Goal: Task Accomplishment & Management: Complete application form

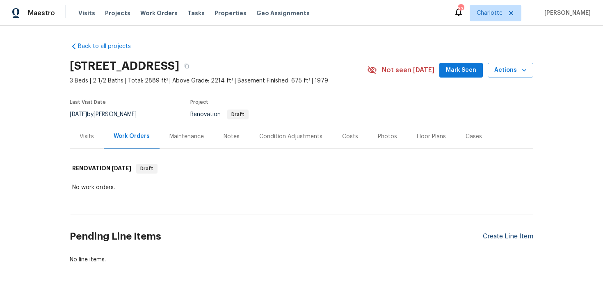
click at [513, 235] on div "Create Line Item" at bounding box center [508, 236] width 50 height 8
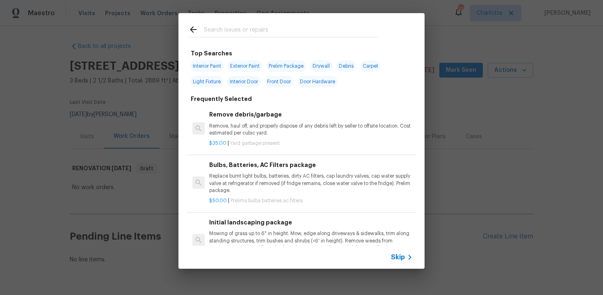
click at [398, 255] on span "Skip" at bounding box center [398, 257] width 14 height 8
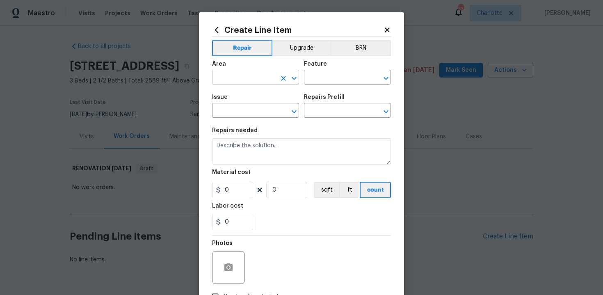
click at [264, 74] on input "text" at bounding box center [244, 78] width 64 height 13
click at [305, 51] on button "Upgrade" at bounding box center [301, 48] width 59 height 16
click at [243, 78] on input "text" at bounding box center [244, 78] width 64 height 13
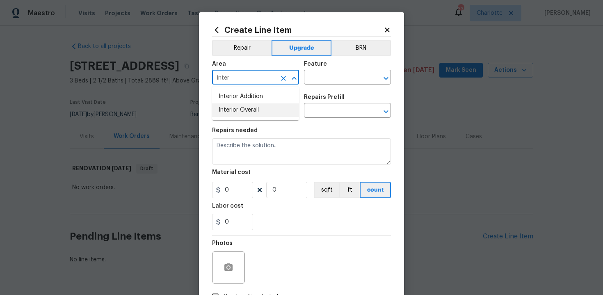
click at [246, 115] on li "Interior Overall" at bounding box center [255, 110] width 87 height 14
type input "Interior Overall"
click at [335, 77] on input "text" at bounding box center [336, 78] width 64 height 13
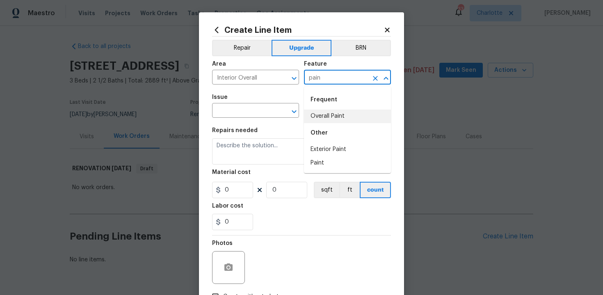
click at [337, 117] on li "Overall Paint" at bounding box center [347, 116] width 87 height 14
type input "Overall Paint"
click at [248, 116] on input "text" at bounding box center [244, 111] width 64 height 13
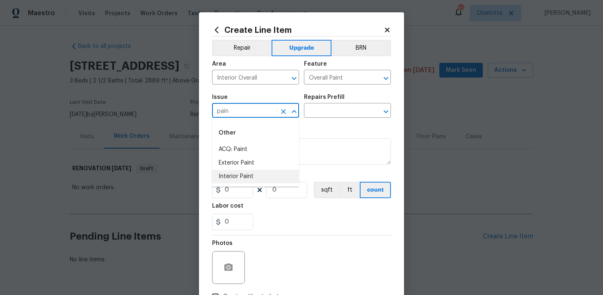
click at [248, 177] on li "Interior Paint" at bounding box center [255, 177] width 87 height 14
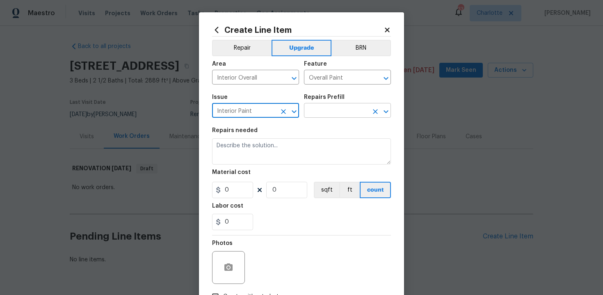
type input "Interior Paint"
click at [327, 110] on input "text" at bounding box center [336, 111] width 64 height 13
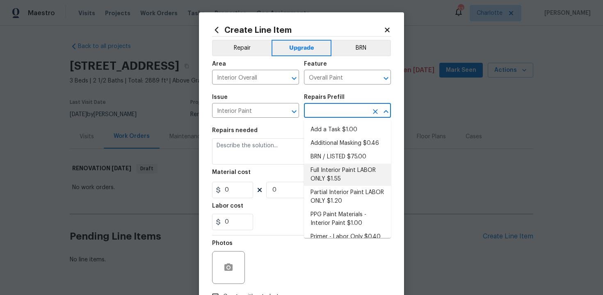
click at [339, 178] on li "Full Interior Paint LABOR ONLY $1.55" at bounding box center [347, 175] width 87 height 22
type input "Full Interior Paint LABOR ONLY $1.55"
type textarea "Full Interior paint - (walls, ceilings, trim, and doors) - PAINT PROVIDED BY OP…"
type input "1.55"
type input "1"
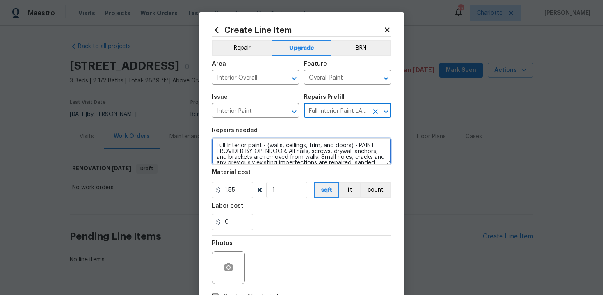
click at [214, 143] on textarea "Full Interior paint - (walls, ceilings, trim, and doors) - PAINT PROVIDED BY OP…" at bounding box center [301, 151] width 179 height 26
type textarea "#sala - Full Interior paint - (walls, ceilings, trim, and doors) - PAINT PROVID…"
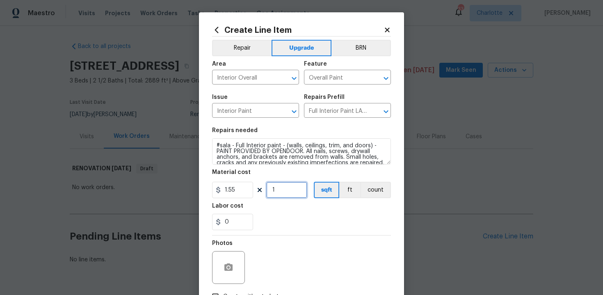
click at [281, 189] on input "1" at bounding box center [286, 190] width 41 height 16
type input "2214"
click at [307, 218] on div "0" at bounding box center [301, 222] width 179 height 16
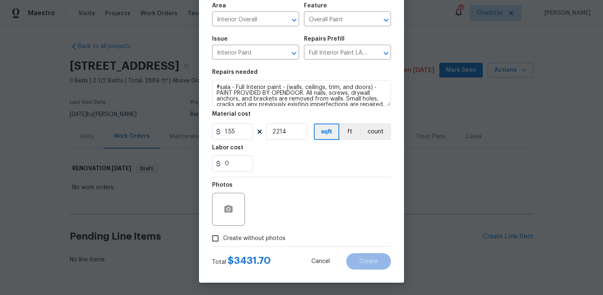
click at [258, 237] on span "Create without photos" at bounding box center [254, 238] width 62 height 9
click at [223, 237] on input "Create without photos" at bounding box center [215, 238] width 16 height 16
checkbox input "true"
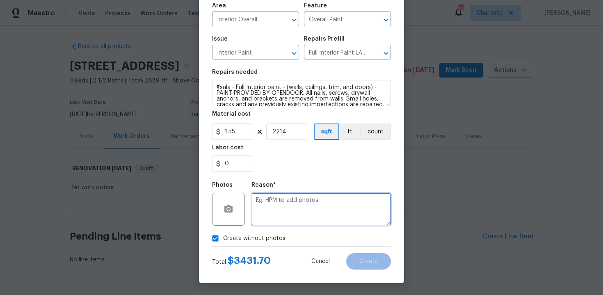
click at [283, 219] on textarea at bounding box center [320, 209] width 139 height 33
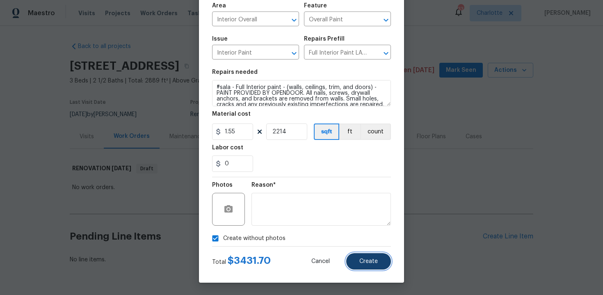
click at [378, 261] on button "Create" at bounding box center [368, 261] width 45 height 16
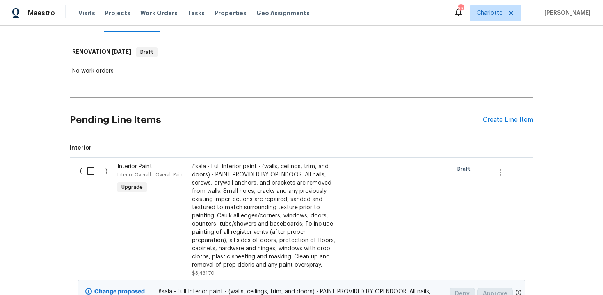
scroll to position [89, 0]
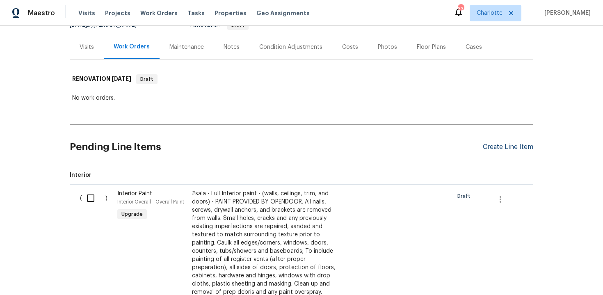
click at [508, 146] on div "Create Line Item" at bounding box center [508, 147] width 50 height 8
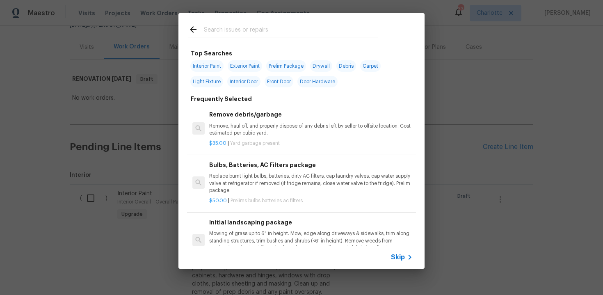
click at [400, 254] on span "Skip" at bounding box center [398, 257] width 14 height 8
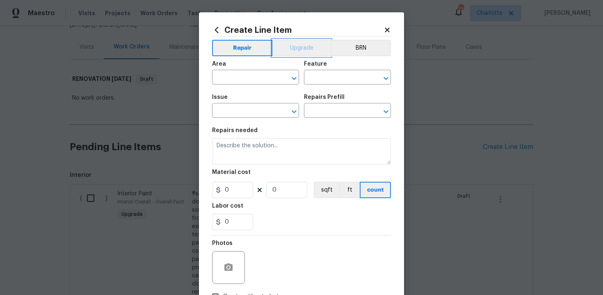
click at [310, 52] on button "Upgrade" at bounding box center [301, 48] width 59 height 16
click at [238, 80] on input "text" at bounding box center [244, 78] width 64 height 13
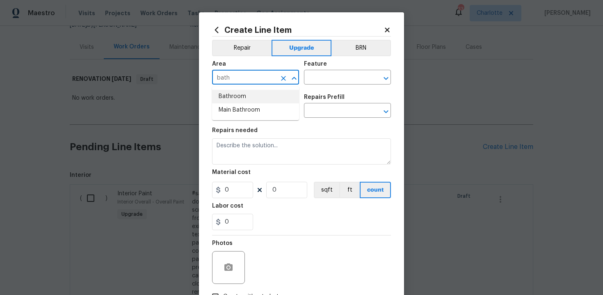
click at [240, 94] on li "Bathroom" at bounding box center [255, 97] width 87 height 14
type input "Bathroom"
click at [315, 78] on input "text" at bounding box center [336, 78] width 64 height 13
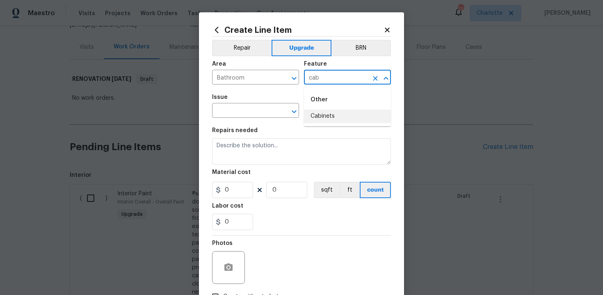
click at [325, 115] on li "Cabinets" at bounding box center [347, 116] width 87 height 14
type input "Cabinets"
click at [248, 114] on input "text" at bounding box center [244, 111] width 64 height 13
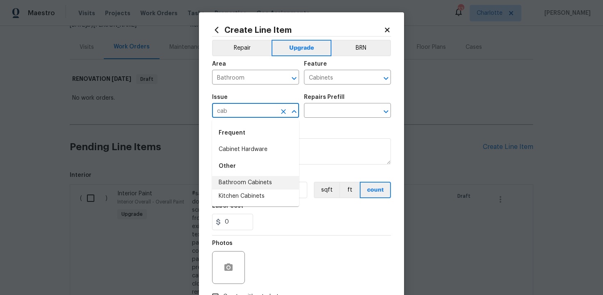
click at [255, 184] on li "Bathroom Cabinets" at bounding box center [255, 183] width 87 height 14
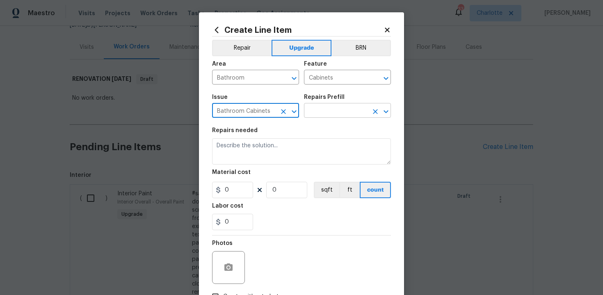
type input "Bathroom Cabinets"
click at [331, 107] on input "text" at bounding box center [336, 111] width 64 height 13
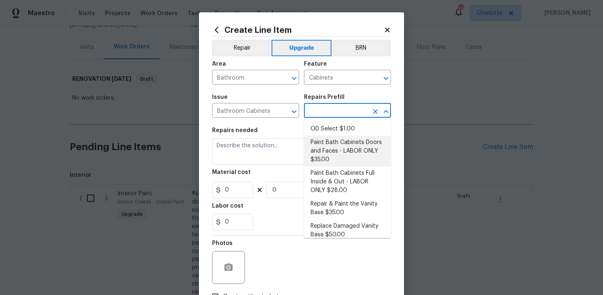
scroll to position [110, 0]
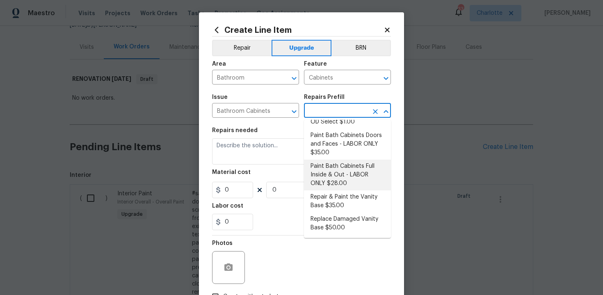
click at [342, 176] on li "Paint Bath Cabinets Full Inside & Out - LABOR ONLY $28.00" at bounding box center [347, 174] width 87 height 31
type input "Paint Bath Cabinets Full Inside & Out - LABOR ONLY $28.00"
type textarea "Prep, sand, mask and apply 2 coats of paint to the bathroom cabinet doors, inte…"
type input "28"
type input "1"
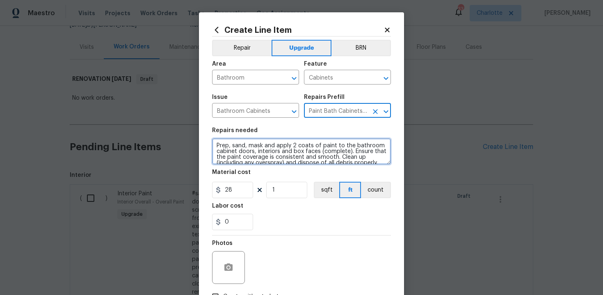
click at [214, 143] on textarea "Prep, sand, mask and apply 2 coats of paint to the bathroom cabinet doors, inte…" at bounding box center [301, 151] width 179 height 26
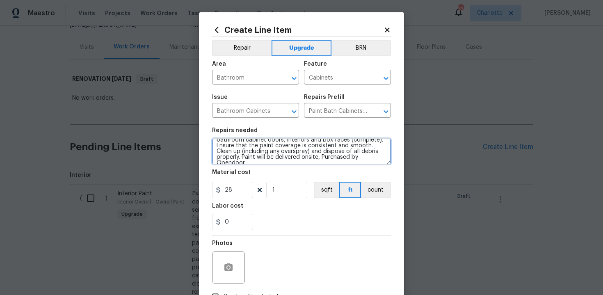
click at [373, 159] on textarea "#sala - Prep, sand, mask and apply 2 coats of paint to the bathroom cabinet doo…" at bounding box center [301, 151] width 179 height 26
paste textarea "All 3 bathrooms"
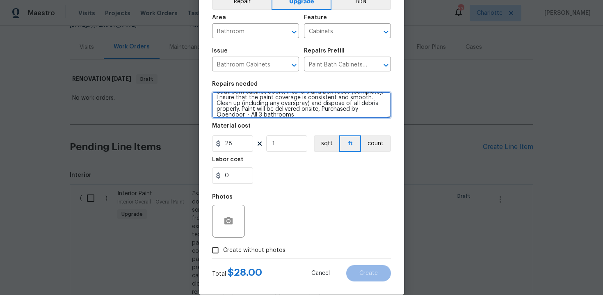
scroll to position [51, 0]
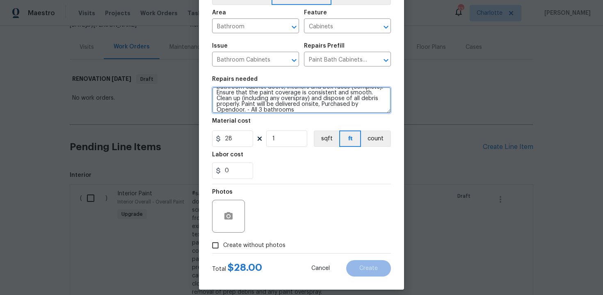
type textarea "#sala - Prep, sand, mask and apply 2 coats of paint to the bathroom cabinet doo…"
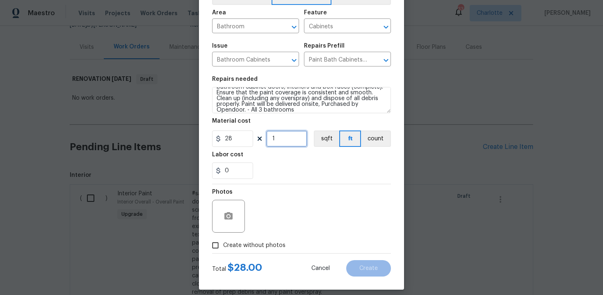
click at [283, 139] on input "1" at bounding box center [286, 138] width 41 height 16
type input "53"
click at [250, 249] on span "Create without photos" at bounding box center [254, 245] width 62 height 9
click at [223, 249] on input "Create without photos" at bounding box center [215, 245] width 16 height 16
checkbox input "true"
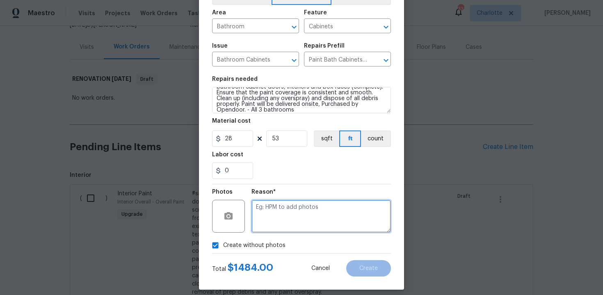
click at [301, 214] on textarea at bounding box center [320, 216] width 139 height 33
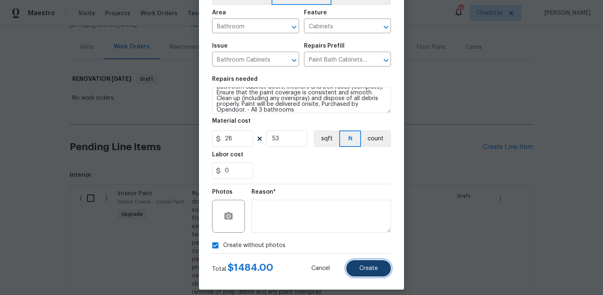
click at [374, 267] on span "Create" at bounding box center [368, 268] width 18 height 6
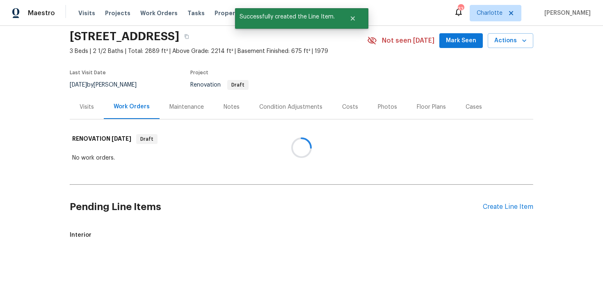
scroll to position [89, 0]
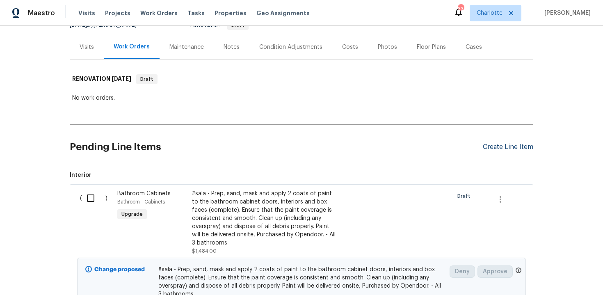
click at [505, 148] on div "Create Line Item" at bounding box center [508, 147] width 50 height 8
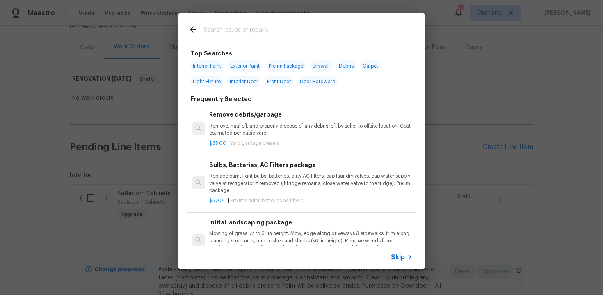
click at [394, 255] on span "Skip" at bounding box center [398, 257] width 14 height 8
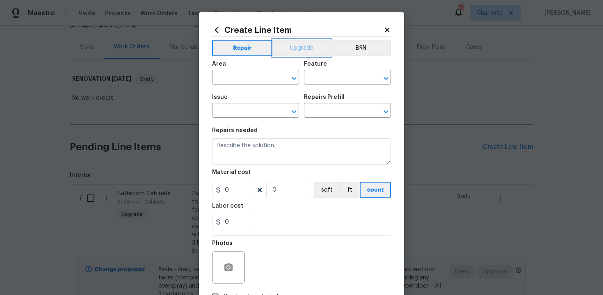
click at [296, 46] on button "Upgrade" at bounding box center [301, 48] width 59 height 16
click at [256, 77] on input "text" at bounding box center [244, 78] width 64 height 13
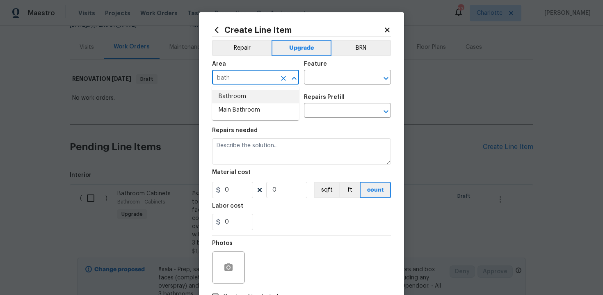
click at [253, 96] on li "Bathroom" at bounding box center [255, 97] width 87 height 14
type input "Bathroom"
click at [324, 77] on input "text" at bounding box center [336, 78] width 64 height 13
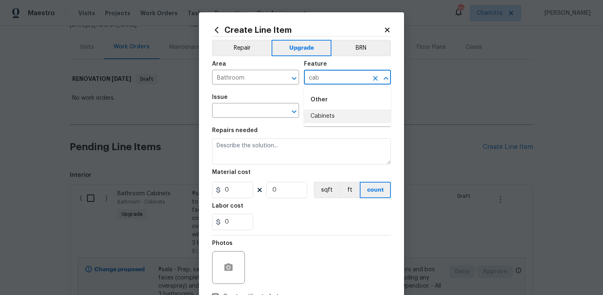
click at [327, 113] on li "Cabinets" at bounding box center [347, 116] width 87 height 14
type input "Cabinets"
click at [257, 114] on input "text" at bounding box center [244, 111] width 64 height 13
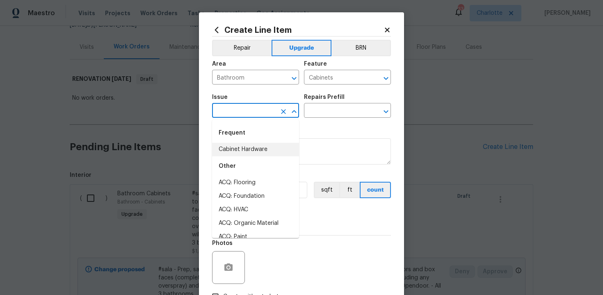
click at [255, 150] on li "Cabinet Hardware" at bounding box center [255, 150] width 87 height 14
type input "Cabinet Hardware"
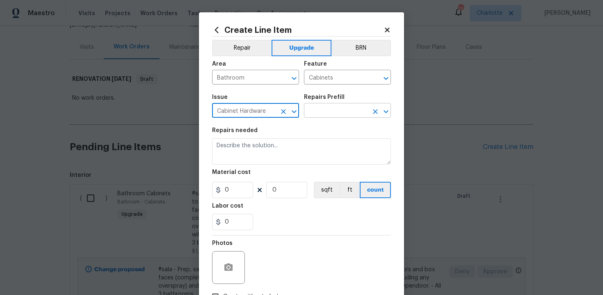
click at [338, 105] on input "text" at bounding box center [336, 111] width 64 height 13
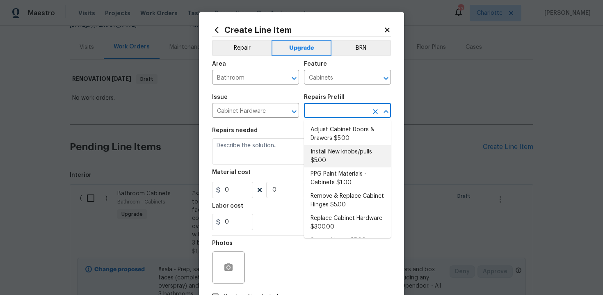
click at [335, 159] on li "Install New knobs/pulls $5.00" at bounding box center [347, 156] width 87 height 22
type input "Install New knobs/pulls $5.00"
type textarea "Remove the existing cabinet pulls/handles if present; prep and drill for new ca…"
type input "5"
type input "1"
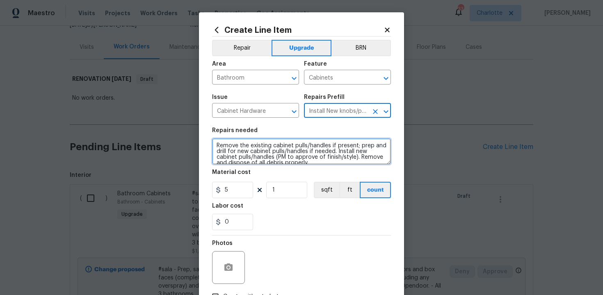
click at [215, 145] on textarea "Remove the existing cabinet pulls/handles if present; prep and drill for new ca…" at bounding box center [301, 151] width 179 height 26
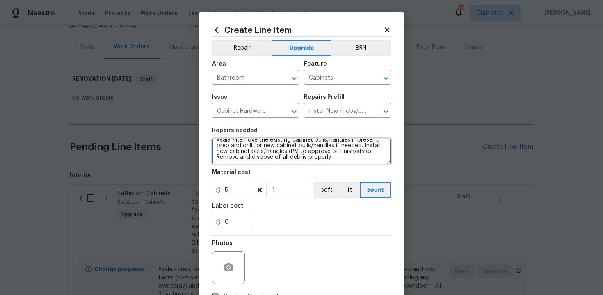
click at [356, 164] on textarea "#sala - Remove the existing cabinet pulls/handles if present; prep and drill fo…" at bounding box center [301, 151] width 179 height 26
paste textarea "All 3 bathrooms"
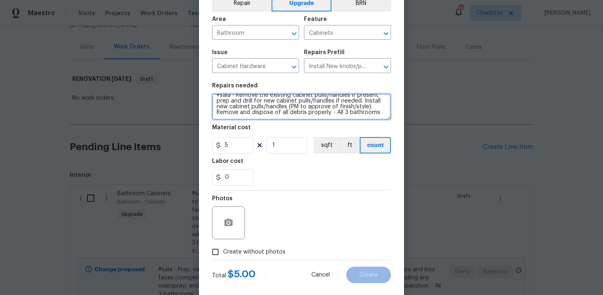
scroll to position [59, 0]
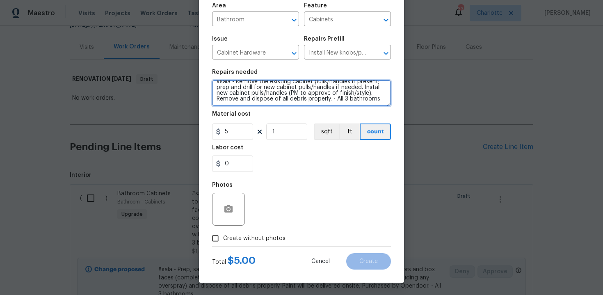
type textarea "#sala - Remove the existing cabinet pulls/handles if present; prep and drill fo…"
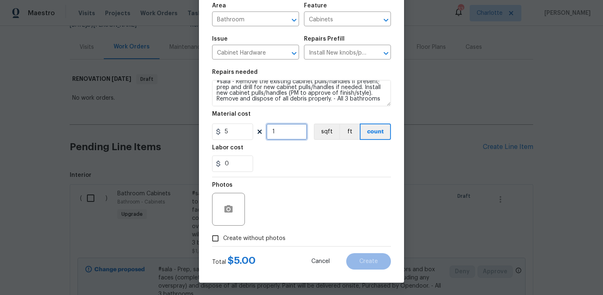
click at [285, 134] on input "1" at bounding box center [286, 131] width 41 height 16
type input "45"
click at [245, 233] on label "Create without photos" at bounding box center [246, 238] width 78 height 16
click at [223, 233] on input "Create without photos" at bounding box center [215, 238] width 16 height 16
checkbox input "true"
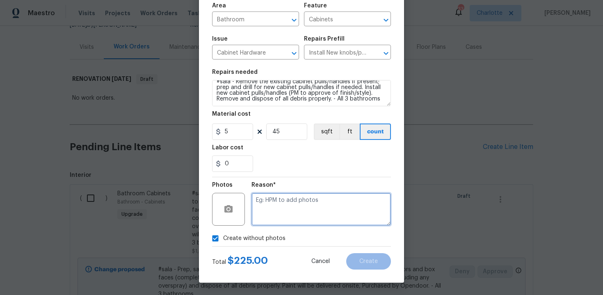
click at [274, 222] on textarea at bounding box center [320, 209] width 139 height 33
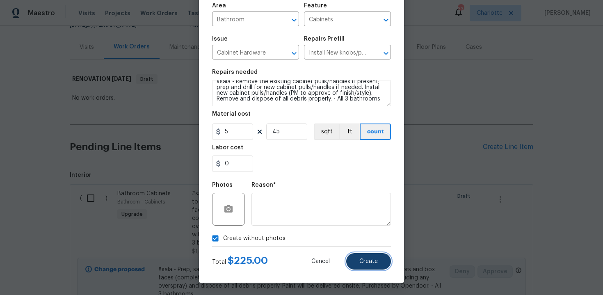
click at [368, 259] on span "Create" at bounding box center [368, 261] width 18 height 6
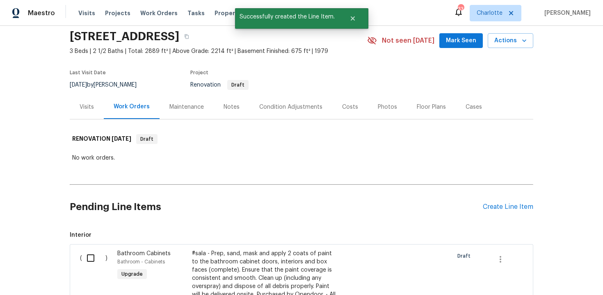
scroll to position [89, 0]
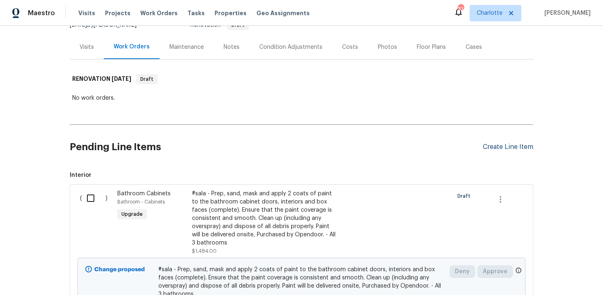
click at [513, 147] on div "Create Line Item" at bounding box center [508, 147] width 50 height 8
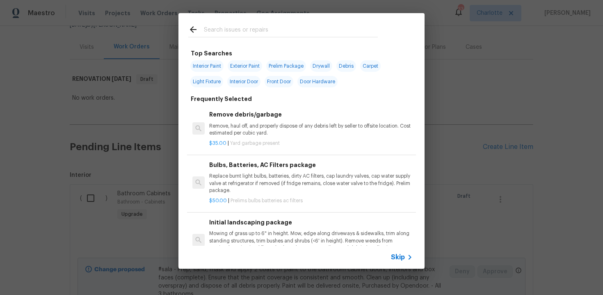
click at [400, 253] on div "Skip" at bounding box center [403, 257] width 24 height 10
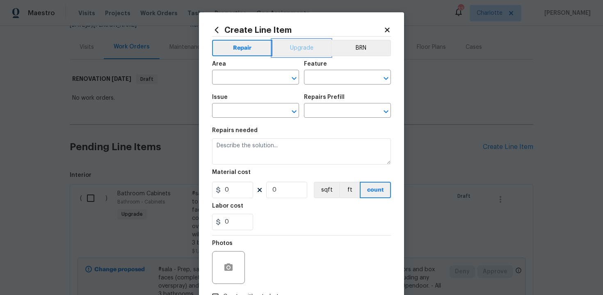
click at [295, 48] on button "Upgrade" at bounding box center [301, 48] width 59 height 16
click at [257, 79] on input "text" at bounding box center [244, 78] width 64 height 13
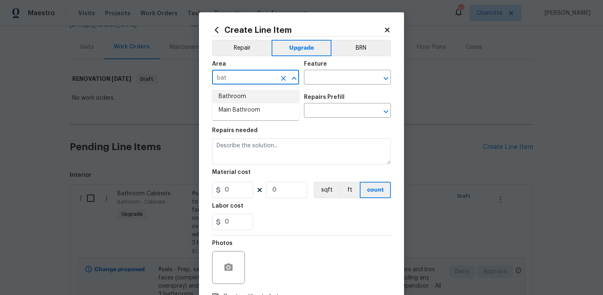
click at [260, 100] on li "Bathroom" at bounding box center [255, 97] width 87 height 14
type input "Bathroom"
click at [313, 79] on input "text" at bounding box center [336, 78] width 64 height 13
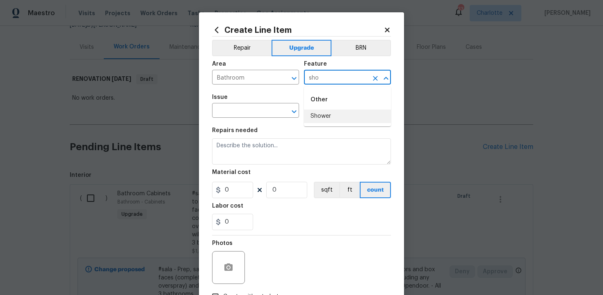
click at [321, 111] on li "Shower" at bounding box center [347, 116] width 87 height 14
type input "Shower"
click at [256, 110] on input "text" at bounding box center [244, 111] width 64 height 13
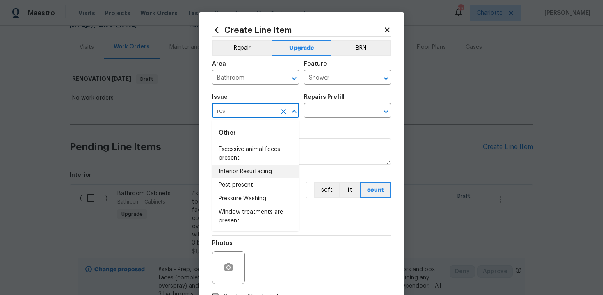
click at [268, 171] on li "Interior Resurfacing" at bounding box center [255, 172] width 87 height 14
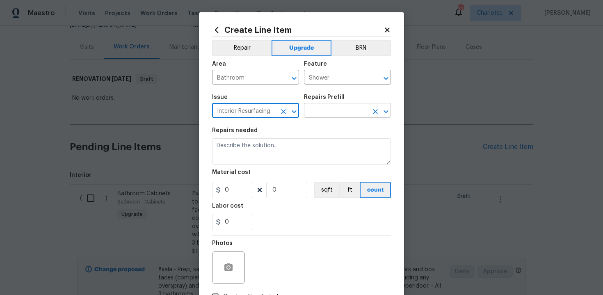
type input "Interior Resurfacing"
click at [323, 114] on input "text" at bounding box center [336, 111] width 64 height 13
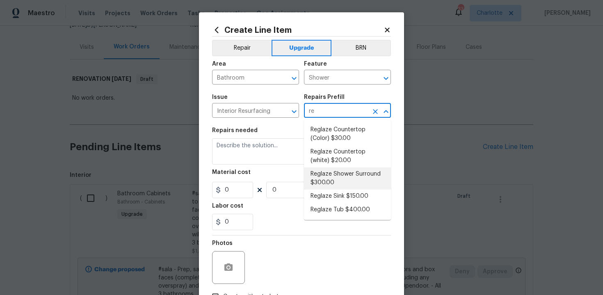
click at [332, 183] on li "Reglaze Shower Surround $300.00" at bounding box center [347, 178] width 87 height 22
type input "Reglaze Shower Surround $300.00"
type textarea "Prep, mask, clean and reglaze the fiberglass shower surround (white) both on th…"
type input "300"
type input "1"
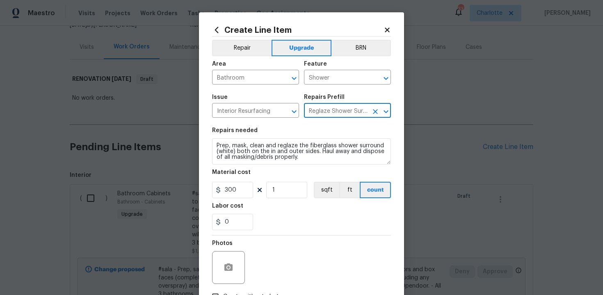
type input "Reglaze Shower Surround $300.00"
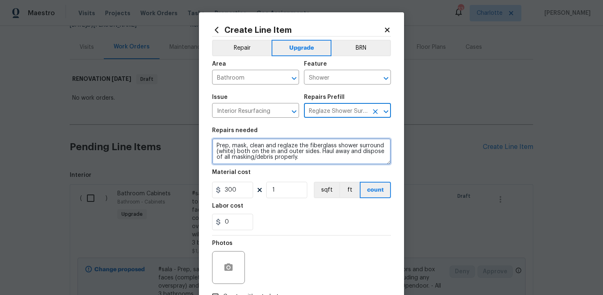
click at [215, 147] on textarea "Prep, mask, clean and reglaze the fiberglass shower surround (white) both on th…" at bounding box center [301, 151] width 179 height 26
click at [339, 162] on textarea "#sala - Prep, mask, clean and reglaze the fiberglass shower surround (white) bo…" at bounding box center [301, 151] width 179 height 26
paste textarea "Boith full bathrooms"
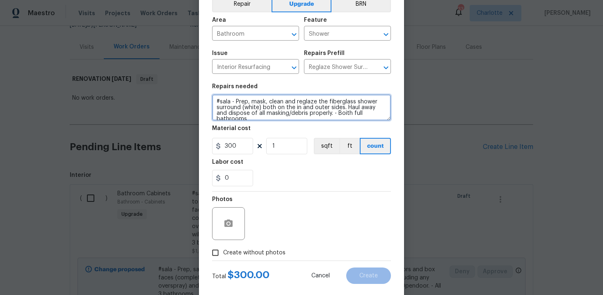
scroll to position [59, 0]
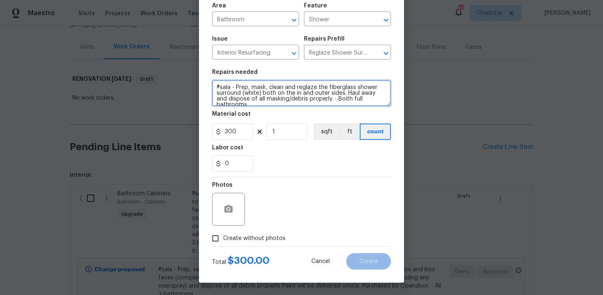
type textarea "#sala - Prep, mask, clean and reglaze the fiberglass shower surround (white) bo…"
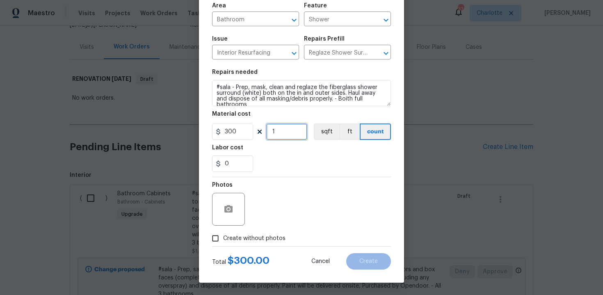
click at [284, 135] on input "1" at bounding box center [286, 131] width 41 height 16
type input "2"
click at [271, 236] on span "Create without photos" at bounding box center [254, 238] width 62 height 9
click at [223, 236] on input "Create without photos" at bounding box center [215, 238] width 16 height 16
checkbox input "true"
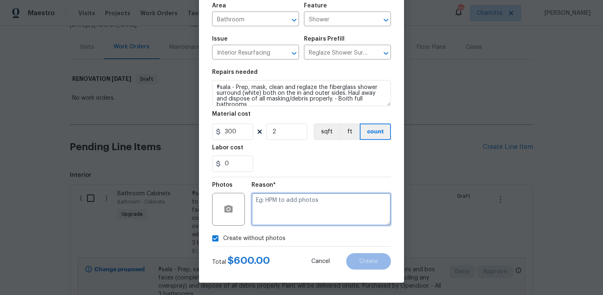
click at [290, 221] on textarea at bounding box center [320, 209] width 139 height 33
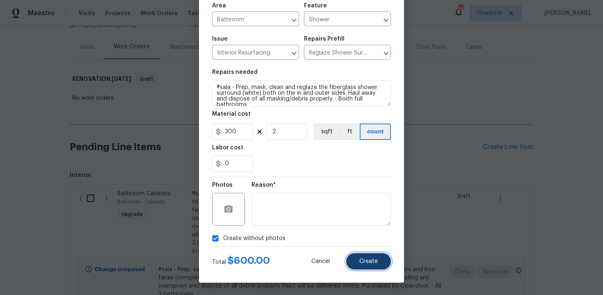
click at [363, 260] on span "Create" at bounding box center [368, 261] width 18 height 6
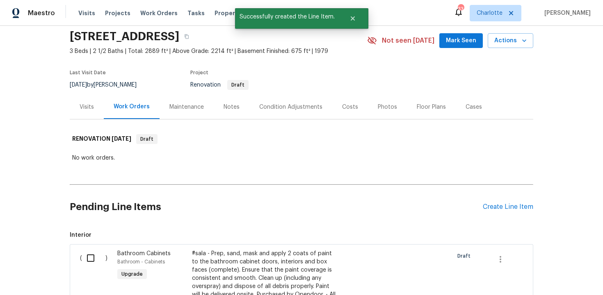
scroll to position [89, 0]
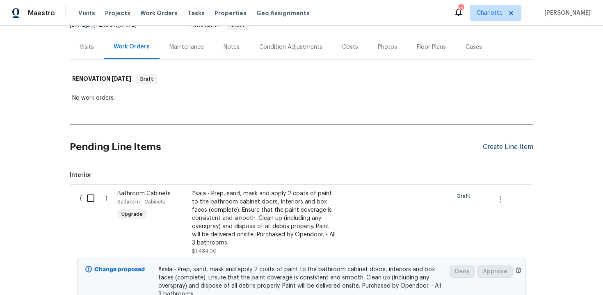
click at [505, 146] on div "Create Line Item" at bounding box center [508, 147] width 50 height 8
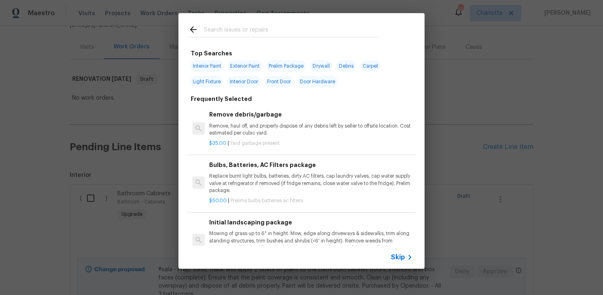
click at [401, 251] on div "Skip" at bounding box center [301, 257] width 246 height 23
click at [394, 255] on span "Skip" at bounding box center [398, 257] width 14 height 8
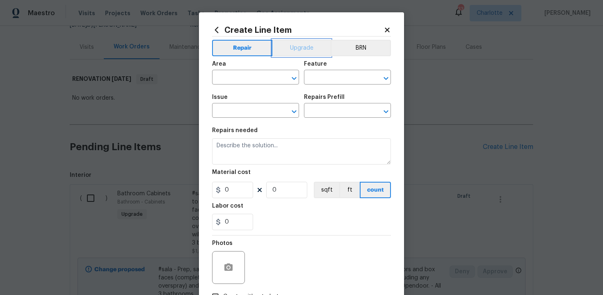
click at [301, 51] on button "Upgrade" at bounding box center [301, 48] width 59 height 16
click at [255, 78] on input "text" at bounding box center [244, 78] width 64 height 13
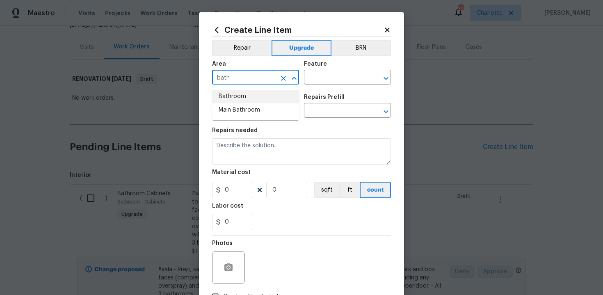
click at [255, 96] on li "Bathroom" at bounding box center [255, 97] width 87 height 14
type input "Bathroom"
click at [312, 76] on input "text" at bounding box center [336, 78] width 64 height 13
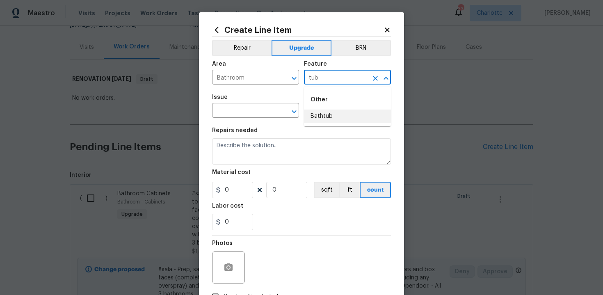
click at [313, 115] on li "Bathtub" at bounding box center [347, 116] width 87 height 14
type input "Bathtub"
click at [247, 111] on input "text" at bounding box center [244, 111] width 64 height 13
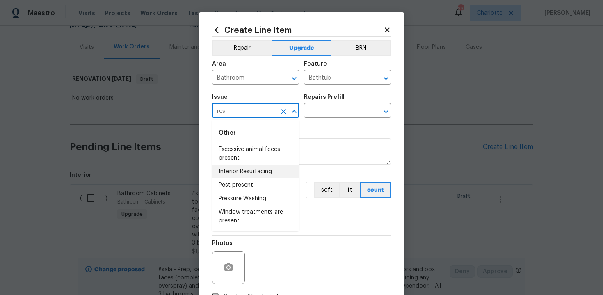
click at [258, 167] on li "Interior Resurfacing" at bounding box center [255, 172] width 87 height 14
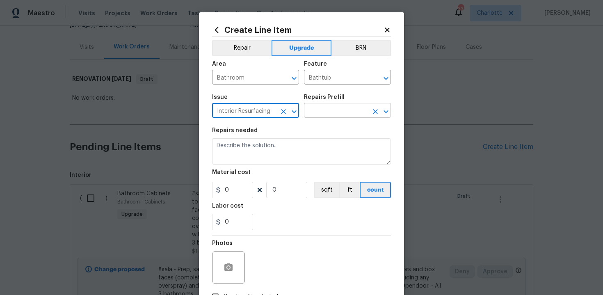
type input "Interior Resurfacing"
click at [329, 107] on input "text" at bounding box center [336, 111] width 64 height 13
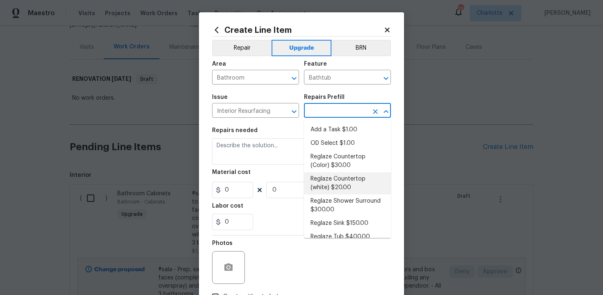
scroll to position [9, 0]
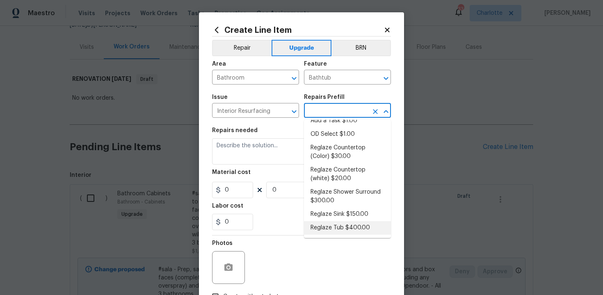
click at [339, 225] on li "Reglaze Tub $400.00" at bounding box center [347, 228] width 87 height 14
type input "Reglaze Tub $400.00"
type textarea "Prep, mask, clean and reglaze the tub (white) both on the in and outer sides. H…"
type input "400"
type input "1"
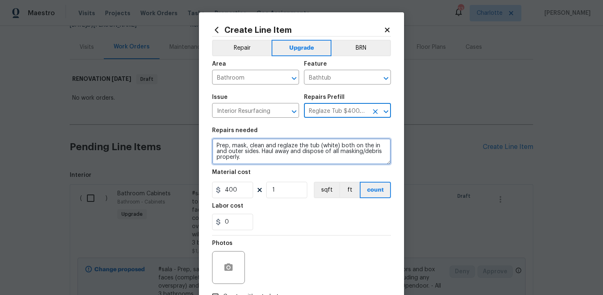
click at [213, 144] on textarea "Prep, mask, clean and reglaze the tub (white) both on the in and outer sides. H…" at bounding box center [301, 151] width 179 height 26
click at [297, 157] on textarea "#sala - Prep, mask, clean and reglaze the tub (white) both on the in and outer …" at bounding box center [301, 151] width 179 height 26
paste textarea "Secondary full bath"
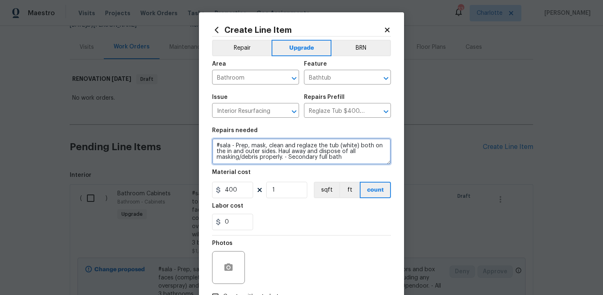
scroll to position [59, 0]
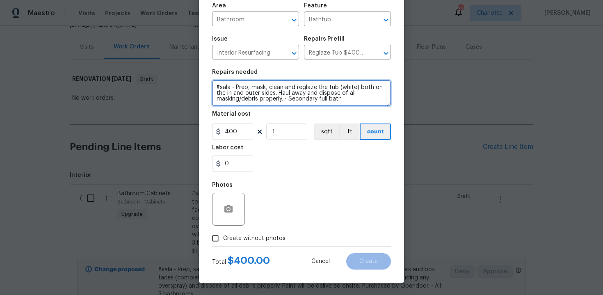
type textarea "#sala - Prep, mask, clean and reglaze the tub (white) both on the in and outer …"
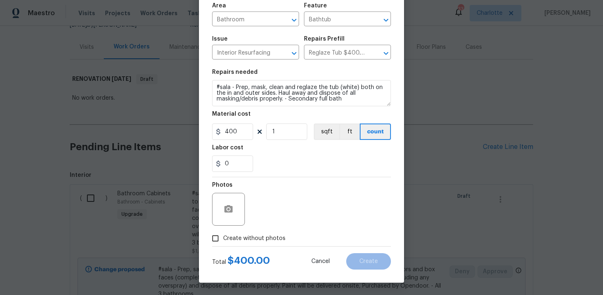
click at [255, 239] on span "Create without photos" at bounding box center [254, 238] width 62 height 9
click at [223, 239] on input "Create without photos" at bounding box center [215, 238] width 16 height 16
checkbox input "true"
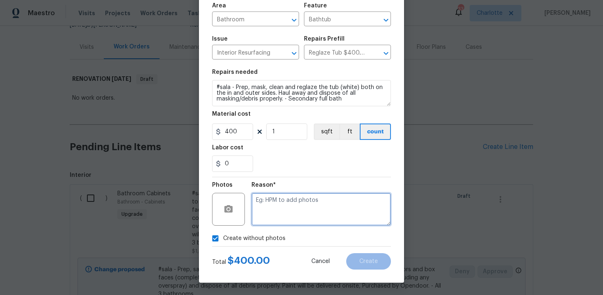
click at [281, 221] on textarea at bounding box center [320, 209] width 139 height 33
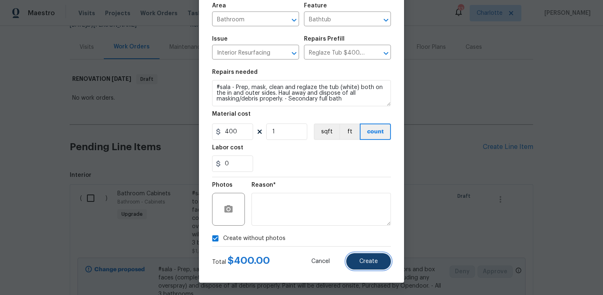
click at [362, 258] on span "Create" at bounding box center [368, 261] width 18 height 6
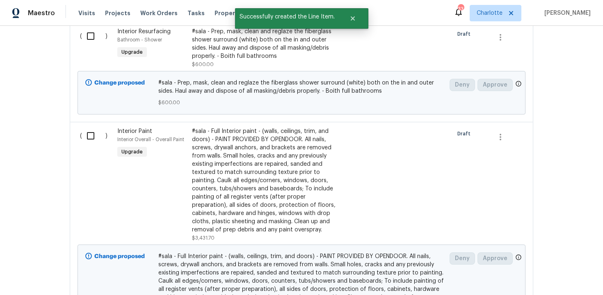
scroll to position [698, 0]
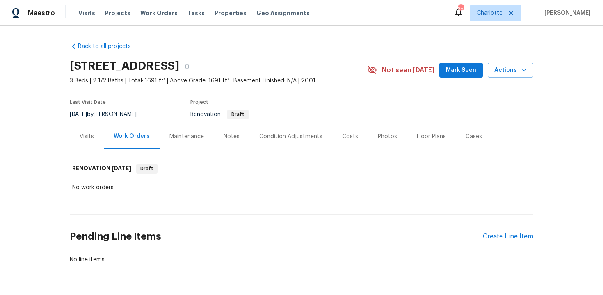
scroll to position [25, 0]
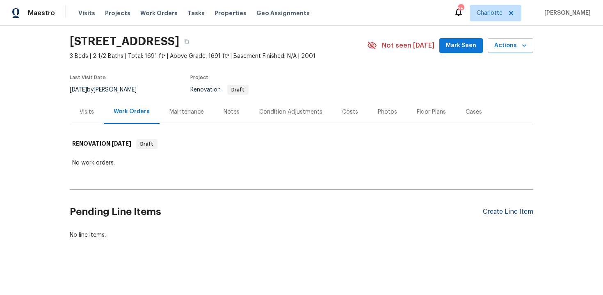
click at [500, 211] on div "Create Line Item" at bounding box center [508, 212] width 50 height 8
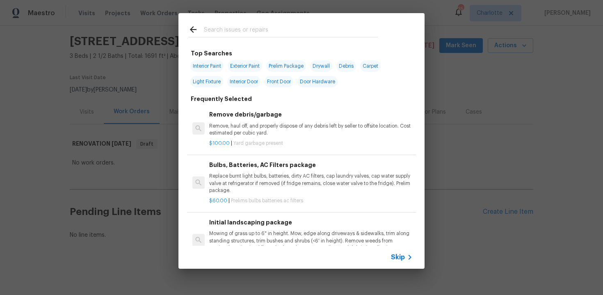
click at [401, 257] on span "Skip" at bounding box center [398, 257] width 14 height 8
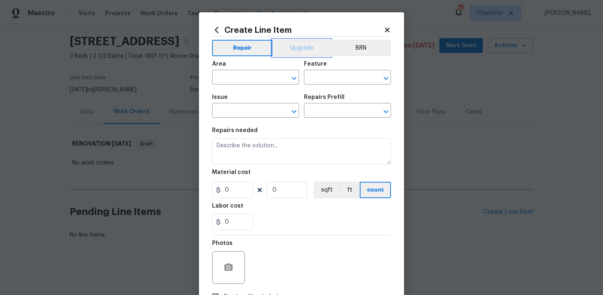
click at [292, 49] on button "Upgrade" at bounding box center [301, 48] width 59 height 16
click at [269, 76] on input "text" at bounding box center [244, 78] width 64 height 13
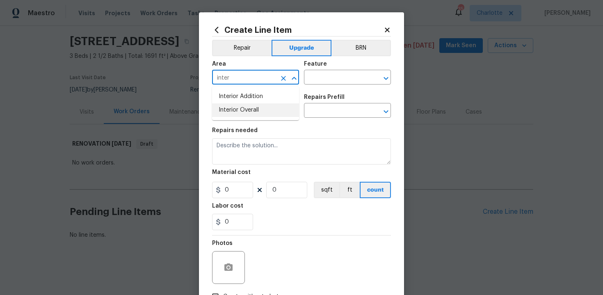
click at [271, 111] on li "Interior Overall" at bounding box center [255, 110] width 87 height 14
type input "Interior Overall"
click at [313, 83] on input "text" at bounding box center [336, 78] width 64 height 13
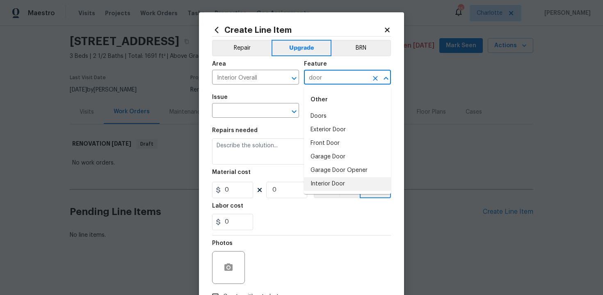
click at [323, 185] on li "Interior Door" at bounding box center [347, 184] width 87 height 14
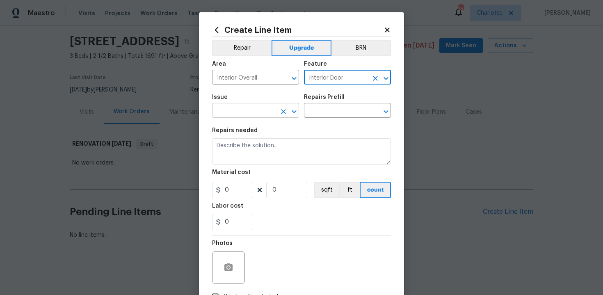
type input "Interior Door"
click at [248, 112] on input "text" at bounding box center [244, 111] width 64 height 13
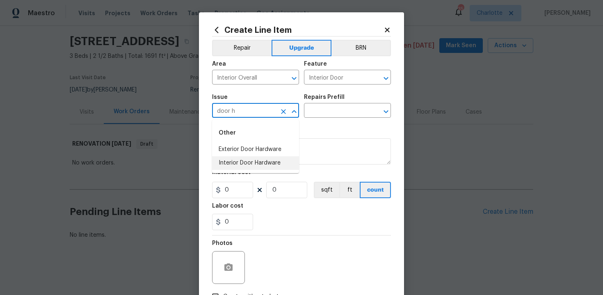
click at [253, 159] on li "Interior Door Hardware" at bounding box center [255, 163] width 87 height 14
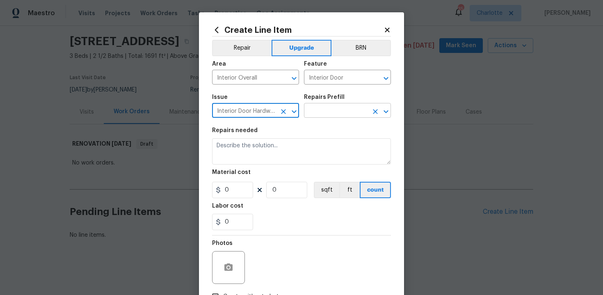
type input "Interior Door Hardware"
click at [348, 106] on input "text" at bounding box center [336, 111] width 64 height 13
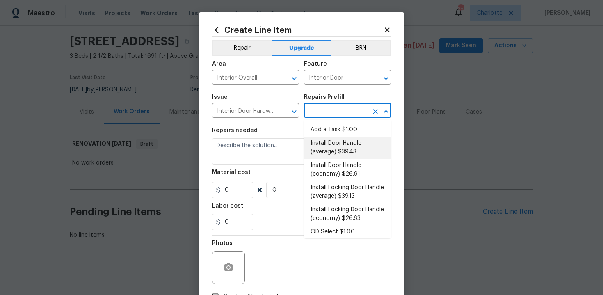
click at [347, 143] on li "Install Door Handle (average) $39.43" at bounding box center [347, 148] width 87 height 22
type textarea "Remove the existing interior door handle (if present). Install a new (average) …"
type input "1"
type input "Install Door Handle (average) $39.43"
type input "39.43"
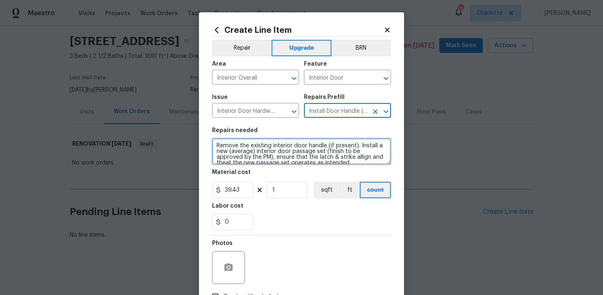
click at [214, 143] on textarea "Remove the existing interior door handle (if present). Install a new (average) …" at bounding box center [301, 151] width 179 height 26
type textarea "#sala - Remove the existing interior door handle (if present). Install a new (a…"
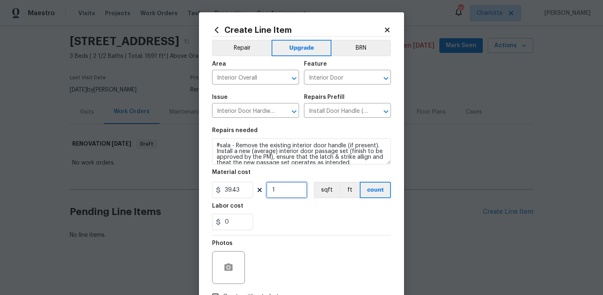
click at [291, 191] on input "1" at bounding box center [286, 190] width 41 height 16
type input "15"
click at [314, 228] on div "0" at bounding box center [301, 222] width 179 height 16
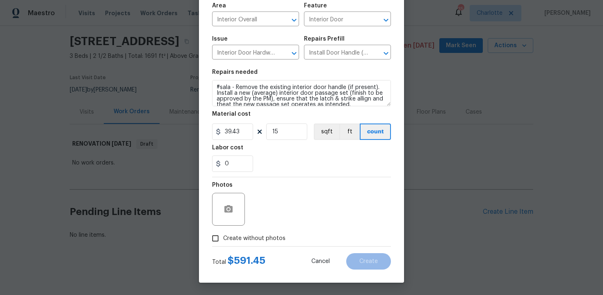
click at [246, 238] on span "Create without photos" at bounding box center [254, 238] width 62 height 9
click at [223, 238] on input "Create without photos" at bounding box center [215, 238] width 16 height 16
checkbox input "true"
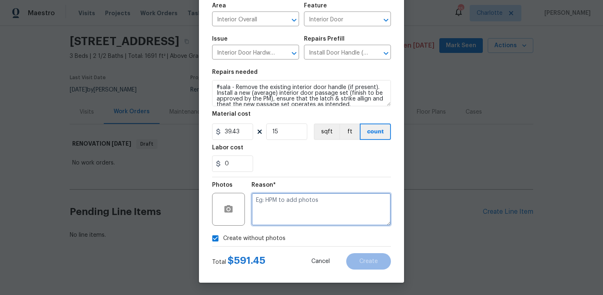
click at [285, 219] on textarea at bounding box center [320, 209] width 139 height 33
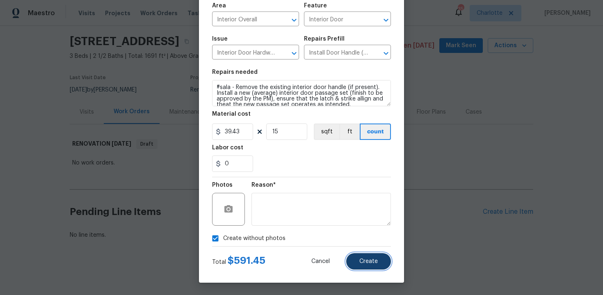
click at [372, 268] on button "Create" at bounding box center [368, 261] width 45 height 16
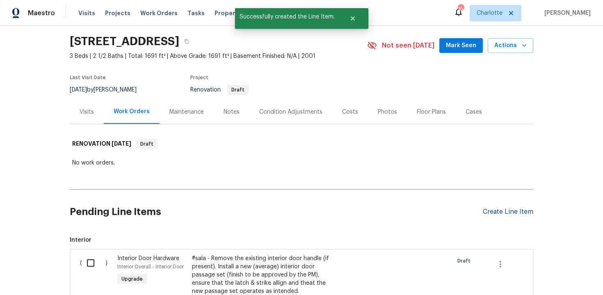
click at [511, 213] on div "Create Line Item" at bounding box center [508, 212] width 50 height 8
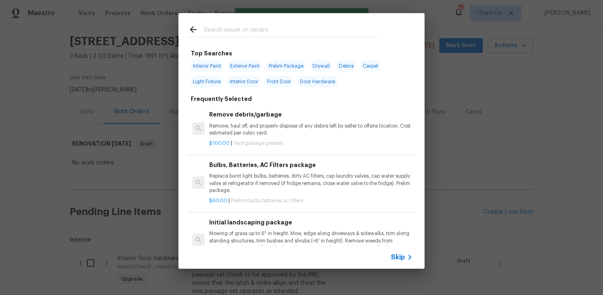
click at [401, 259] on span "Skip" at bounding box center [398, 257] width 14 height 8
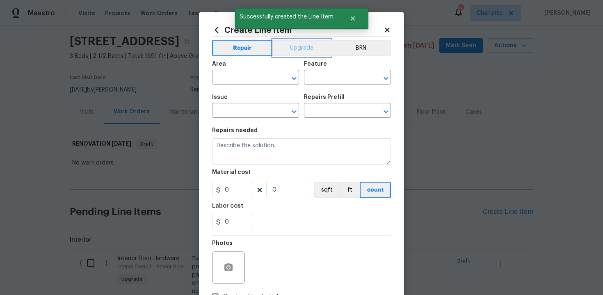
click at [291, 53] on button "Upgrade" at bounding box center [301, 48] width 59 height 16
click at [267, 78] on input "text" at bounding box center [244, 78] width 64 height 13
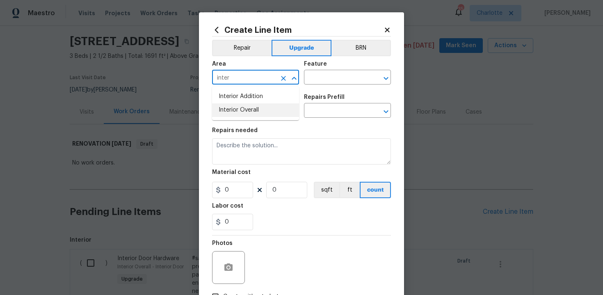
click at [268, 106] on li "Interior Overall" at bounding box center [255, 110] width 87 height 14
type input "Interior Overall"
click at [322, 78] on input "text" at bounding box center [336, 78] width 64 height 13
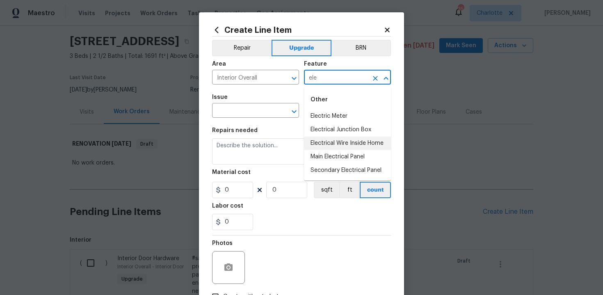
click at [333, 139] on li "Electrical Wire Inside Home" at bounding box center [347, 144] width 87 height 14
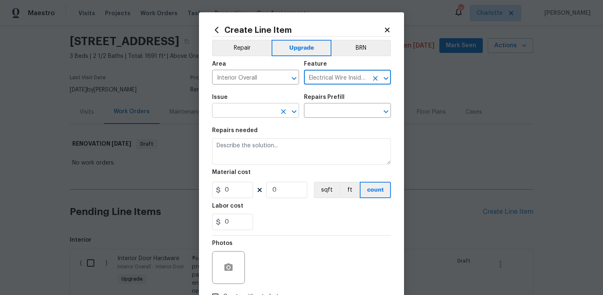
type input "Electrical Wire Inside Home"
click at [249, 112] on input "text" at bounding box center [244, 111] width 64 height 13
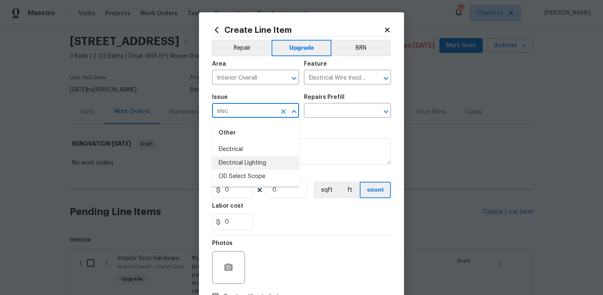
click at [248, 165] on li "Electrical Lighting" at bounding box center [255, 163] width 87 height 14
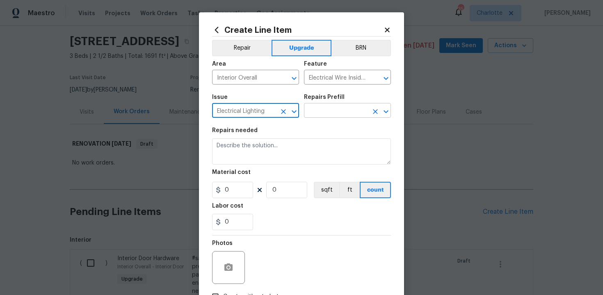
type input "Electrical Lighting"
click at [330, 107] on input "text" at bounding box center [336, 111] width 64 height 13
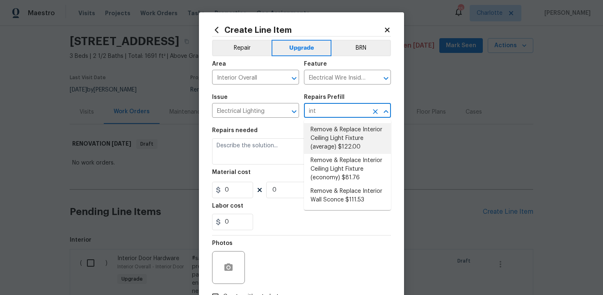
click at [341, 134] on li "Remove & Replace Interior Ceiling Light Fixture (average) $122.00" at bounding box center [347, 138] width 87 height 31
type input "Remove & Replace Interior Ceiling Light Fixture (average) $122.00"
type textarea "Remove the existing interior ceiling light fixture and replace it with new AVER…"
type input "122"
type input "1"
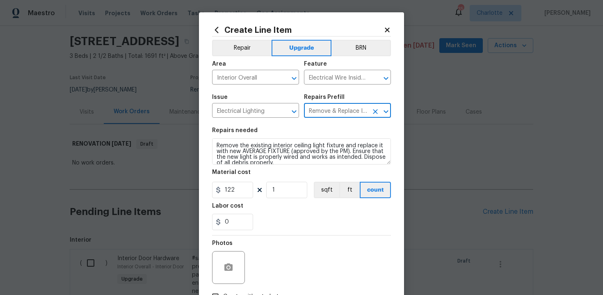
type input "Remove & Replace Interior Ceiling Light Fixture (average) $122.00"
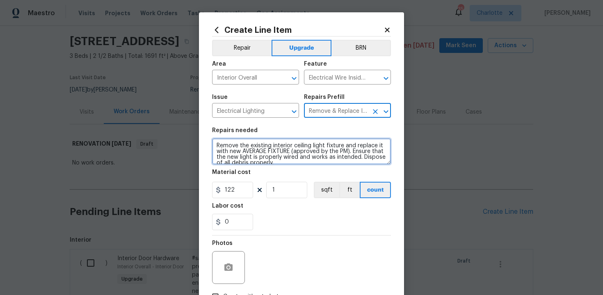
click at [213, 146] on textarea "Remove the existing interior ceiling light fixture and replace it with new AVER…" at bounding box center [301, 151] width 179 height 26
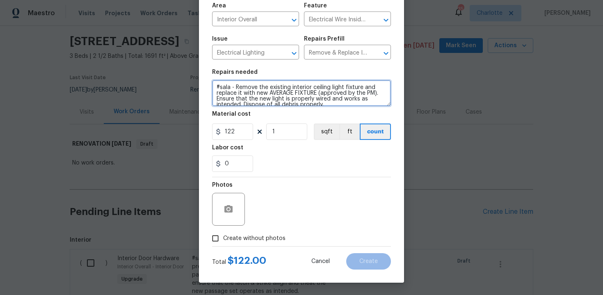
type textarea "#sala - Remove the existing interior ceiling light fixture and replace it with …"
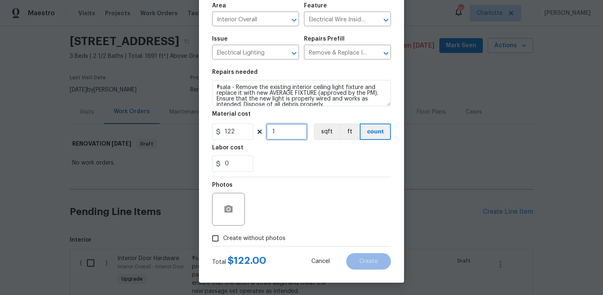
click at [289, 135] on input "1" at bounding box center [286, 131] width 41 height 16
type input "15"
click at [257, 231] on label "Create without photos" at bounding box center [246, 238] width 78 height 16
click at [223, 231] on input "Create without photos" at bounding box center [215, 238] width 16 height 16
checkbox input "true"
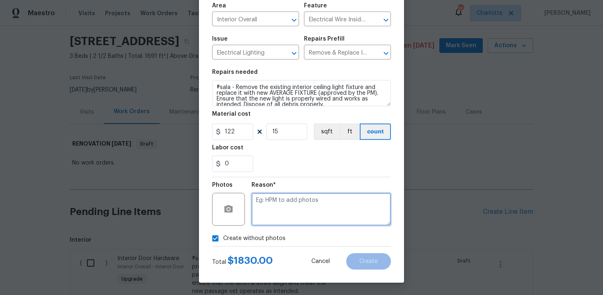
click at [291, 204] on textarea at bounding box center [320, 209] width 139 height 33
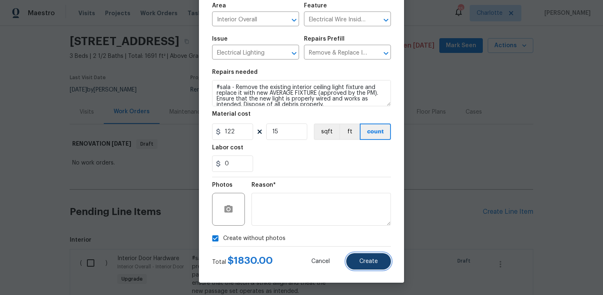
click at [362, 259] on span "Create" at bounding box center [368, 261] width 18 height 6
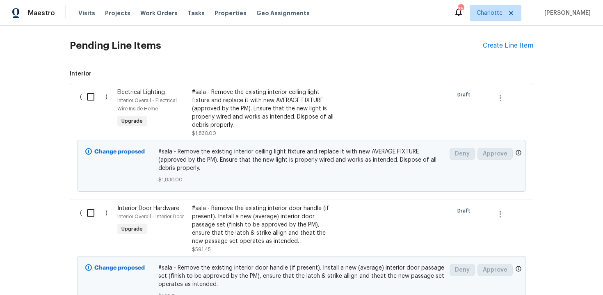
scroll to position [177, 0]
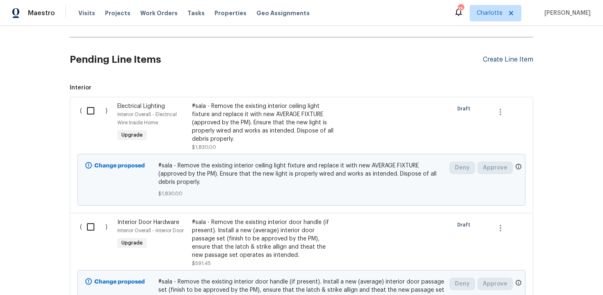
click at [508, 59] on div "Create Line Item" at bounding box center [508, 60] width 50 height 8
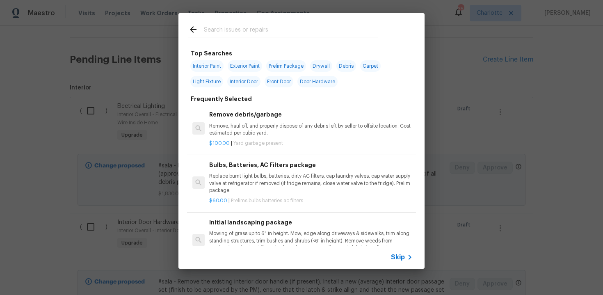
click at [397, 260] on span "Skip" at bounding box center [398, 257] width 14 height 8
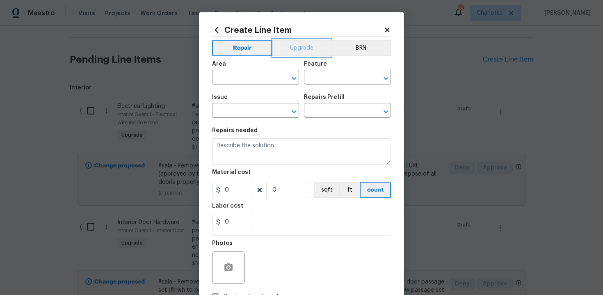
click at [300, 49] on button "Upgrade" at bounding box center [301, 48] width 59 height 16
click at [260, 82] on input "text" at bounding box center [244, 78] width 64 height 13
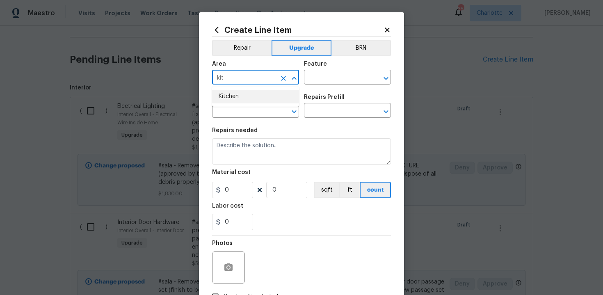
click at [258, 98] on li "Kitchen" at bounding box center [255, 97] width 87 height 14
type input "Kitchen"
click at [323, 80] on input "text" at bounding box center [336, 78] width 64 height 13
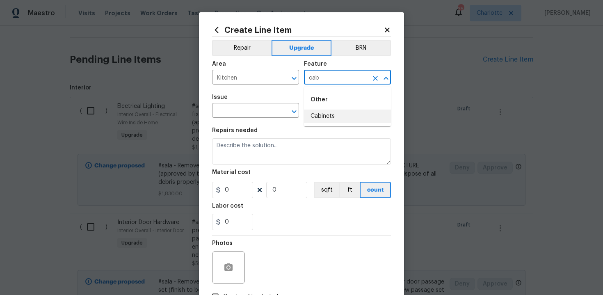
click at [330, 118] on li "Cabinets" at bounding box center [347, 116] width 87 height 14
type input "Cabinets"
click at [257, 109] on input "text" at bounding box center [244, 111] width 64 height 13
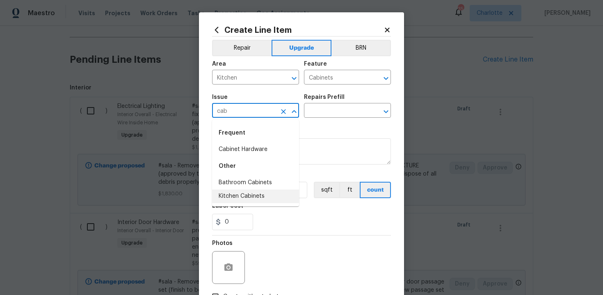
click at [253, 193] on li "Kitchen Cabinets" at bounding box center [255, 196] width 87 height 14
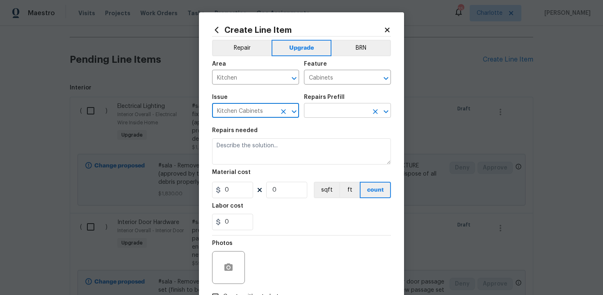
type input "Kitchen Cabinets"
click at [324, 113] on input "text" at bounding box center [336, 111] width 64 height 13
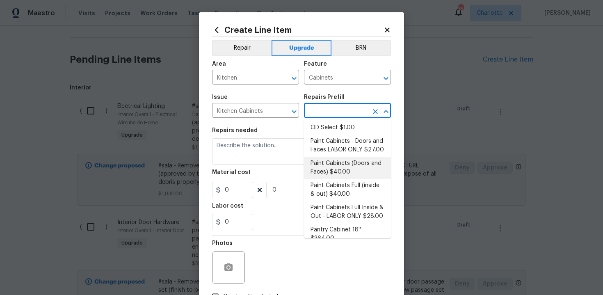
scroll to position [118, 0]
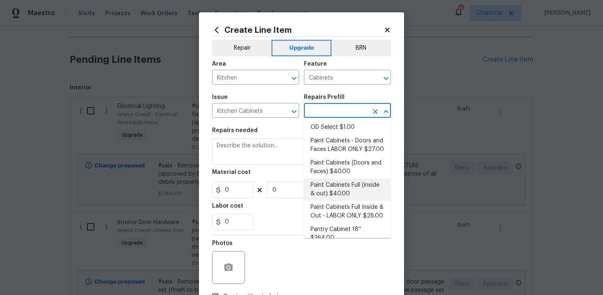
click at [330, 183] on li "Paint Cabinets Full (inside & out) $40.00" at bounding box center [347, 189] width 87 height 22
type input "Paint Cabinets Full (inside & out) $40.00"
type textarea "Prep, sand, mask and apply 2 coats of paint to the kitchen cabinet doors, inter…"
type input "40"
type input "1"
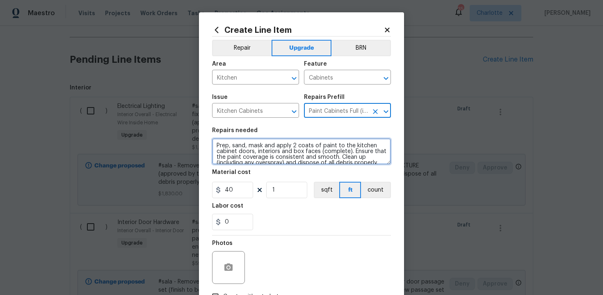
click at [214, 144] on textarea "Prep, sand, mask and apply 2 coats of paint to the kitchen cabinet doors, inter…" at bounding box center [301, 151] width 179 height 26
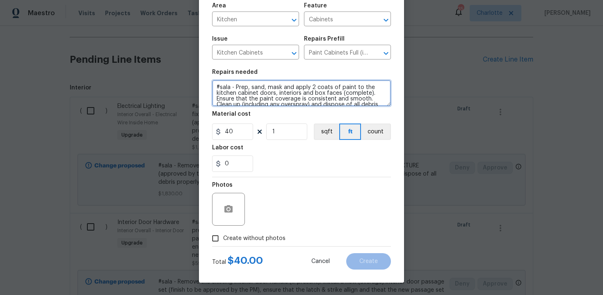
type textarea "#sala - Prep, sand, mask and apply 2 coats of paint to the kitchen cabinet door…"
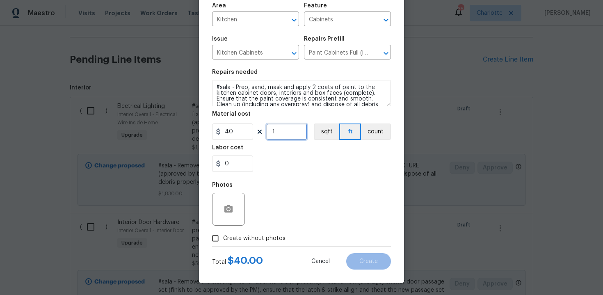
click at [277, 134] on input "1" at bounding box center [286, 131] width 41 height 16
type input "60"
click at [263, 235] on span "Create without photos" at bounding box center [254, 238] width 62 height 9
click at [223, 235] on input "Create without photos" at bounding box center [215, 238] width 16 height 16
checkbox input "true"
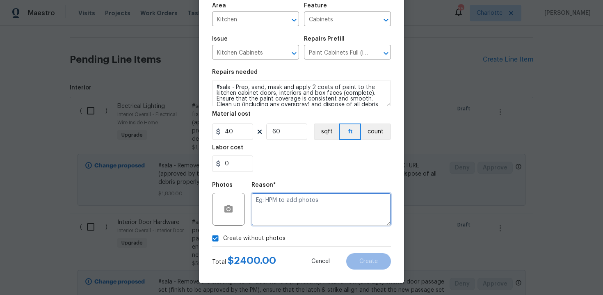
click at [292, 216] on textarea at bounding box center [320, 209] width 139 height 33
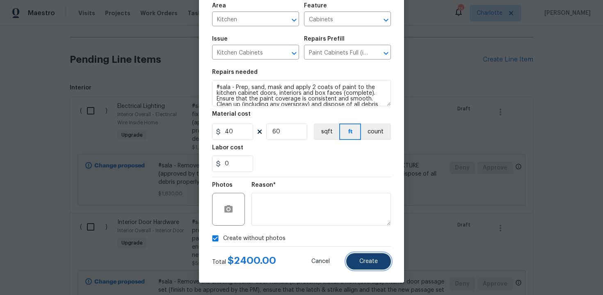
click at [376, 265] on button "Create" at bounding box center [368, 261] width 45 height 16
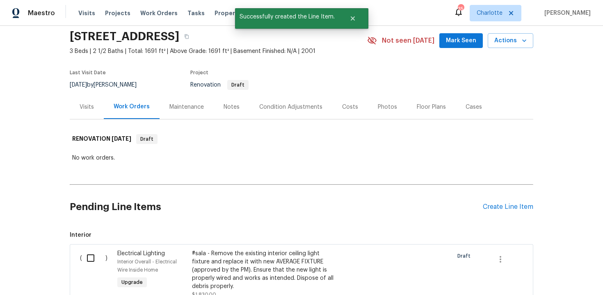
scroll to position [177, 0]
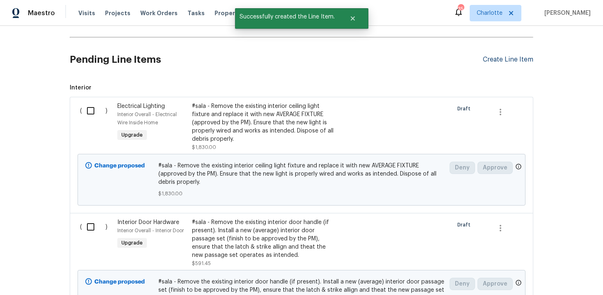
click at [508, 59] on div "Create Line Item" at bounding box center [508, 60] width 50 height 8
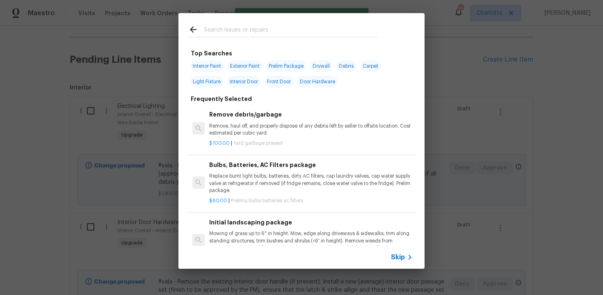
click at [398, 258] on span "Skip" at bounding box center [398, 257] width 14 height 8
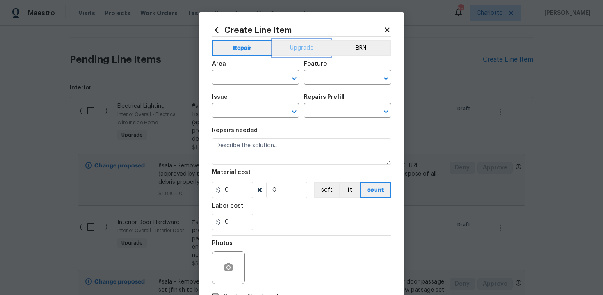
click at [295, 45] on button "Upgrade" at bounding box center [301, 48] width 59 height 16
click at [268, 76] on input "text" at bounding box center [244, 78] width 64 height 13
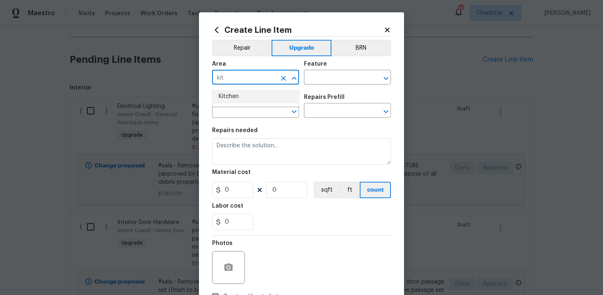
click at [258, 100] on li "Kitchen" at bounding box center [255, 97] width 87 height 14
type input "Kitchen"
click at [312, 83] on input "text" at bounding box center [336, 78] width 64 height 13
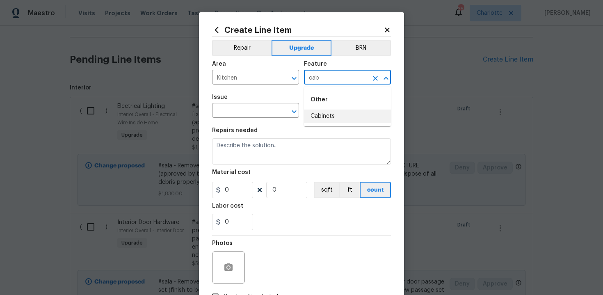
click at [323, 118] on li "Cabinets" at bounding box center [347, 116] width 87 height 14
type input "Cabinets"
click at [257, 112] on input "text" at bounding box center [244, 111] width 64 height 13
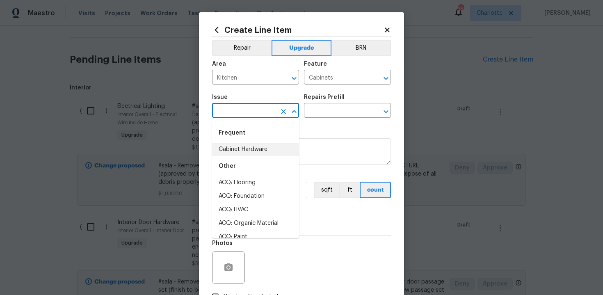
click at [257, 144] on li "Cabinet Hardware" at bounding box center [255, 150] width 87 height 14
type input "Cabinet Hardware"
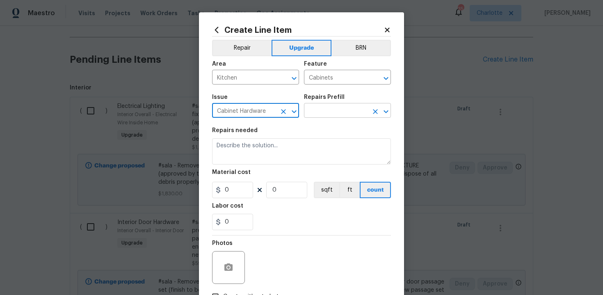
click at [348, 114] on input "text" at bounding box center [336, 111] width 64 height 13
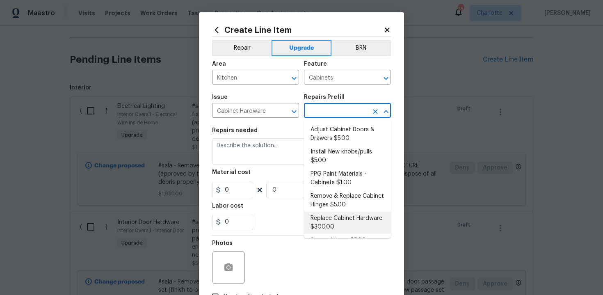
click at [330, 217] on li "Replace Cabinet Hardware $300.00" at bounding box center [347, 223] width 87 height 22
type input "Replace Cabinet Hardware $300.00"
type textarea "Replace cabinet hardware with new hinges and pulls. HPM to provide specs"
type input "300"
type input "1"
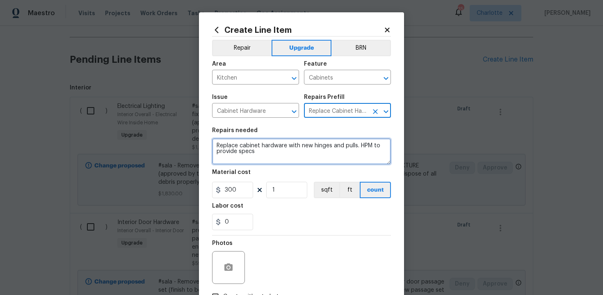
click at [214, 147] on textarea "Replace cabinet hardware with new hinges and pulls. HPM to provide specs" at bounding box center [301, 151] width 179 height 26
type textarea "#sala - Replace cabinet hardware with new hinges and pulls. HPM to provide specs"
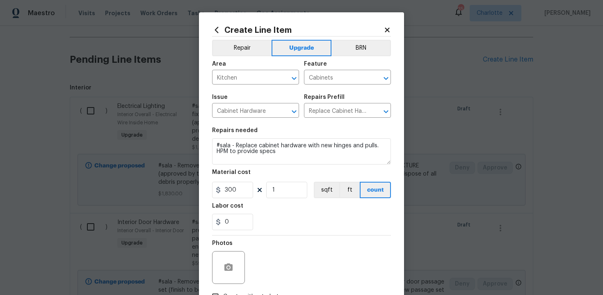
click at [292, 204] on div "Labor cost" at bounding box center [301, 208] width 179 height 11
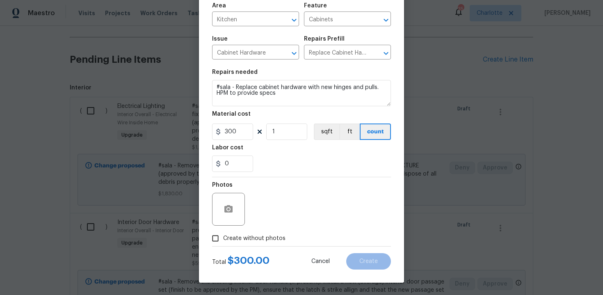
click at [240, 239] on span "Create without photos" at bounding box center [254, 238] width 62 height 9
click at [223, 239] on input "Create without photos" at bounding box center [215, 238] width 16 height 16
checkbox input "true"
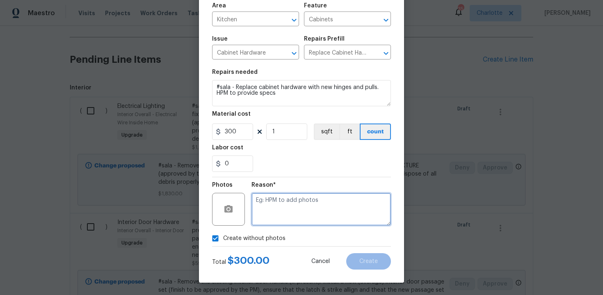
click at [272, 220] on textarea at bounding box center [320, 209] width 139 height 33
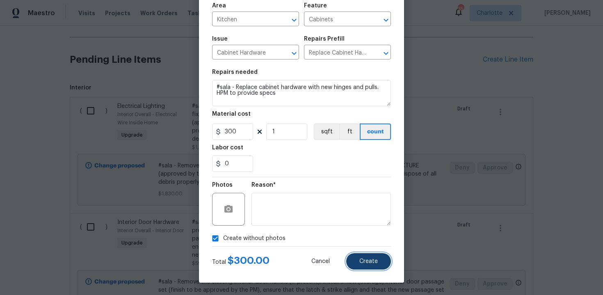
click at [379, 256] on button "Create" at bounding box center [368, 261] width 45 height 16
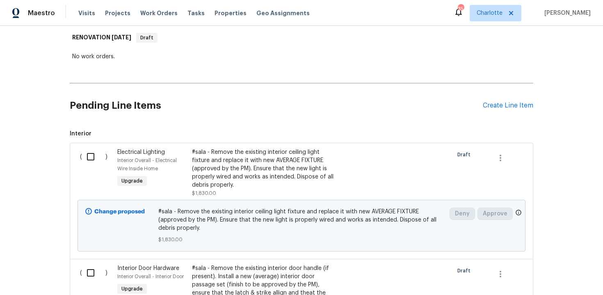
scroll to position [126, 0]
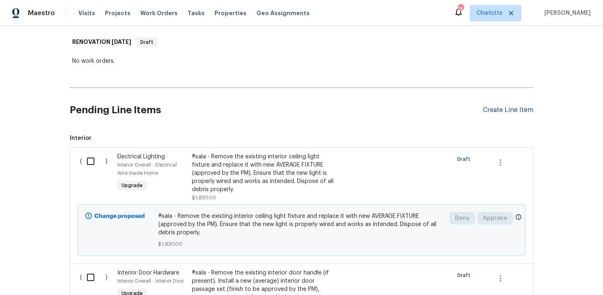
click at [514, 113] on div "Create Line Item" at bounding box center [508, 110] width 50 height 8
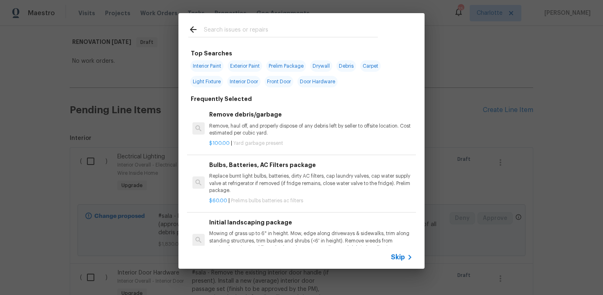
click at [398, 252] on div "Skip" at bounding box center [403, 257] width 24 height 10
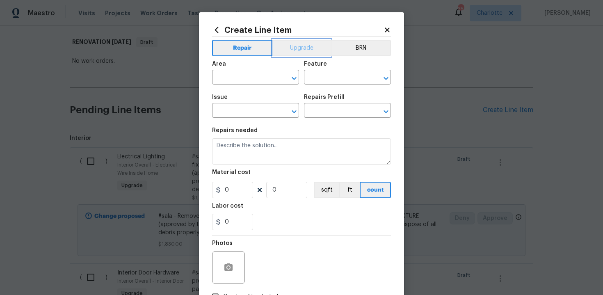
click at [304, 45] on button "Upgrade" at bounding box center [301, 48] width 59 height 16
click at [247, 84] on input "text" at bounding box center [244, 78] width 64 height 13
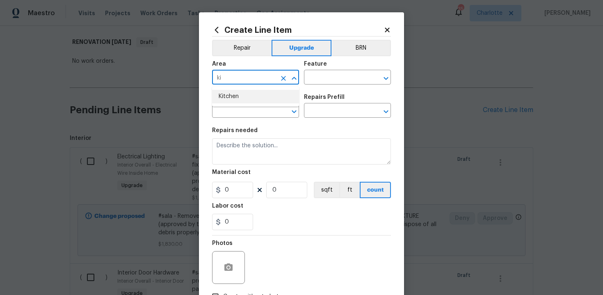
click at [250, 100] on li "Kitchen" at bounding box center [255, 97] width 87 height 14
type input "Kitchen"
click at [310, 78] on input "text" at bounding box center [336, 78] width 64 height 13
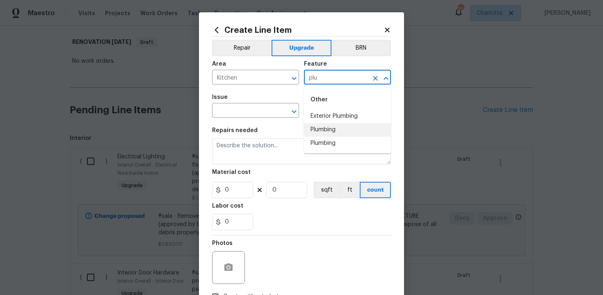
click at [314, 127] on li "Plumbing" at bounding box center [347, 130] width 87 height 14
type input "Plumbing"
click at [257, 114] on input "text" at bounding box center [244, 111] width 64 height 13
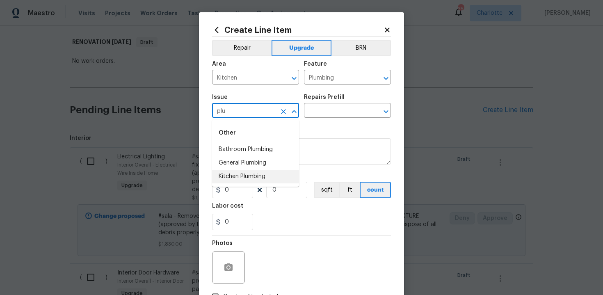
click at [258, 173] on li "Kitchen Plumbing" at bounding box center [255, 177] width 87 height 14
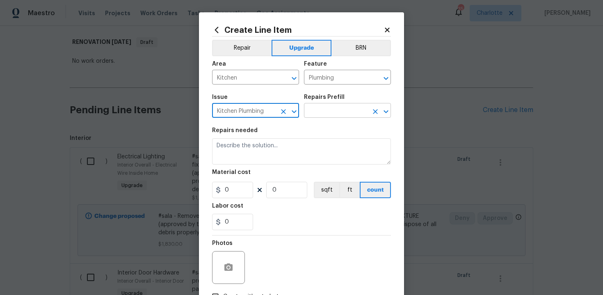
type input "Kitchen Plumbing"
click at [319, 115] on input "text" at bounding box center [336, 111] width 64 height 13
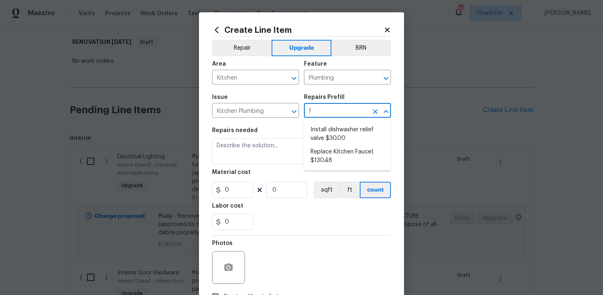
type input "fa"
click at [329, 130] on li "Replace Kitchen Faucet $130.48" at bounding box center [347, 134] width 87 height 22
type input "Replace Kitchen Faucet $130.48"
type textarea "Remove the existing kitchen faucet, prep the area and install a new kitchen fau…"
type input "130.48"
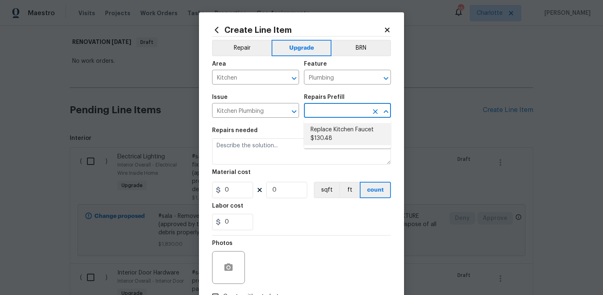
type input "1"
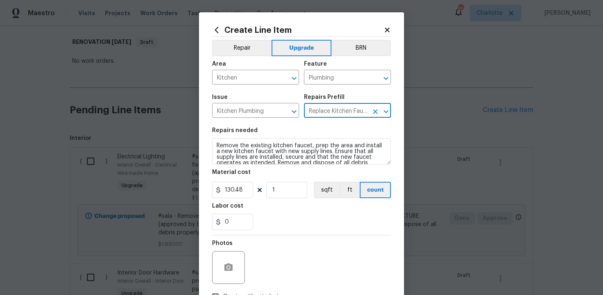
type input "Replace Kitchen Faucet $130.48"
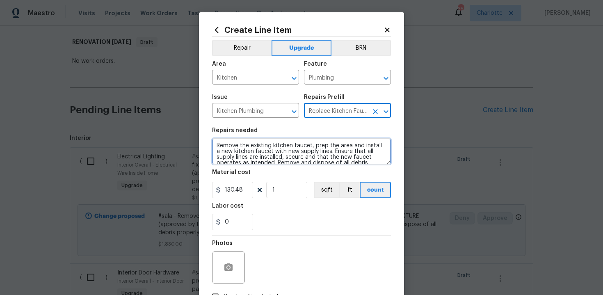
click at [212, 145] on textarea "Remove the existing kitchen faucet, prep the area and install a new kitchen fau…" at bounding box center [301, 151] width 179 height 26
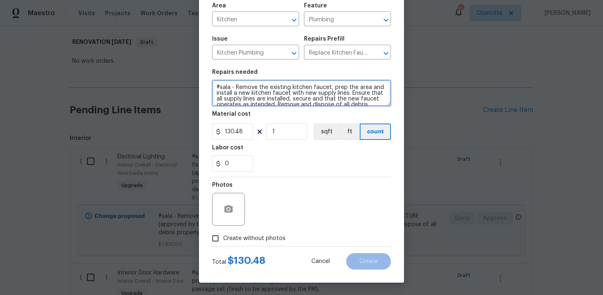
type textarea "#sala - Remove the existing kitchen faucet, prep the area and install a new kit…"
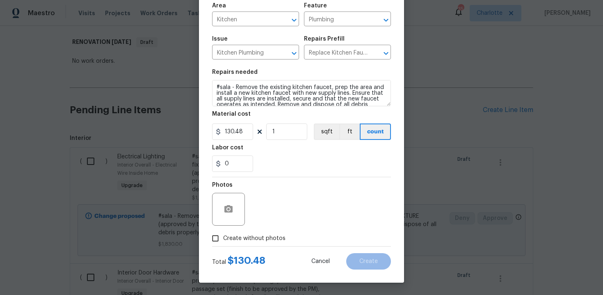
click at [242, 238] on span "Create without photos" at bounding box center [254, 238] width 62 height 9
click at [223, 238] on input "Create without photos" at bounding box center [215, 238] width 16 height 16
checkbox input "true"
click at [305, 190] on div "Reason*" at bounding box center [320, 187] width 139 height 11
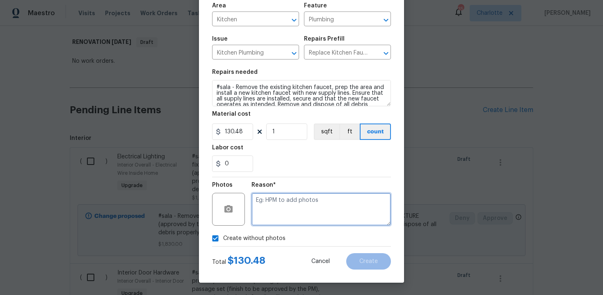
click at [285, 212] on textarea at bounding box center [320, 209] width 139 height 33
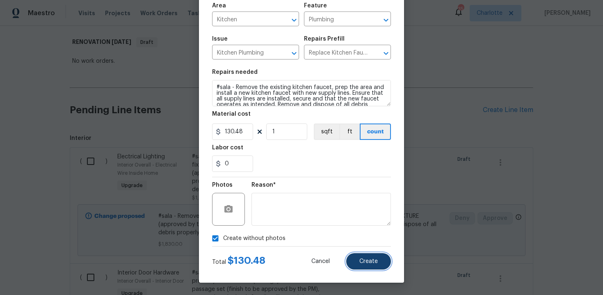
click at [371, 259] on span "Create" at bounding box center [368, 261] width 18 height 6
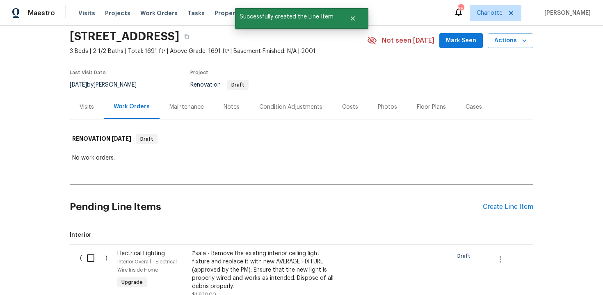
scroll to position [126, 0]
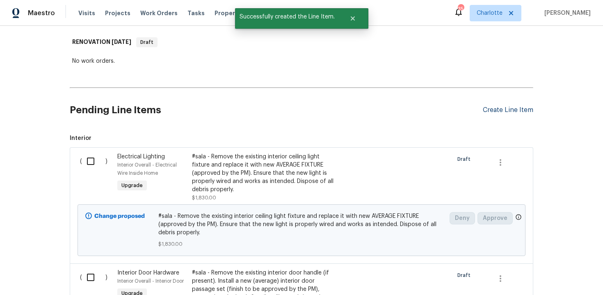
click at [519, 112] on div "Create Line Item" at bounding box center [508, 110] width 50 height 8
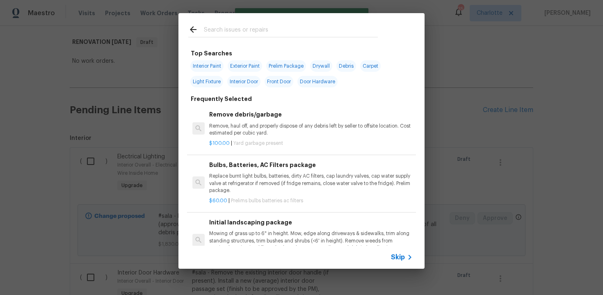
click at [394, 253] on span "Skip" at bounding box center [398, 257] width 14 height 8
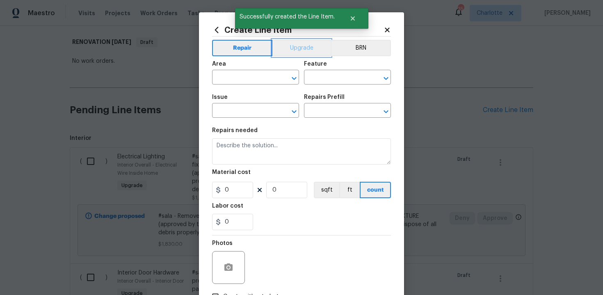
click at [291, 49] on button "Upgrade" at bounding box center [301, 48] width 59 height 16
click at [262, 76] on input "text" at bounding box center [244, 78] width 64 height 13
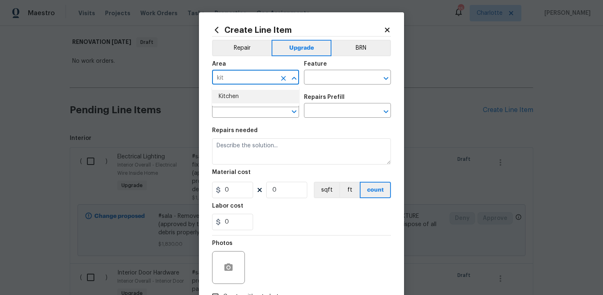
click at [256, 98] on li "Kitchen" at bounding box center [255, 97] width 87 height 14
type input "Kitchen"
click at [312, 79] on input "text" at bounding box center [336, 78] width 64 height 13
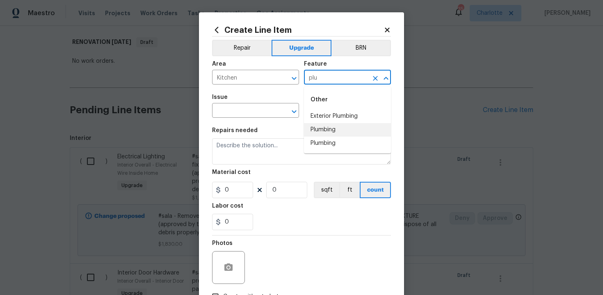
click at [327, 127] on li "Plumbing" at bounding box center [347, 130] width 87 height 14
type input "Plumbing"
click at [247, 112] on input "text" at bounding box center [244, 111] width 64 height 13
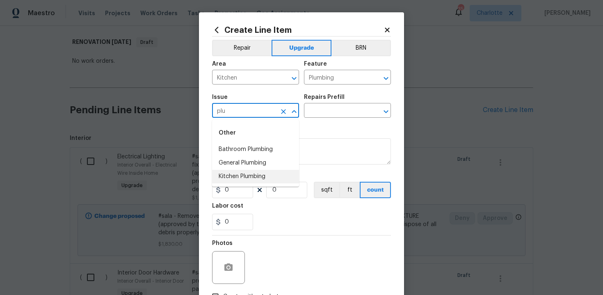
click at [262, 174] on li "Kitchen Plumbing" at bounding box center [255, 177] width 87 height 14
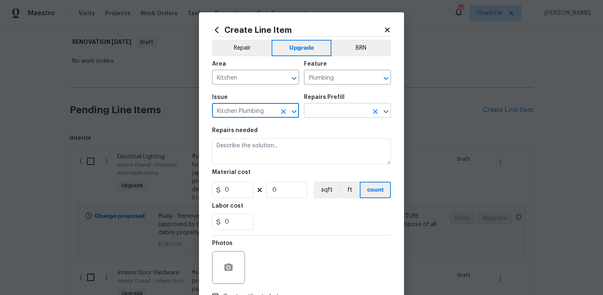
type input "Kitchen Plumbing"
click at [323, 107] on input "text" at bounding box center [336, 111] width 64 height 13
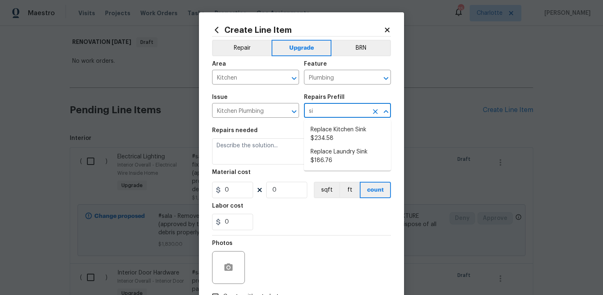
type input "sin"
click at [337, 135] on li "Replace Kitchen Sink $234.58" at bounding box center [347, 134] width 87 height 22
type input "Replace Kitchen Sink $234.58"
type textarea "Remove the existing kitchen sink and install a new single or double basin kitch…"
type input "234.58"
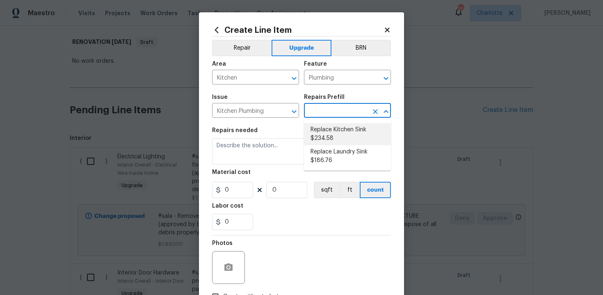
type input "1"
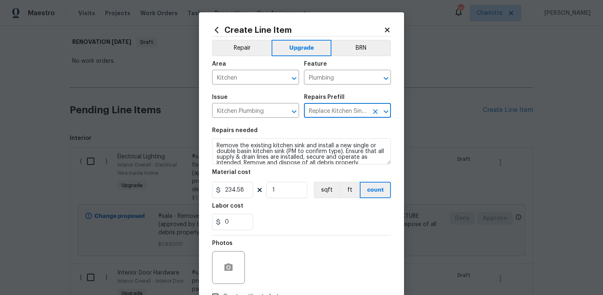
type input "Replace Kitchen Sink $234.58"
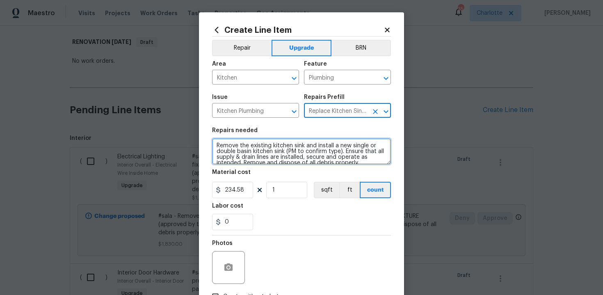
click at [214, 143] on textarea "Remove the existing kitchen sink and install a new single or double basin kitch…" at bounding box center [301, 151] width 179 height 26
type textarea "#sala - Remove the existing kitchen sink and install a new single or double bas…"
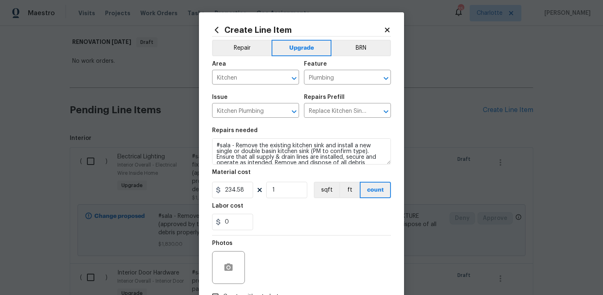
click at [298, 212] on div "Labor cost" at bounding box center [301, 208] width 179 height 11
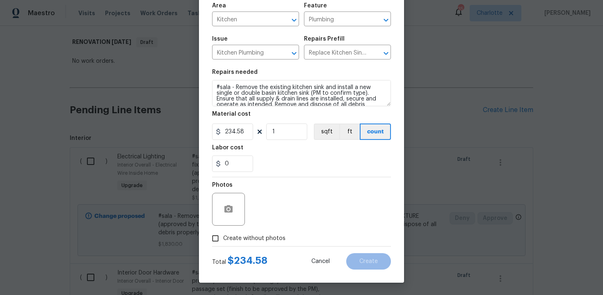
click at [251, 235] on span "Create without photos" at bounding box center [254, 238] width 62 height 9
click at [223, 235] on input "Create without photos" at bounding box center [215, 238] width 16 height 16
checkbox input "true"
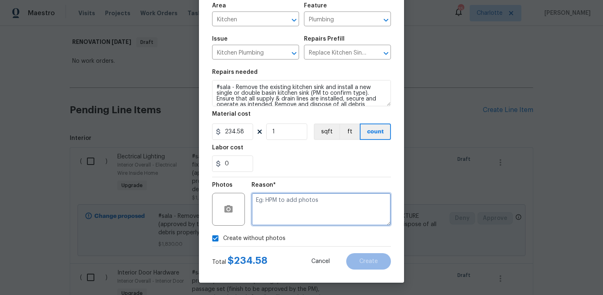
click at [281, 212] on textarea at bounding box center [320, 209] width 139 height 33
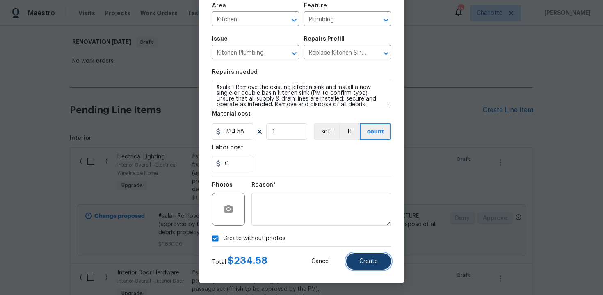
click at [362, 259] on span "Create" at bounding box center [368, 261] width 18 height 6
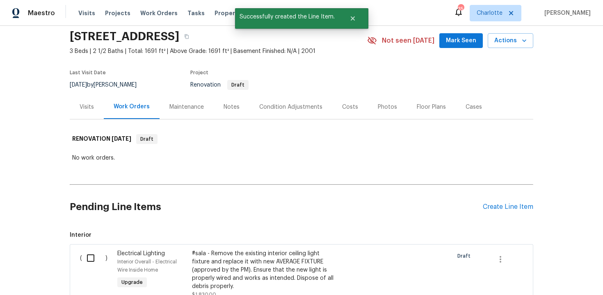
scroll to position [126, 0]
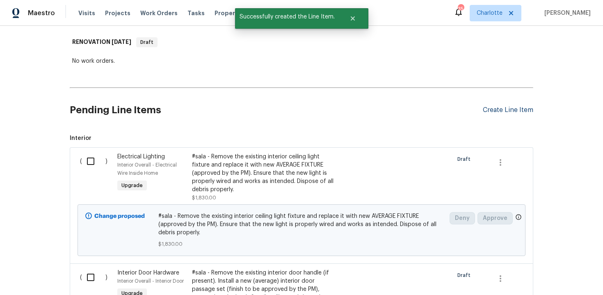
click at [522, 112] on div "Create Line Item" at bounding box center [508, 110] width 50 height 8
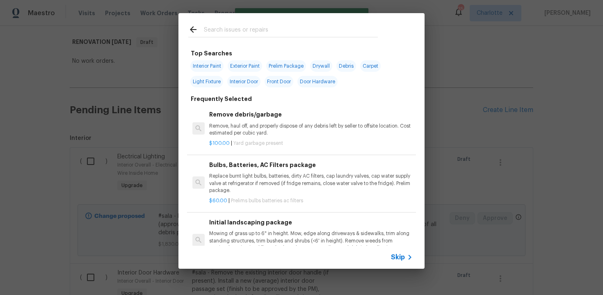
click at [395, 256] on span "Skip" at bounding box center [398, 257] width 14 height 8
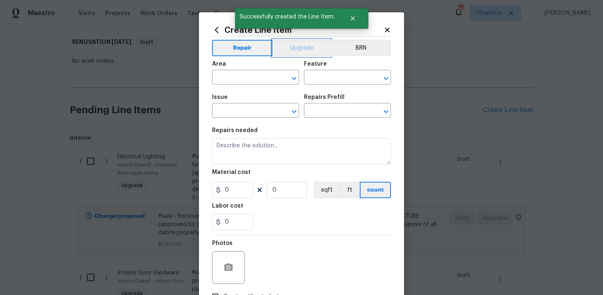
click at [296, 46] on button "Upgrade" at bounding box center [301, 48] width 59 height 16
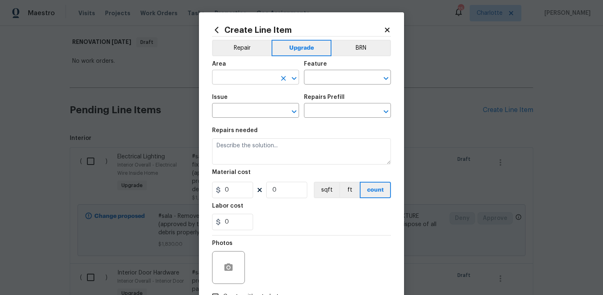
click at [257, 74] on input "text" at bounding box center [244, 78] width 64 height 13
click at [258, 96] on li "Kitchen" at bounding box center [255, 97] width 87 height 14
type input "Kitchen"
click at [315, 74] on input "text" at bounding box center [336, 78] width 64 height 13
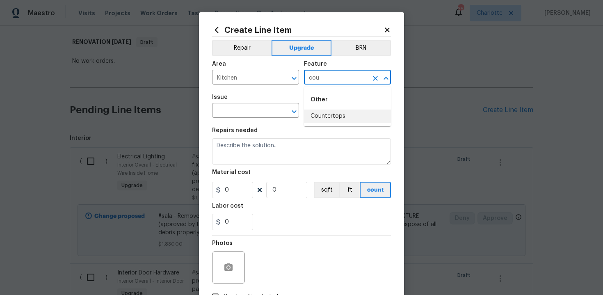
click at [325, 116] on li "Countertops" at bounding box center [347, 116] width 87 height 14
type input "Countertops"
click at [250, 116] on input "text" at bounding box center [244, 111] width 64 height 13
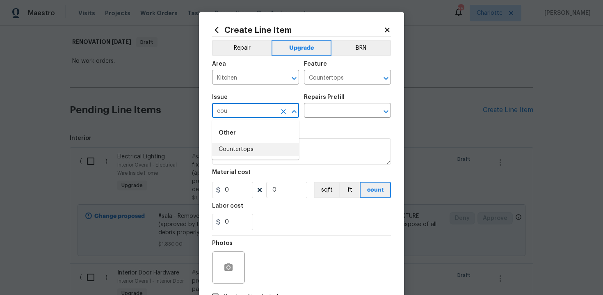
click at [261, 146] on li "Countertops" at bounding box center [255, 150] width 87 height 14
type input "Countertops"
click at [322, 116] on input "text" at bounding box center [336, 111] width 64 height 13
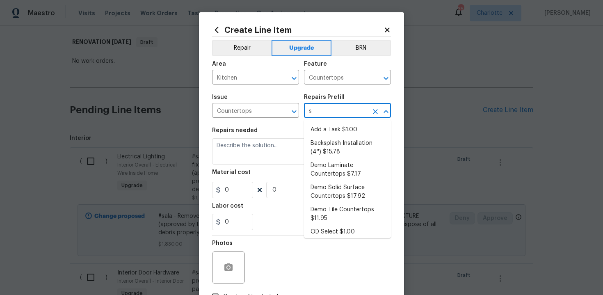
type input "so"
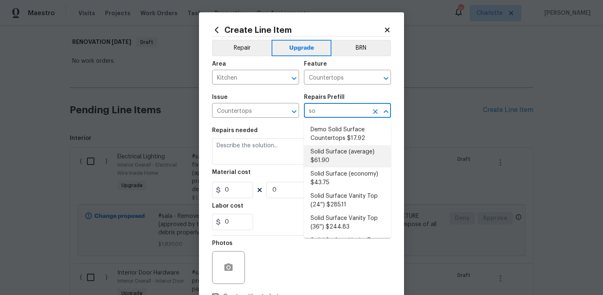
click at [326, 162] on li "Solid Surface (average) $61.90" at bounding box center [347, 156] width 87 height 22
type input "Solid Surface (average) $61.90"
type textarea "Remove the existing countertops (if present) and prep the area. Install new sol…"
type input "61.9"
type input "1"
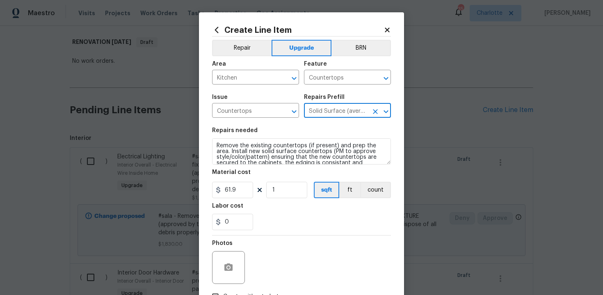
type input "Solid Surface (average) $61.90"
click at [212, 145] on div "Create Line Item Repair Upgrade BRN Area Kitchen ​ Feature Countertops ​ Issue …" at bounding box center [301, 176] width 205 height 328
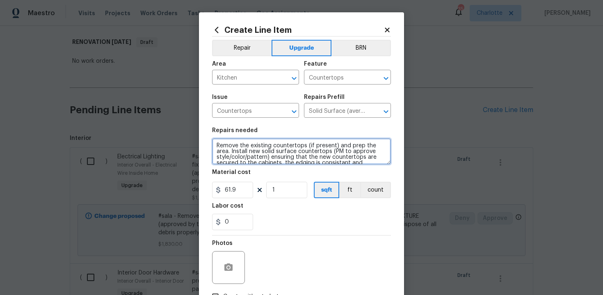
click at [214, 145] on textarea "Remove the existing countertops (if present) and prep the area. Install new sol…" at bounding box center [301, 151] width 179 height 26
type textarea "#sala - Remove the existing countertops (if present) and prep the area. Install…"
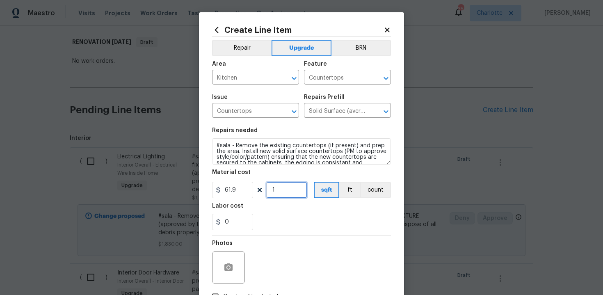
click at [287, 187] on input "1" at bounding box center [286, 190] width 41 height 16
type input "60"
click at [315, 212] on div "Labor cost" at bounding box center [301, 208] width 179 height 11
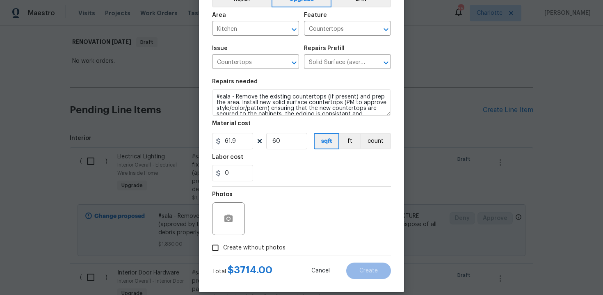
scroll to position [59, 0]
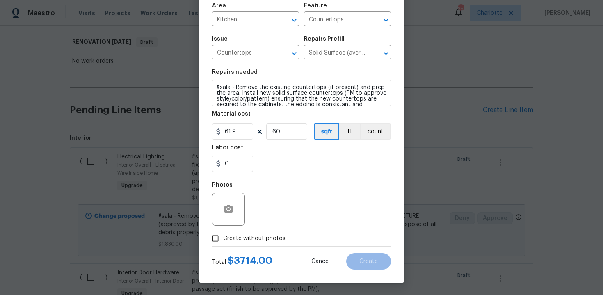
click at [256, 241] on span "Create without photos" at bounding box center [254, 238] width 62 height 9
click at [223, 241] on input "Create without photos" at bounding box center [215, 238] width 16 height 16
checkbox input "true"
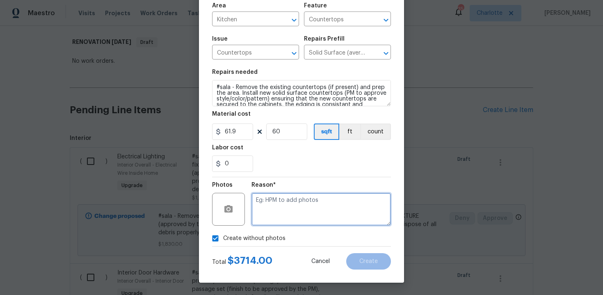
click at [295, 207] on textarea at bounding box center [320, 209] width 139 height 33
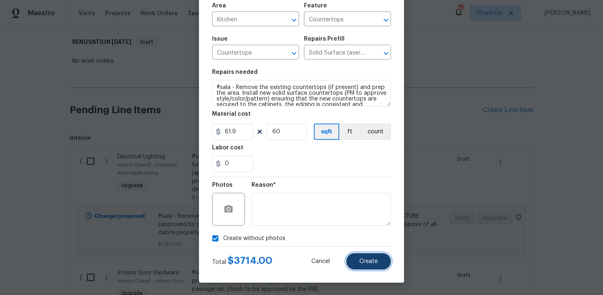
click at [363, 258] on span "Create" at bounding box center [368, 261] width 18 height 6
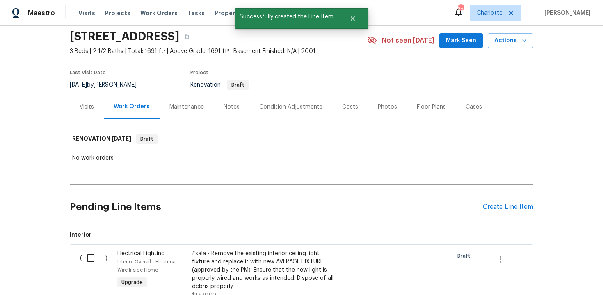
scroll to position [126, 0]
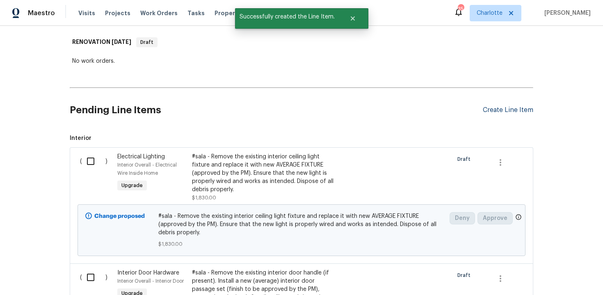
click at [512, 111] on div "Create Line Item" at bounding box center [508, 110] width 50 height 8
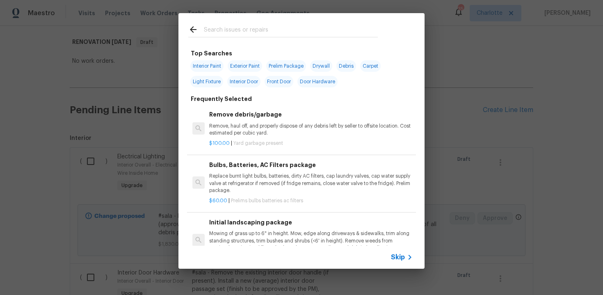
click at [398, 257] on span "Skip" at bounding box center [398, 257] width 14 height 8
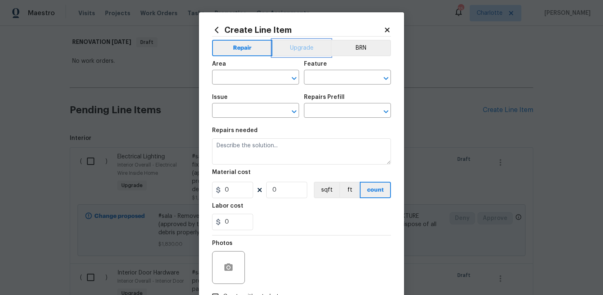
click at [295, 50] on button "Upgrade" at bounding box center [301, 48] width 59 height 16
click at [259, 78] on input "text" at bounding box center [244, 78] width 64 height 13
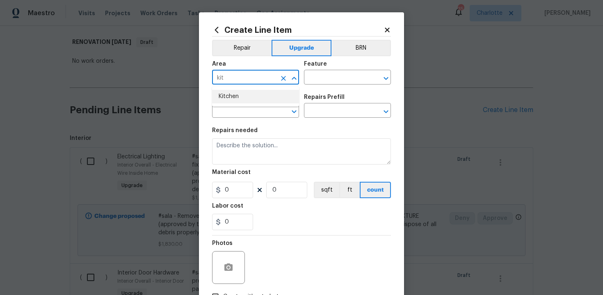
click at [261, 93] on li "Kitchen" at bounding box center [255, 97] width 87 height 14
type input "Kitchen"
click at [327, 77] on input "text" at bounding box center [336, 78] width 64 height 13
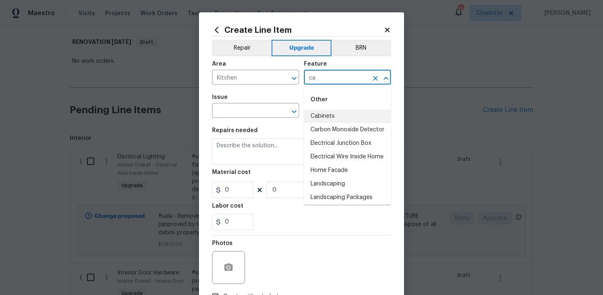
click at [327, 114] on li "Cabinets" at bounding box center [347, 116] width 87 height 14
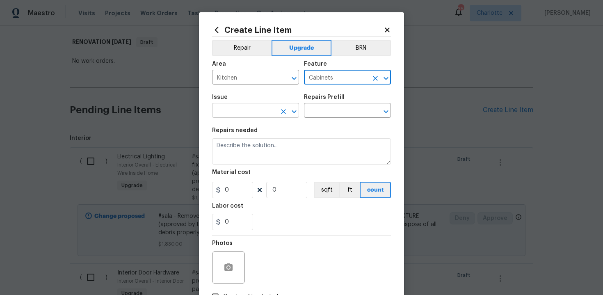
type input "Cabinets"
click at [244, 109] on input "text" at bounding box center [244, 111] width 64 height 13
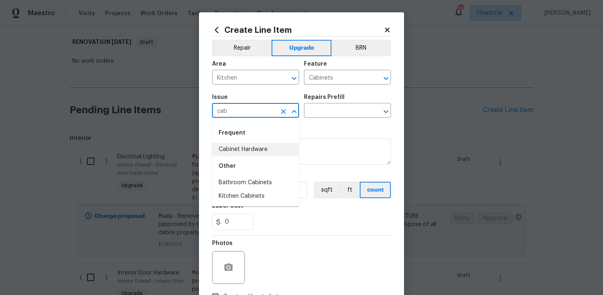
click at [248, 150] on li "Cabinet Hardware" at bounding box center [255, 150] width 87 height 14
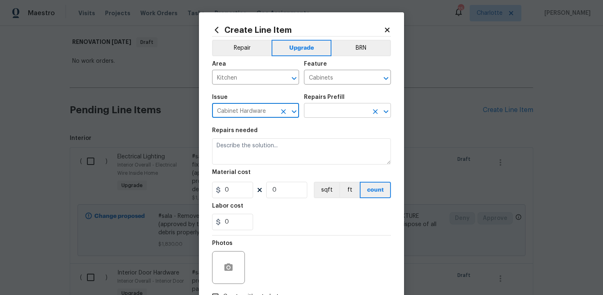
type input "Cabinet Hardware"
click at [324, 116] on input "text" at bounding box center [336, 111] width 64 height 13
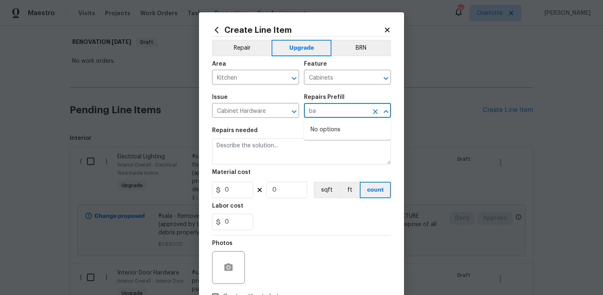
type input "b"
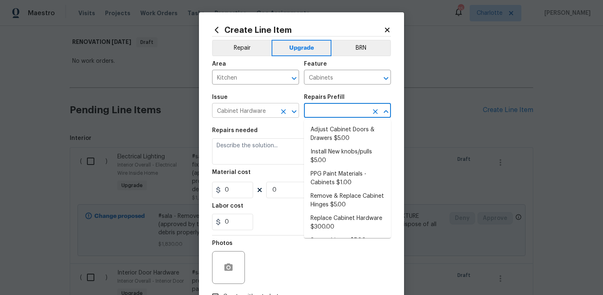
click at [285, 114] on icon "Clear" at bounding box center [283, 111] width 5 height 5
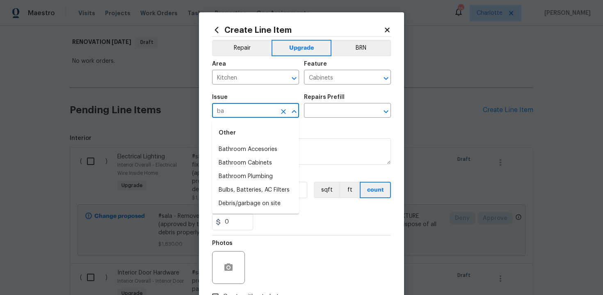
type input "b"
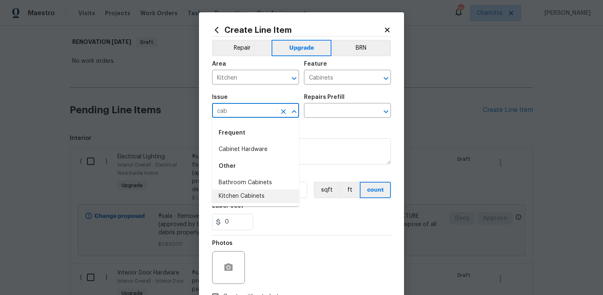
click at [253, 197] on li "Kitchen Cabinets" at bounding box center [255, 196] width 87 height 14
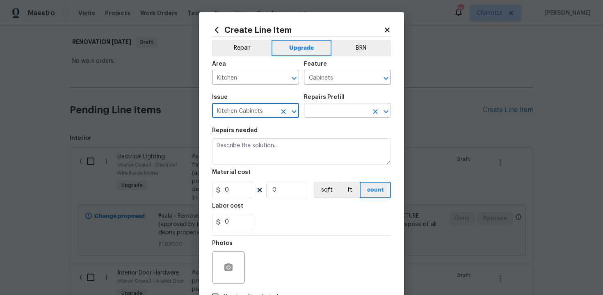
type input "Kitchen Cabinets"
click at [335, 112] on input "text" at bounding box center [336, 111] width 64 height 13
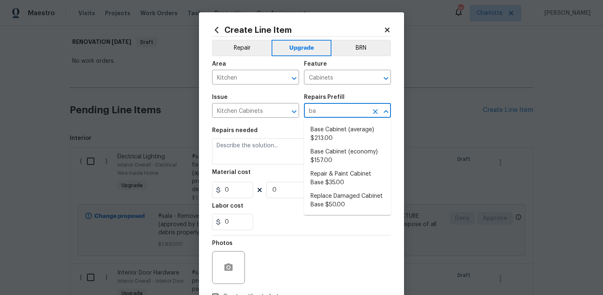
type input "b"
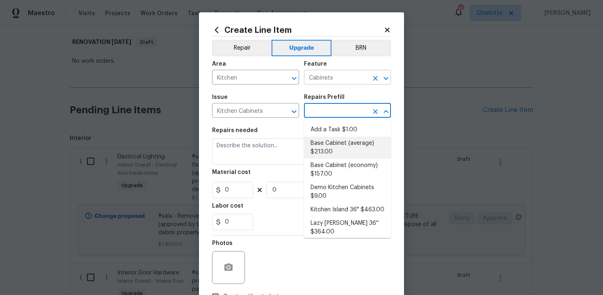
click at [376, 75] on icon "Clear" at bounding box center [375, 78] width 8 height 8
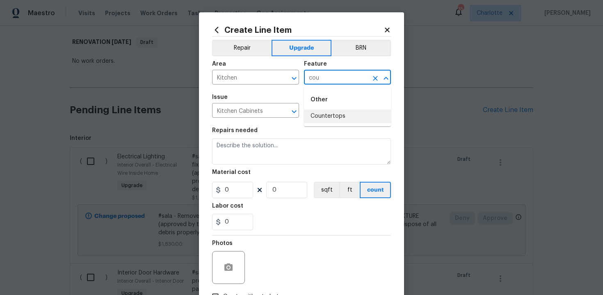
click at [345, 119] on li "Countertops" at bounding box center [347, 116] width 87 height 14
click at [282, 110] on icon "Clear" at bounding box center [283, 111] width 8 height 8
type input "Countertops"
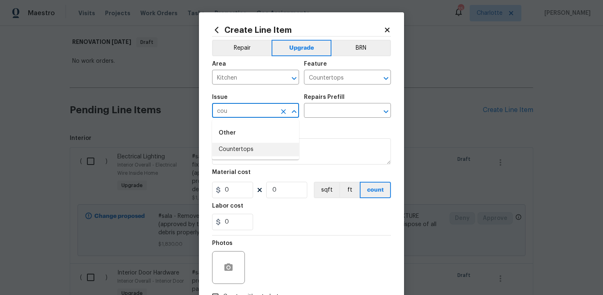
click at [257, 148] on li "Countertops" at bounding box center [255, 150] width 87 height 14
type input "Countertops"
click at [317, 112] on input "text" at bounding box center [336, 111] width 64 height 13
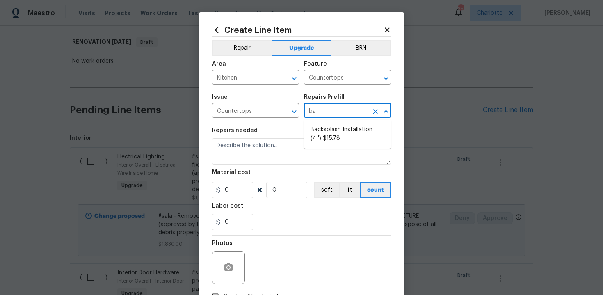
type input "bac"
click at [316, 136] on li "Backsplash Installation (4'') $15.78" at bounding box center [347, 134] width 87 height 22
type input "Backsplash Installation (4'') $15.78"
type textarea "Demo the existing backsplash (if present). Install a new 4'' solid backsplash t…"
type input "15.78"
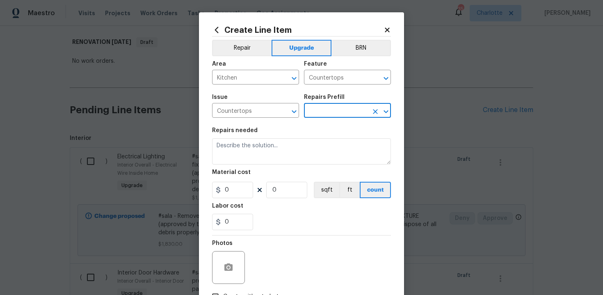
type input "1"
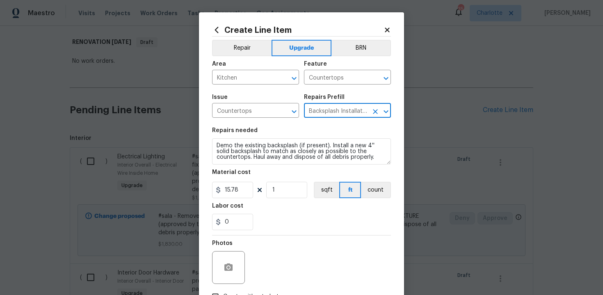
type input "Backsplash Installation (4'') $15.78"
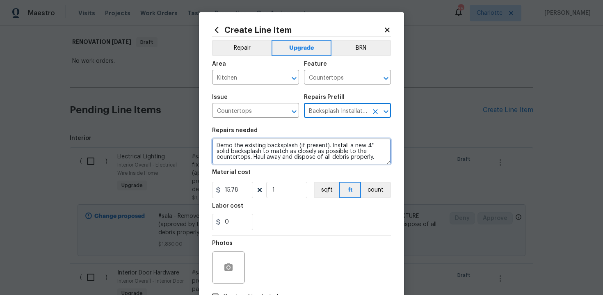
click at [213, 143] on textarea "Demo the existing backsplash (if present). Install a new 4'' solid backsplash t…" at bounding box center [301, 151] width 179 height 26
type textarea "#sala - Demo the existing backsplash (if present). Install a new 4'' solid back…"
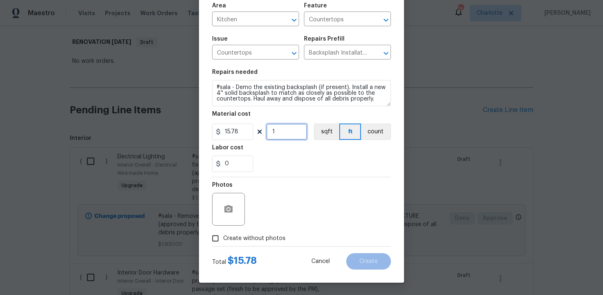
click at [280, 130] on input "1" at bounding box center [286, 131] width 41 height 16
type input "127"
click at [246, 236] on span "Create without photos" at bounding box center [254, 238] width 62 height 9
click at [223, 236] on input "Create without photos" at bounding box center [215, 238] width 16 height 16
checkbox input "true"
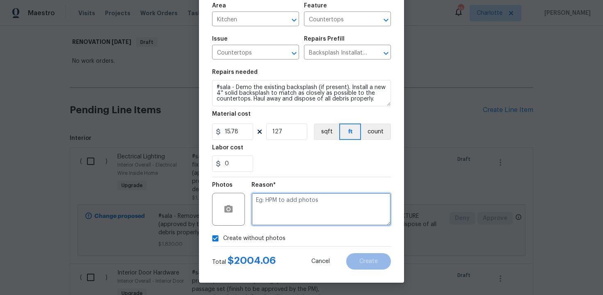
click at [306, 211] on textarea at bounding box center [320, 209] width 139 height 33
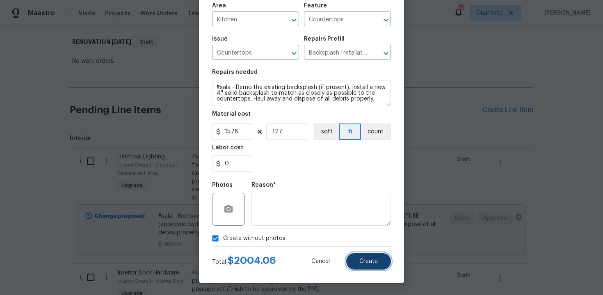
click at [376, 266] on button "Create" at bounding box center [368, 261] width 45 height 16
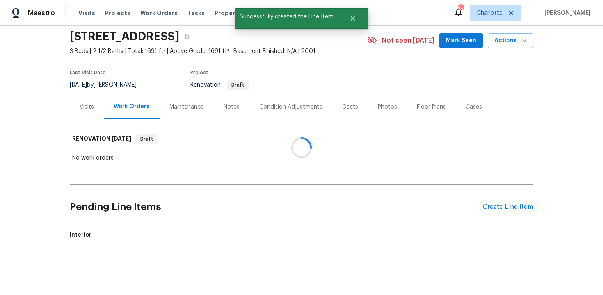
scroll to position [126, 0]
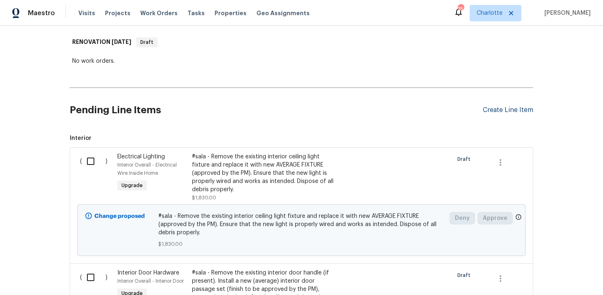
click at [514, 114] on div "Create Line Item" at bounding box center [508, 110] width 50 height 8
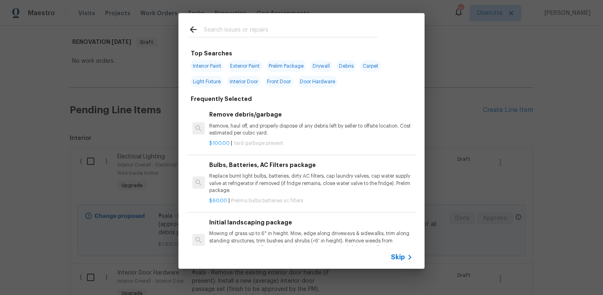
click at [399, 256] on span "Skip" at bounding box center [398, 257] width 14 height 8
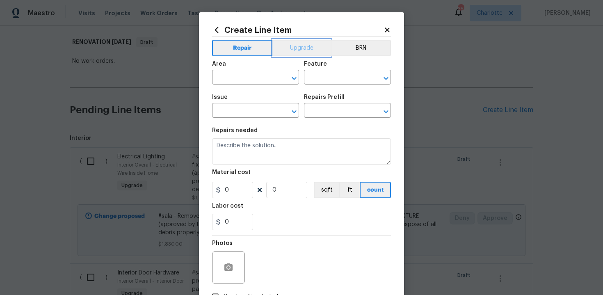
click at [298, 45] on button "Upgrade" at bounding box center [301, 48] width 59 height 16
click at [246, 79] on input "text" at bounding box center [244, 78] width 64 height 13
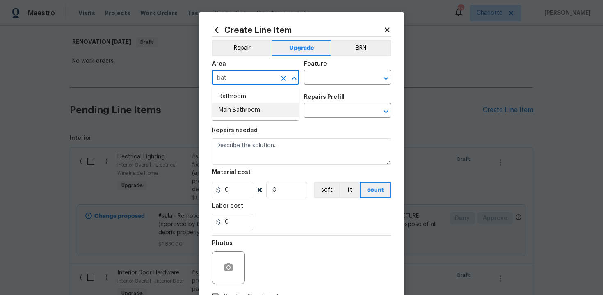
click at [247, 108] on li "Main Bathroom" at bounding box center [255, 110] width 87 height 14
type input "Main Bathroom"
click at [341, 80] on input "text" at bounding box center [336, 78] width 64 height 13
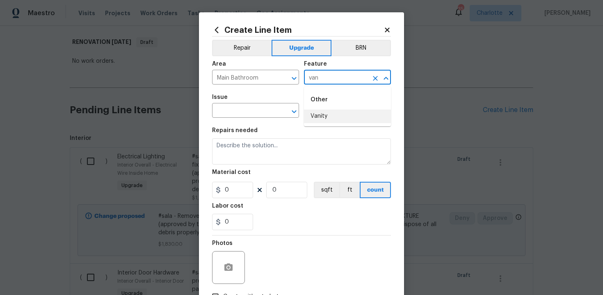
click at [351, 121] on li "Vanity" at bounding box center [347, 116] width 87 height 14
type input "Vanity"
click at [255, 107] on input "text" at bounding box center [244, 111] width 64 height 13
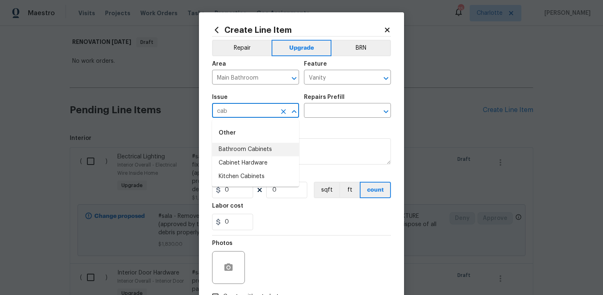
click at [255, 150] on li "Bathroom Cabinets" at bounding box center [255, 150] width 87 height 14
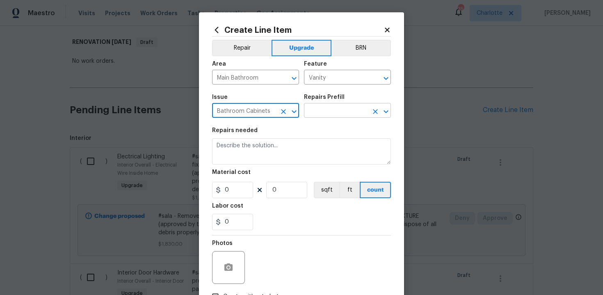
type input "Bathroom Cabinets"
click at [326, 109] on input "text" at bounding box center [336, 111] width 64 height 13
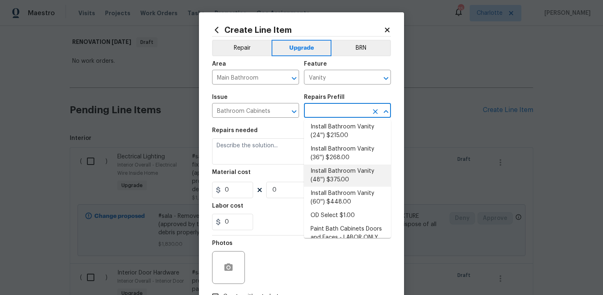
scroll to position [19, 0]
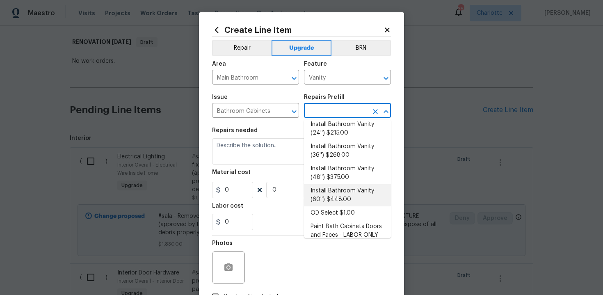
click at [345, 192] on li "Install Bathroom Vanity (60'') $448.00" at bounding box center [347, 195] width 87 height 22
type input "Cabinets"
type input "Install Bathroom Vanity (60'') $448.00"
type textarea "Remove the existing bathroom vanity (if present) and install a new 60'' bathroo…"
type input "448"
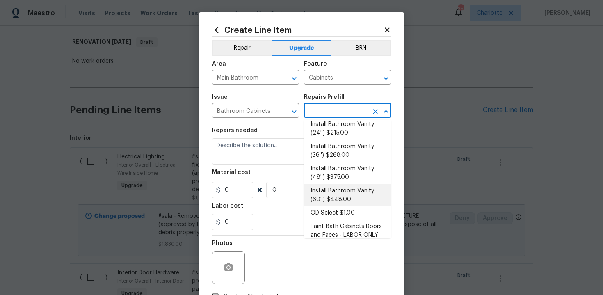
type input "1"
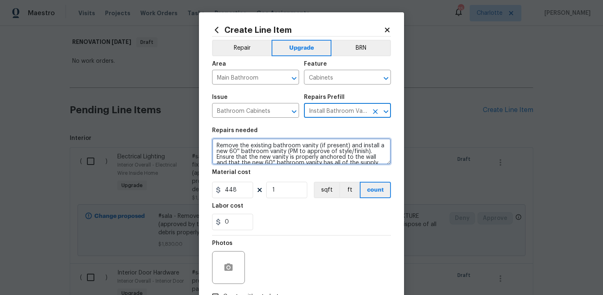
click at [213, 142] on textarea "Remove the existing bathroom vanity (if present) and install a new 60'' bathroo…" at bounding box center [301, 151] width 179 height 26
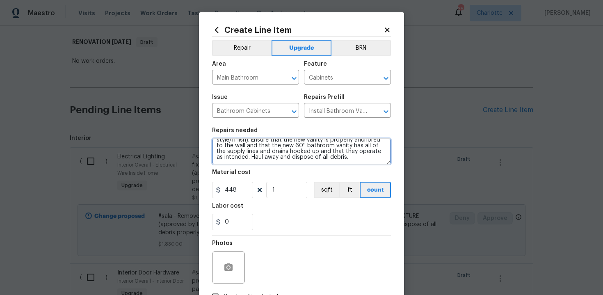
click at [358, 162] on textarea "#sala - Remove the existing bathroom vanity (if present) and install a new 60''…" at bounding box center [301, 151] width 179 height 26
paste textarea "6 Emerald Dr, Fredericksburg, VA 22406"
drag, startPoint x: 344, startPoint y: 157, endPoint x: 353, endPoint y: 162, distance: 10.5
click at [353, 162] on textarea "#sala - Remove the existing bathroom vanity (if present) and install a new 60''…" at bounding box center [301, 151] width 179 height 26
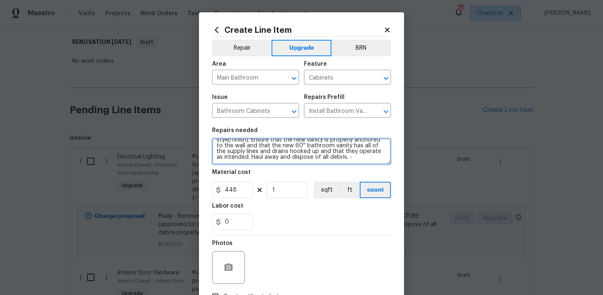
scroll to position [17, 0]
paste textarea "Double vanity replacement Master Bathroom"
click at [253, 158] on textarea "#sala - Remove the existing bathroom vanity (if present) and install a new 60''…" at bounding box center [301, 151] width 179 height 26
type textarea "#sala - Remove the existing bathroom vanity (if present) and install a new 60''…"
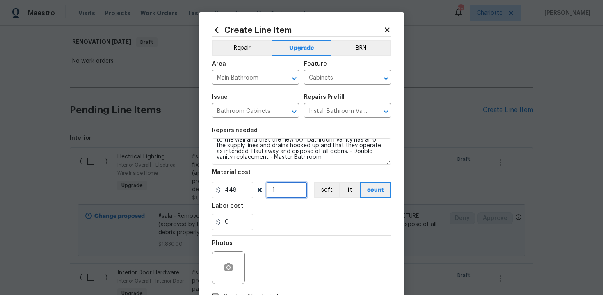
click at [280, 193] on input "1" at bounding box center [286, 190] width 41 height 16
type input "2"
click at [301, 220] on div "0" at bounding box center [301, 222] width 179 height 16
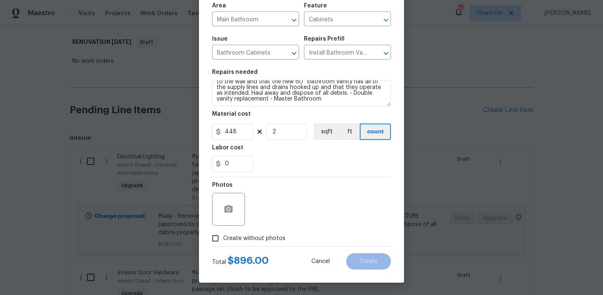
click at [253, 236] on span "Create without photos" at bounding box center [254, 238] width 62 height 9
click at [223, 236] on input "Create without photos" at bounding box center [215, 238] width 16 height 16
checkbox input "true"
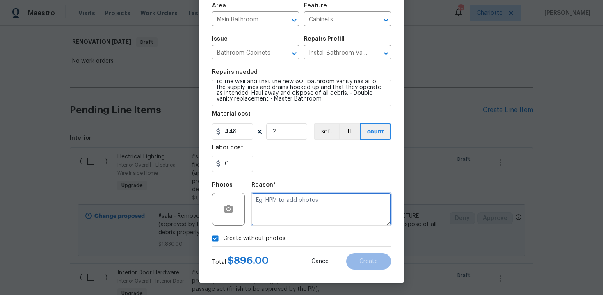
click at [291, 208] on textarea at bounding box center [320, 209] width 139 height 33
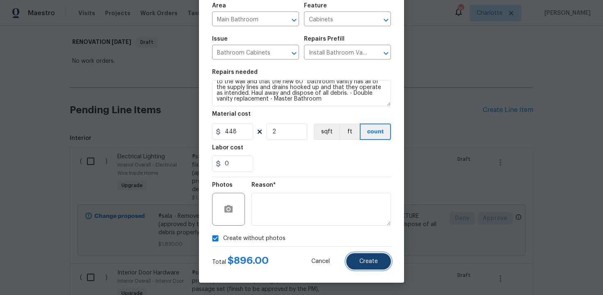
click at [369, 260] on span "Create" at bounding box center [368, 261] width 18 height 6
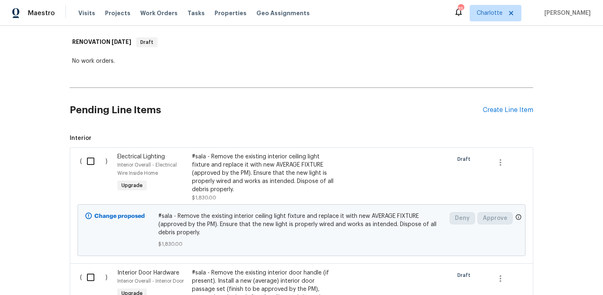
scroll to position [126, 0]
click at [498, 105] on div "Pending Line Items Create Line Item" at bounding box center [301, 110] width 463 height 38
click at [506, 109] on div "Create Line Item" at bounding box center [508, 110] width 50 height 8
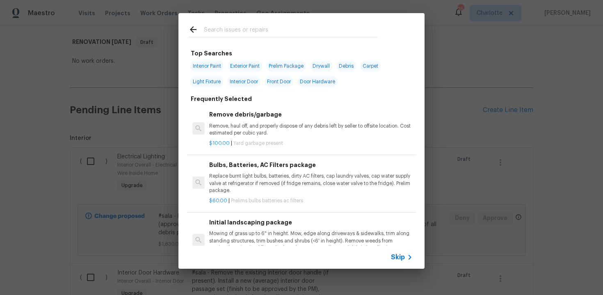
click at [397, 257] on span "Skip" at bounding box center [398, 257] width 14 height 8
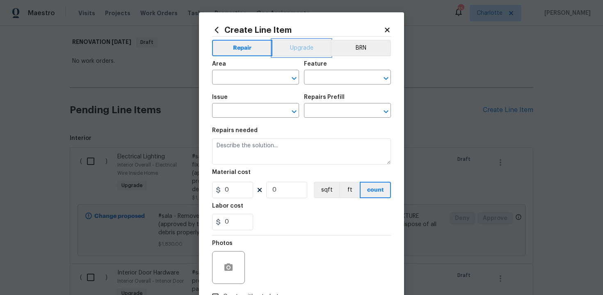
click at [292, 55] on button "Upgrade" at bounding box center [301, 48] width 59 height 16
click at [250, 76] on input "text" at bounding box center [244, 78] width 64 height 13
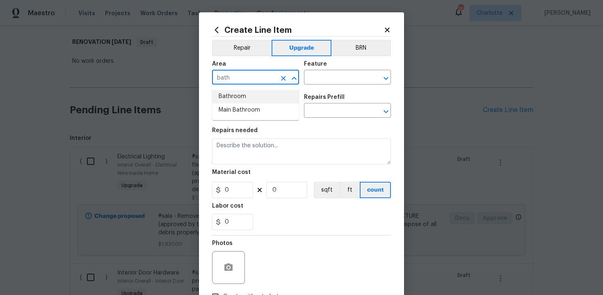
click at [253, 96] on li "Bathroom" at bounding box center [255, 97] width 87 height 14
type input "Bathroom"
click at [325, 81] on input "text" at bounding box center [336, 78] width 64 height 13
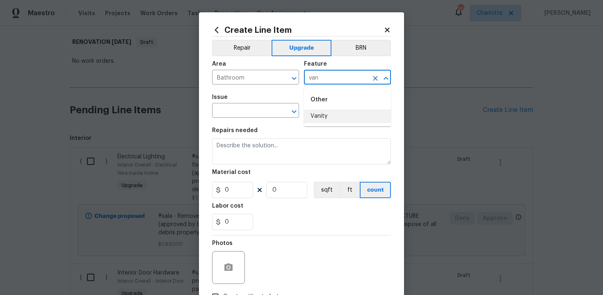
click at [327, 118] on li "Vanity" at bounding box center [347, 116] width 87 height 14
type input "Vanity"
click at [255, 107] on input "text" at bounding box center [244, 111] width 64 height 13
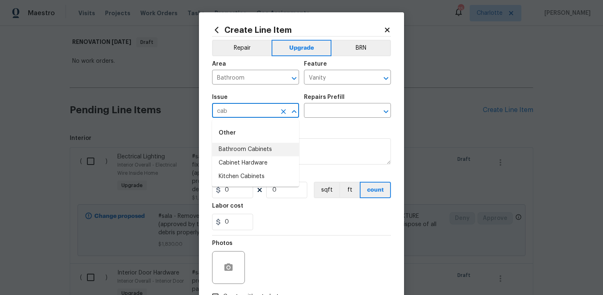
click at [270, 151] on li "Bathroom Cabinets" at bounding box center [255, 150] width 87 height 14
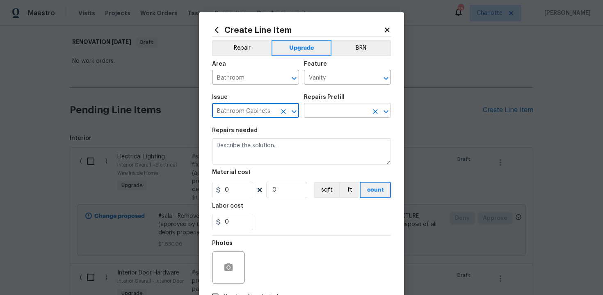
type input "Bathroom Cabinets"
click at [342, 111] on input "text" at bounding box center [336, 111] width 64 height 13
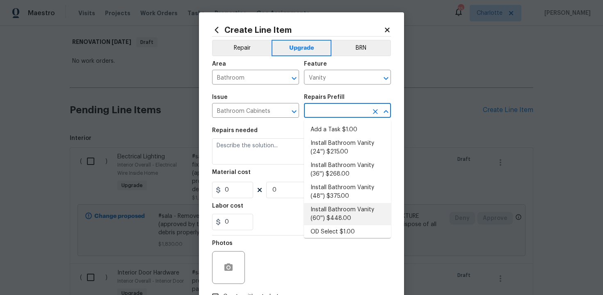
click at [347, 215] on li "Install Bathroom Vanity (60'') $448.00" at bounding box center [347, 214] width 87 height 22
type input "Cabinets"
type input "Install Bathroom Vanity (60'') $448.00"
type textarea "Remove the existing bathroom vanity (if present) and install a new 60'' bathroo…"
type input "448"
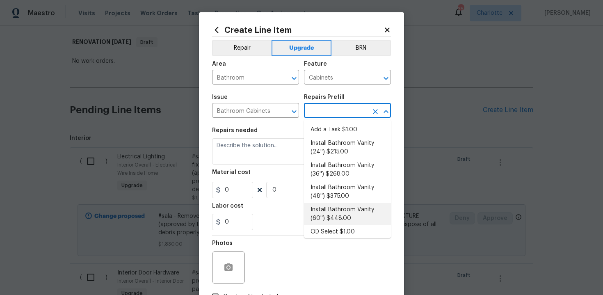
type input "1"
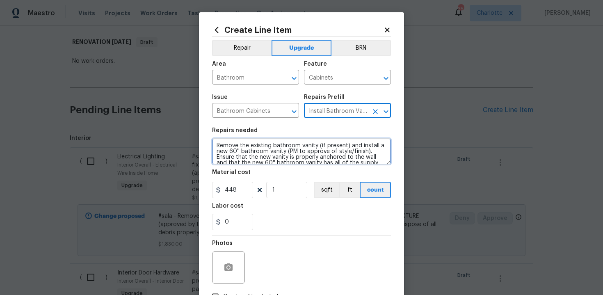
click at [214, 145] on textarea "Remove the existing bathroom vanity (if present) and install a new 60'' bathroo…" at bounding box center [301, 151] width 179 height 26
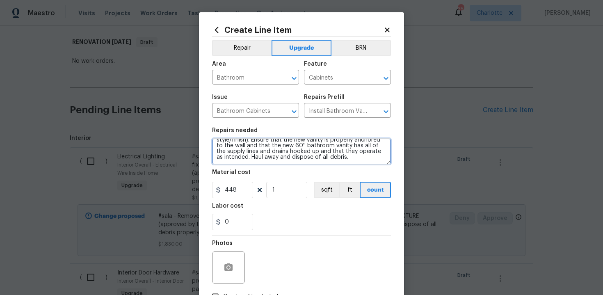
click at [353, 159] on textarea "#sala - Remove the existing bathroom vanity (if present) and install a new 60''…" at bounding box center [301, 151] width 179 height 26
paste textarea "Secondary full bathroom"
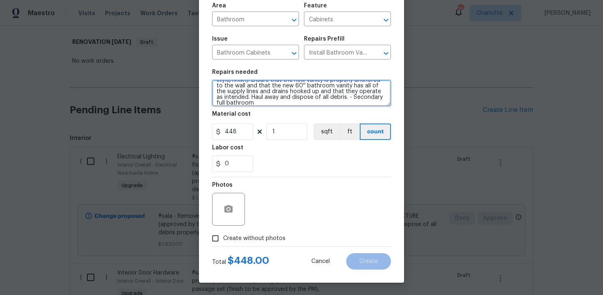
type textarea "#sala - Remove the existing bathroom vanity (if present) and install a new 60''…"
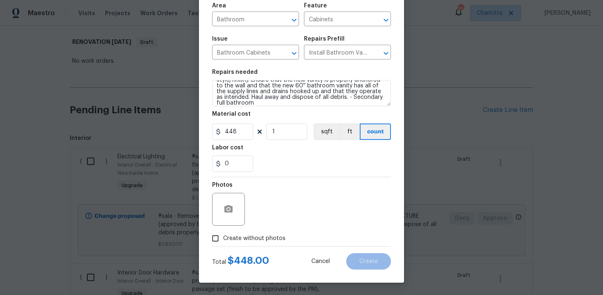
click at [255, 234] on span "Create without photos" at bounding box center [254, 238] width 62 height 9
click at [223, 234] on input "Create without photos" at bounding box center [215, 238] width 16 height 16
checkbox input "true"
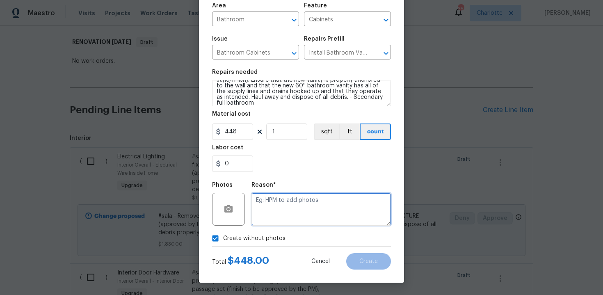
click at [286, 215] on textarea at bounding box center [320, 209] width 139 height 33
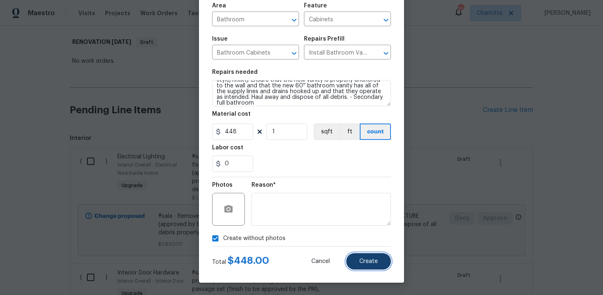
click at [360, 256] on button "Create" at bounding box center [368, 261] width 45 height 16
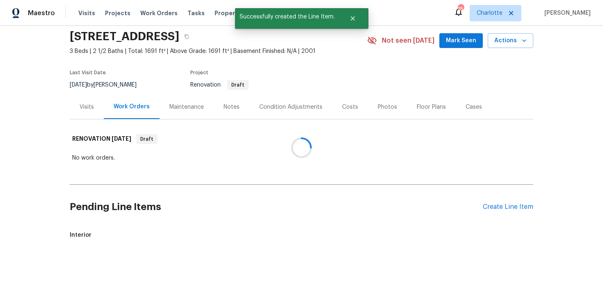
scroll to position [126, 0]
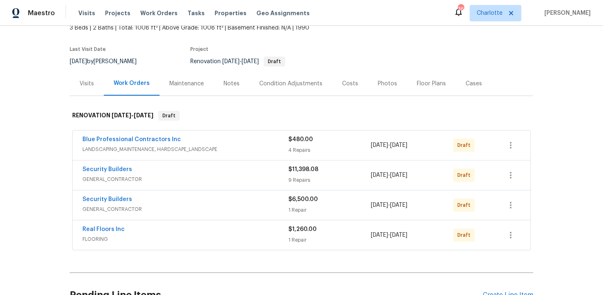
scroll to position [100, 0]
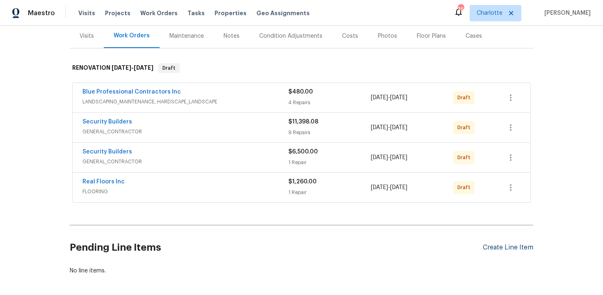
click at [513, 245] on div "Create Line Item" at bounding box center [508, 248] width 50 height 8
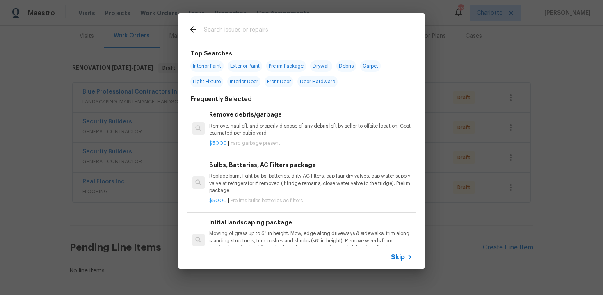
click at [399, 257] on span "Skip" at bounding box center [398, 257] width 14 height 8
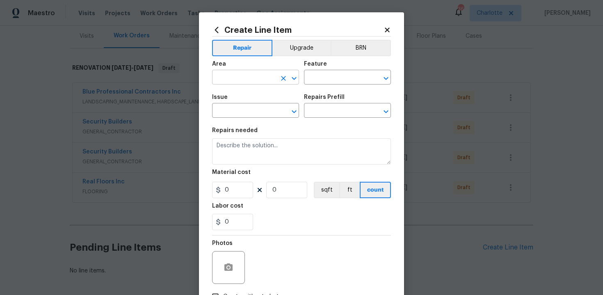
click at [268, 73] on input "text" at bounding box center [244, 78] width 64 height 13
click at [269, 109] on li "Interior Overall" at bounding box center [255, 110] width 87 height 14
type input "Interior Overall"
click at [337, 78] on input "text" at bounding box center [336, 78] width 64 height 13
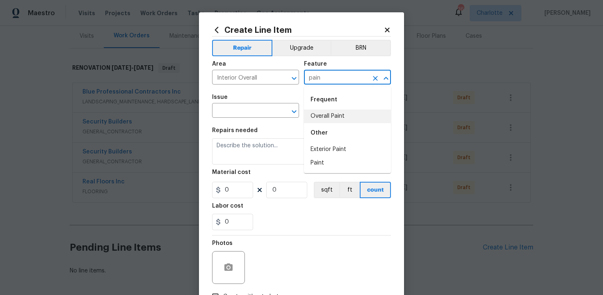
click at [344, 111] on li "Overall Paint" at bounding box center [347, 116] width 87 height 14
type input "Overall Paint"
click at [262, 111] on input "text" at bounding box center [244, 111] width 64 height 13
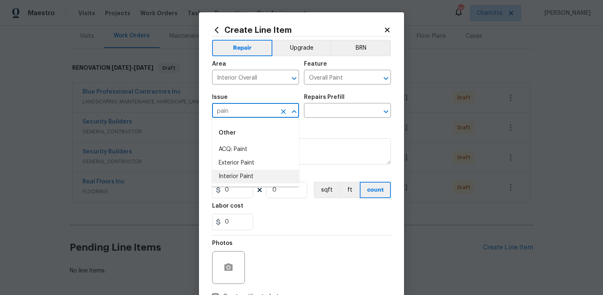
click at [255, 177] on li "Interior Paint" at bounding box center [255, 177] width 87 height 14
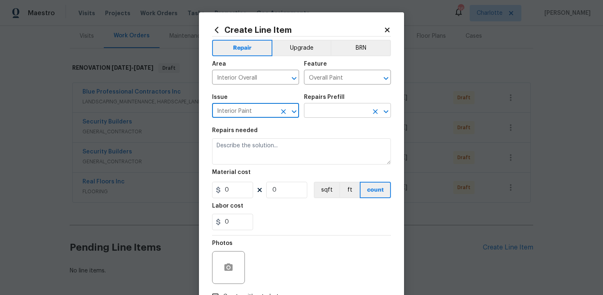
type input "Interior Paint"
click at [341, 112] on input "text" at bounding box center [336, 111] width 64 height 13
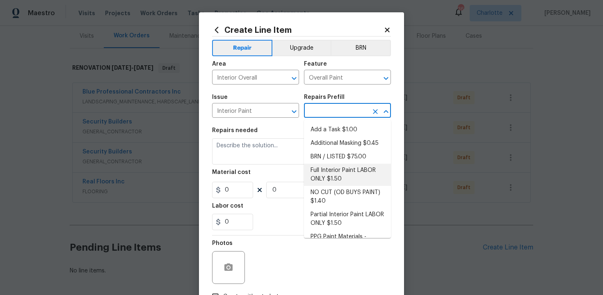
click at [337, 174] on li "Full Interior Paint LABOR ONLY $1.50" at bounding box center [347, 175] width 87 height 22
type input "Full Interior Paint LABOR ONLY $1.50"
type textarea "Full Interior paint - (walls, ceilings, trim, and doors) - PAINT PROVIDED BY OP…"
type input "1.5"
type input "1"
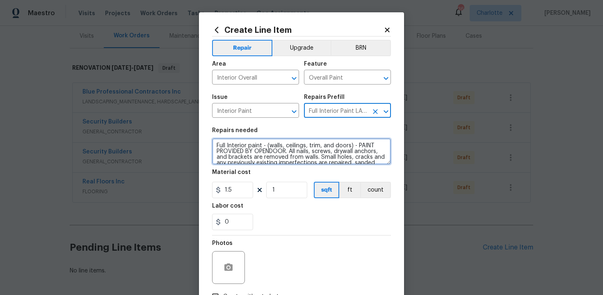
click at [215, 145] on textarea "Full Interior paint - (walls, ceilings, trim, and doors) - PAINT PROVIDED BY OP…" at bounding box center [301, 151] width 179 height 26
type textarea "#sala - Full Interior paint - (walls, ceilings, trim, and doors) - PAINT PROVID…"
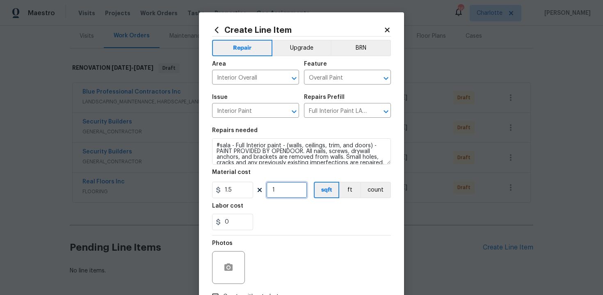
click at [283, 196] on input "1" at bounding box center [286, 190] width 41 height 16
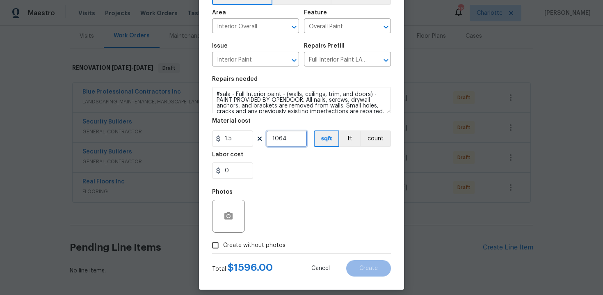
scroll to position [59, 0]
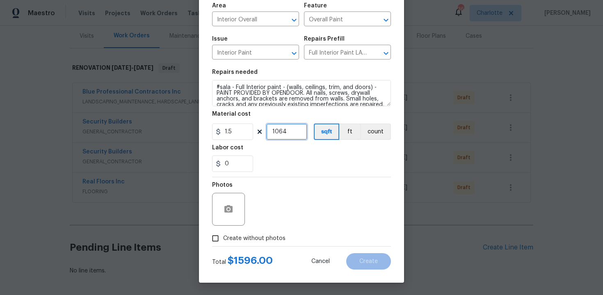
type input "1064"
click at [253, 238] on span "Create without photos" at bounding box center [254, 238] width 62 height 9
click at [223, 238] on input "Create without photos" at bounding box center [215, 238] width 16 height 16
checkbox input "true"
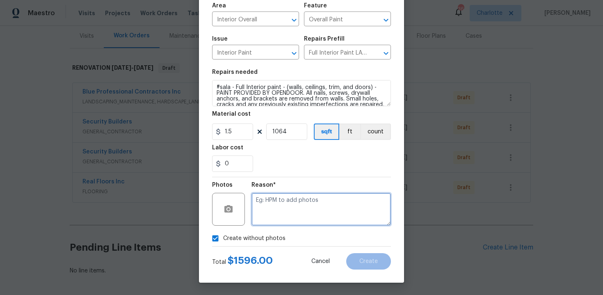
click at [277, 221] on textarea at bounding box center [320, 209] width 139 height 33
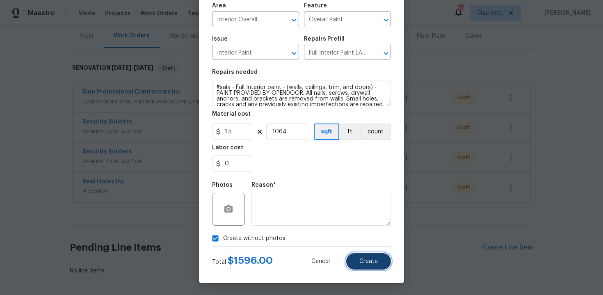
click at [364, 259] on span "Create" at bounding box center [368, 261] width 18 height 6
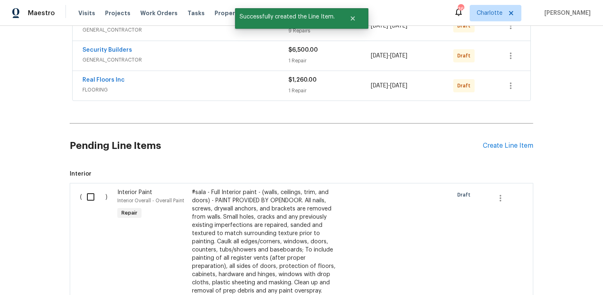
scroll to position [212, 0]
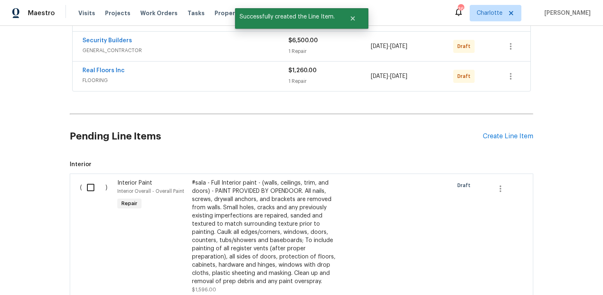
click at [298, 266] on div "#sala - Full Interior paint - (walls, ceilings, trim, and doors) - PAINT PROVID…" at bounding box center [264, 232] width 144 height 107
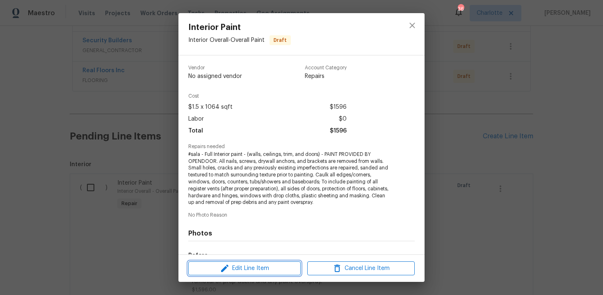
click at [278, 266] on span "Edit Line Item" at bounding box center [244, 268] width 107 height 10
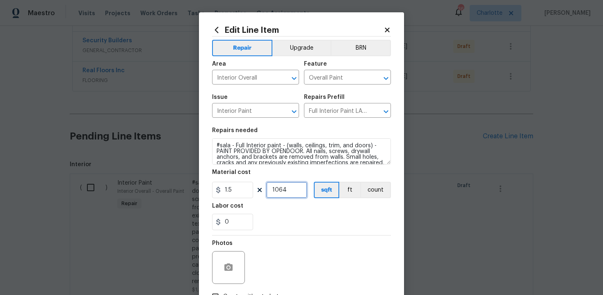
click at [291, 191] on input "1064" at bounding box center [286, 190] width 41 height 16
type input "1008"
click at [320, 219] on div "0" at bounding box center [301, 222] width 179 height 16
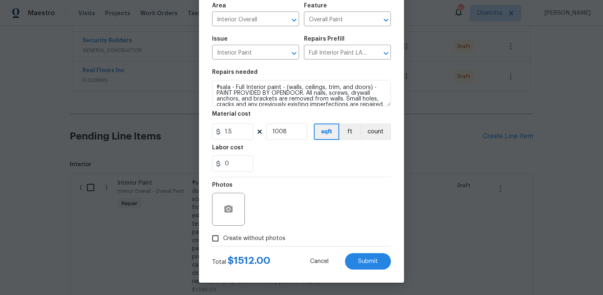
scroll to position [59, 0]
click at [361, 256] on button "Submit" at bounding box center [368, 261] width 46 height 16
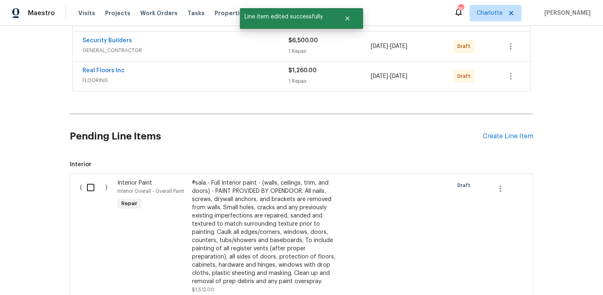
scroll to position [0, 0]
click at [514, 137] on div "Create Line Item" at bounding box center [508, 136] width 50 height 8
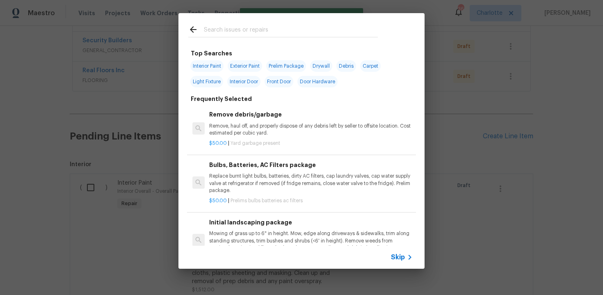
click at [400, 255] on span "Skip" at bounding box center [398, 257] width 14 height 8
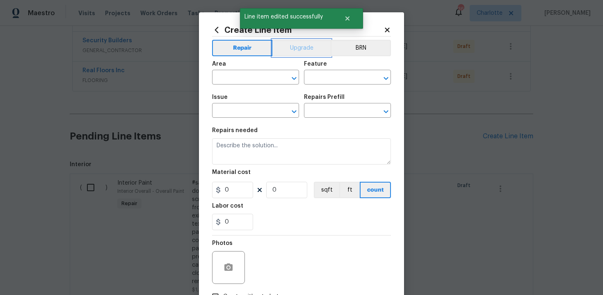
click at [300, 51] on button "Upgrade" at bounding box center [301, 48] width 59 height 16
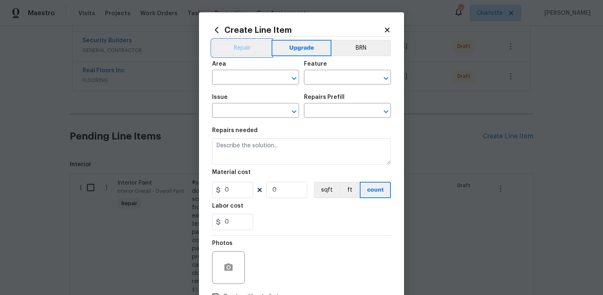
click at [246, 50] on button "Repair" at bounding box center [241, 48] width 59 height 16
click at [246, 82] on input "text" at bounding box center [244, 78] width 64 height 13
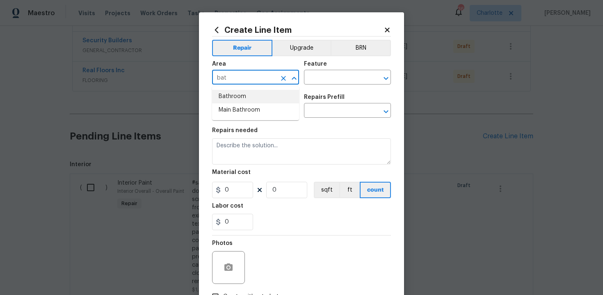
click at [249, 93] on li "Bathroom" at bounding box center [255, 97] width 87 height 14
type input "Bathroom"
click at [319, 77] on input "text" at bounding box center [336, 78] width 64 height 13
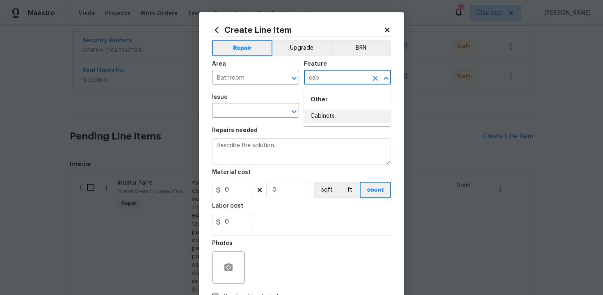
click at [324, 115] on li "Cabinets" at bounding box center [347, 116] width 87 height 14
type input "Cabinets"
click at [245, 113] on input "text" at bounding box center [244, 111] width 64 height 13
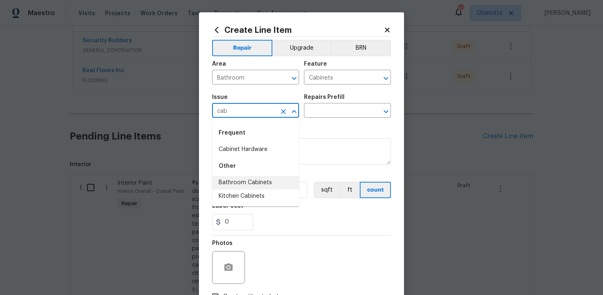
click at [253, 181] on li "Bathroom Cabinets" at bounding box center [255, 183] width 87 height 14
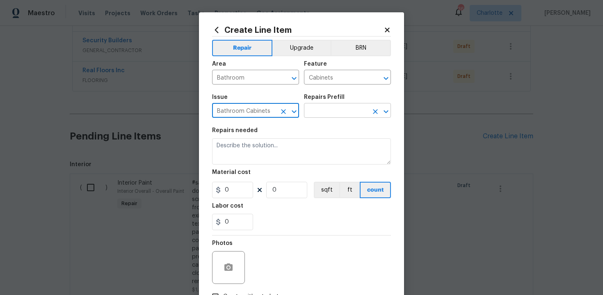
type input "Bathroom Cabinets"
click at [327, 108] on input "text" at bounding box center [336, 111] width 64 height 13
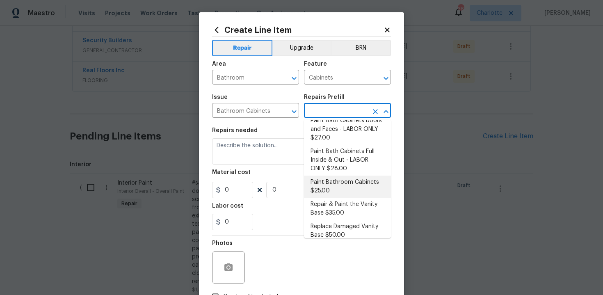
scroll to position [132, 0]
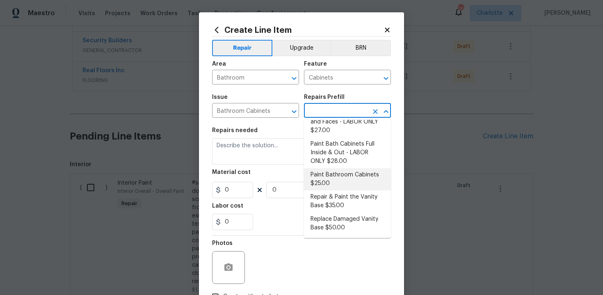
click at [343, 178] on li "Paint Bathroom Cabinets $25.00" at bounding box center [347, 179] width 87 height 22
type input "Paint Bathroom Cabinets $25.00"
type textarea "Prep, sand, mask and apply 2 coats of paint to the bathroom cabinet doors, inte…"
type input "25"
type input "1"
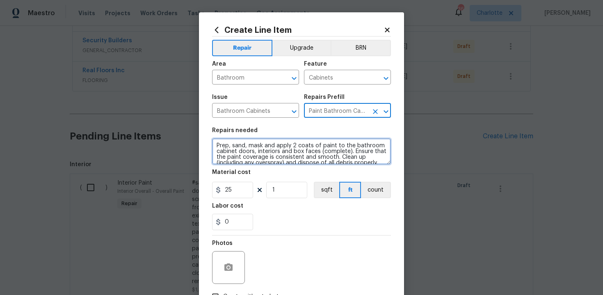
click at [214, 144] on textarea "Prep, sand, mask and apply 2 coats of paint to the bathroom cabinet doors, inte…" at bounding box center [301, 151] width 179 height 26
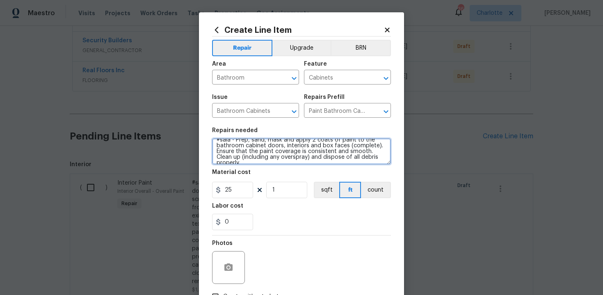
click at [383, 159] on textarea "#sala - Prep, sand, mask and apply 2 coats of paint to the bathroom cabinet doo…" at bounding box center [301, 151] width 179 height 26
paste textarea "Both bathrooms"
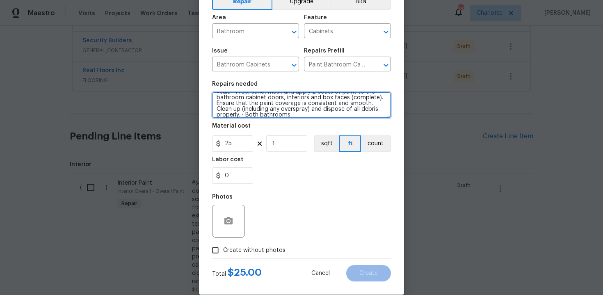
scroll to position [59, 0]
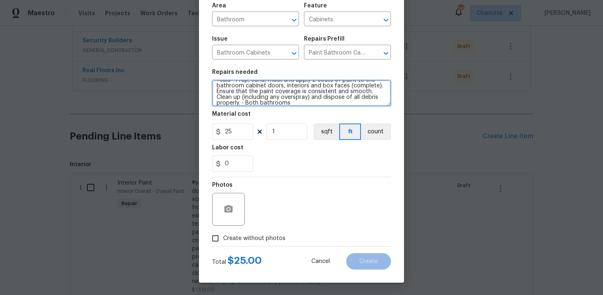
type textarea "#sala - Prep, sand, mask and apply 2 coats of paint to the bathroom cabinet doo…"
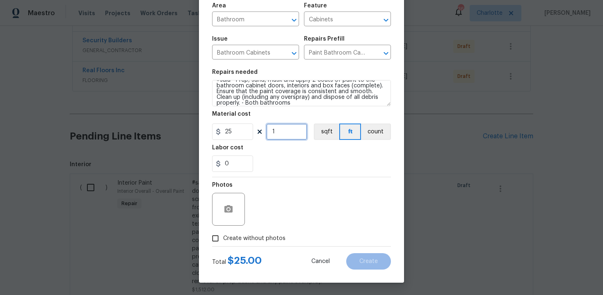
click at [288, 127] on input "1" at bounding box center [286, 131] width 41 height 16
type input "40"
click at [254, 244] on label "Create without photos" at bounding box center [246, 238] width 78 height 16
click at [223, 244] on input "Create without photos" at bounding box center [215, 238] width 16 height 16
checkbox input "true"
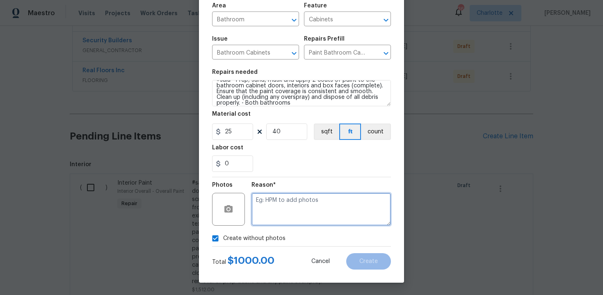
click at [290, 210] on textarea at bounding box center [320, 209] width 139 height 33
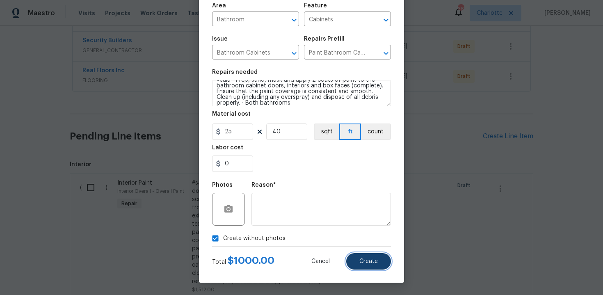
click at [369, 258] on span "Create" at bounding box center [368, 261] width 18 height 6
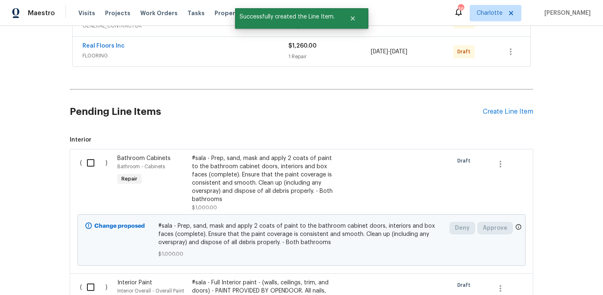
scroll to position [231, 0]
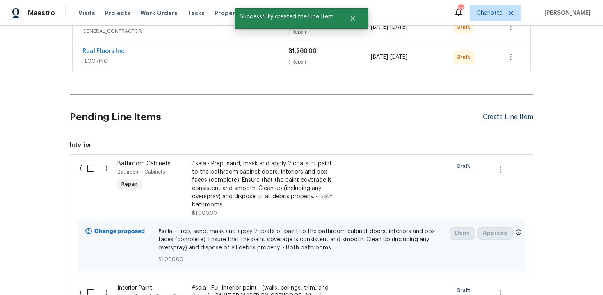
click at [510, 118] on div "Create Line Item" at bounding box center [508, 117] width 50 height 8
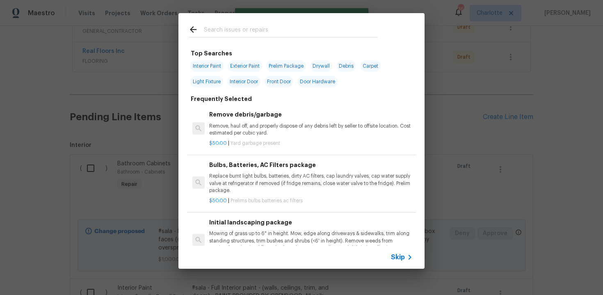
click at [400, 257] on span "Skip" at bounding box center [398, 257] width 14 height 8
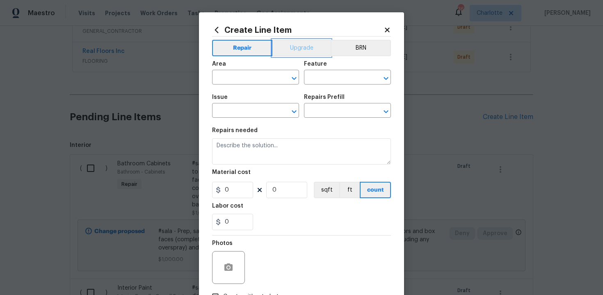
click at [297, 52] on button "Upgrade" at bounding box center [301, 48] width 59 height 16
click at [262, 75] on input "text" at bounding box center [244, 78] width 64 height 13
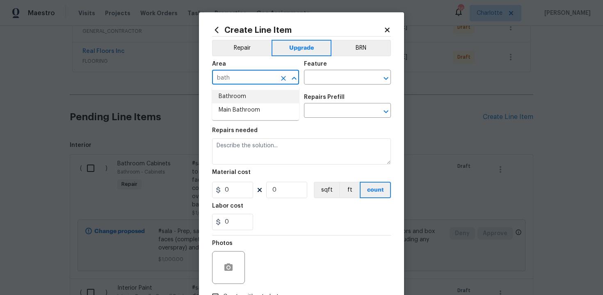
click at [258, 98] on li "Bathroom" at bounding box center [255, 97] width 87 height 14
type input "Bathroom"
click at [323, 78] on input "text" at bounding box center [336, 78] width 64 height 13
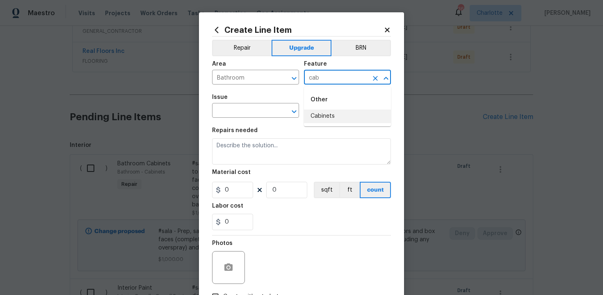
click at [325, 116] on li "Cabinets" at bounding box center [347, 116] width 87 height 14
type input "Cabinets"
click at [261, 112] on input "text" at bounding box center [244, 111] width 64 height 13
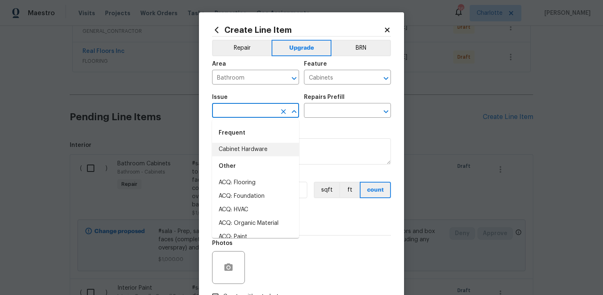
click at [255, 149] on li "Cabinet Hardware" at bounding box center [255, 150] width 87 height 14
type input "Cabinet Hardware"
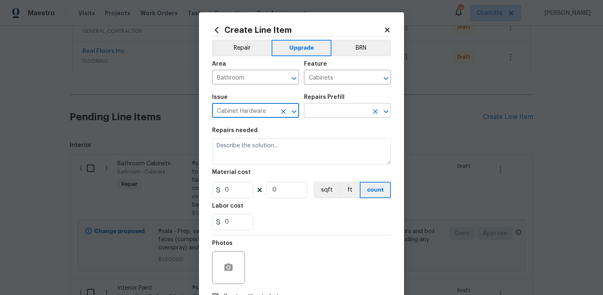
click at [334, 109] on input "text" at bounding box center [336, 111] width 64 height 13
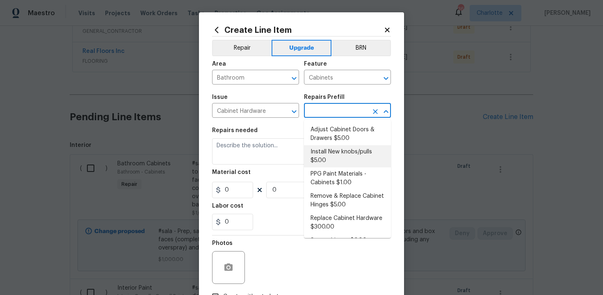
click at [329, 156] on li "Install New knobs/pulls $5.00" at bounding box center [347, 156] width 87 height 22
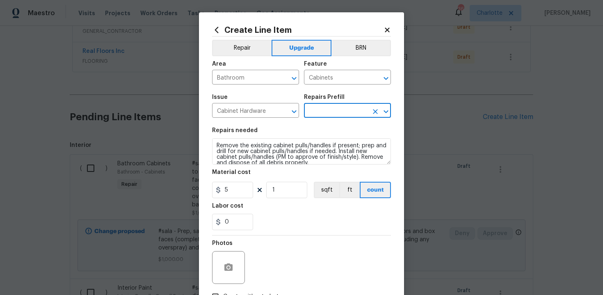
type input "Install New knobs/pulls $5.00"
type textarea "Remove the existing cabinet pulls/handles if present; prep and drill for new ca…"
type input "5"
type input "1"
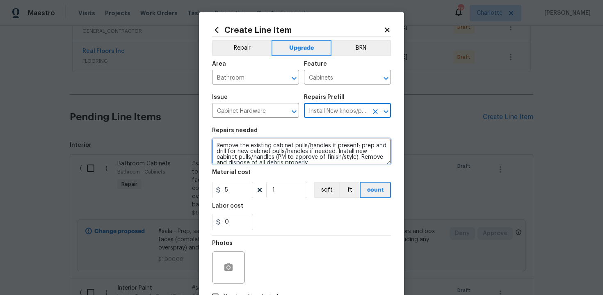
click at [213, 145] on textarea "Remove the existing cabinet pulls/handles if present; prep and drill for new ca…" at bounding box center [301, 151] width 179 height 26
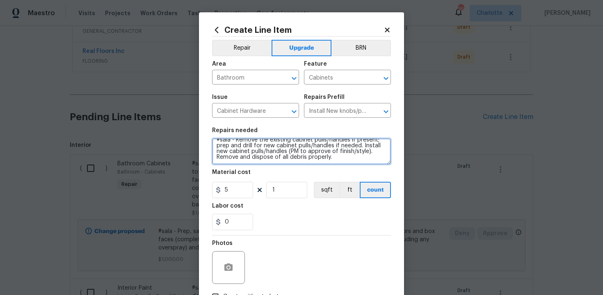
click at [344, 159] on textarea "#sala - Remove the existing cabinet pulls/handles if present; prep and drill fo…" at bounding box center [301, 151] width 179 height 26
paste textarea "Both bathrooms"
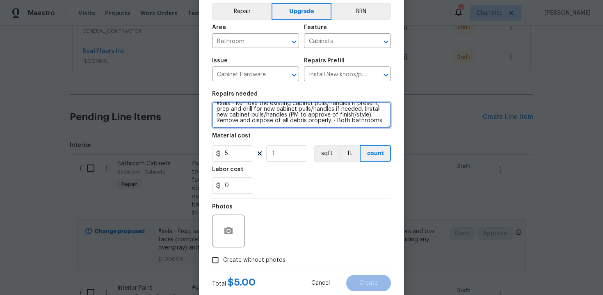
scroll to position [59, 0]
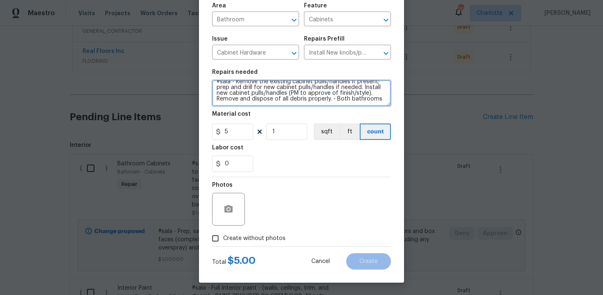
type textarea "#sala - Remove the existing cabinet pulls/handles if present; prep and drill fo…"
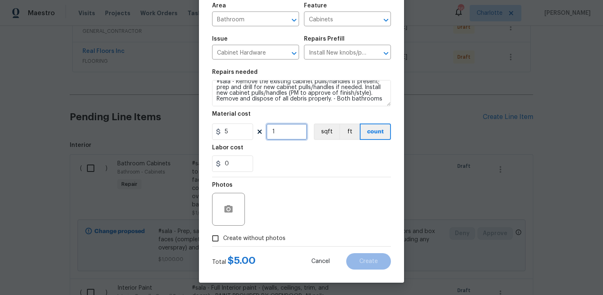
click at [292, 133] on input "1" at bounding box center [286, 131] width 41 height 16
type input "30"
click at [253, 238] on span "Create without photos" at bounding box center [254, 238] width 62 height 9
click at [223, 238] on input "Create without photos" at bounding box center [215, 238] width 16 height 16
checkbox input "true"
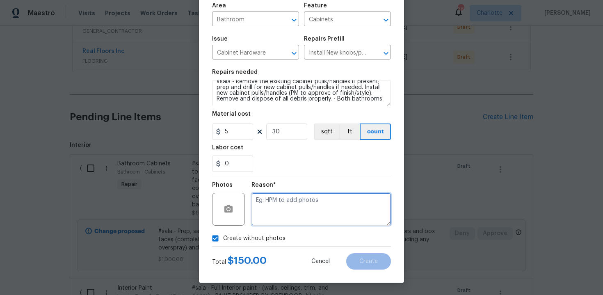
click at [283, 210] on textarea at bounding box center [320, 209] width 139 height 33
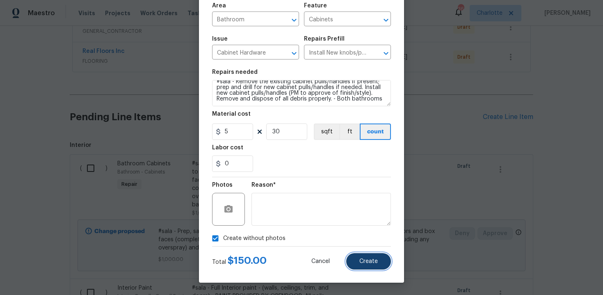
click at [364, 262] on span "Create" at bounding box center [368, 261] width 18 height 6
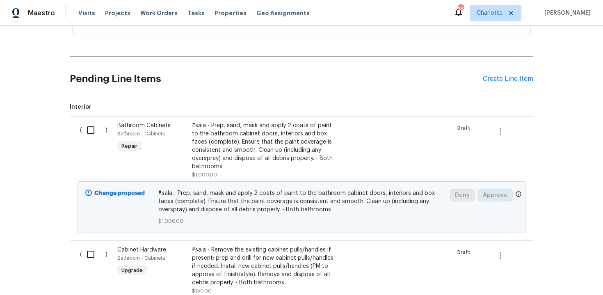
scroll to position [264, 0]
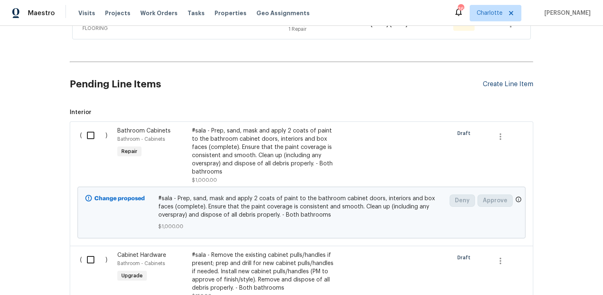
click at [495, 85] on div "Create Line Item" at bounding box center [508, 84] width 50 height 8
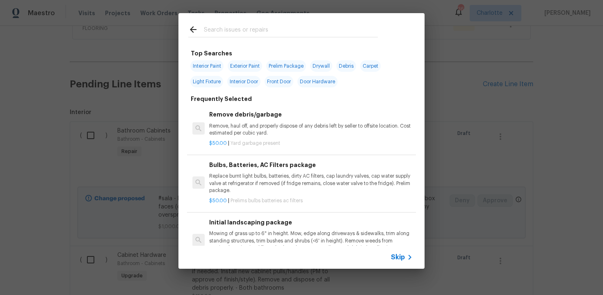
click at [396, 256] on span "Skip" at bounding box center [398, 257] width 14 height 8
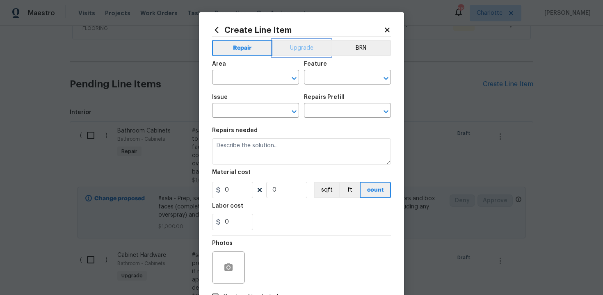
click at [296, 48] on button "Upgrade" at bounding box center [301, 48] width 59 height 16
click at [263, 74] on input "text" at bounding box center [244, 78] width 64 height 13
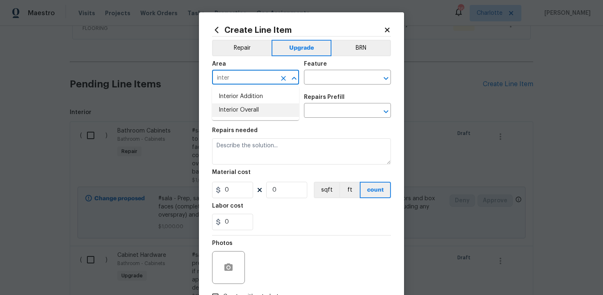
click at [264, 110] on li "Interior Overall" at bounding box center [255, 110] width 87 height 14
type input "Interior Overall"
click at [322, 78] on input "text" at bounding box center [336, 78] width 64 height 13
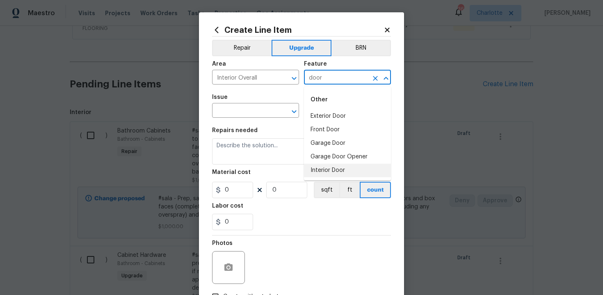
click at [323, 170] on li "Interior Door" at bounding box center [347, 171] width 87 height 14
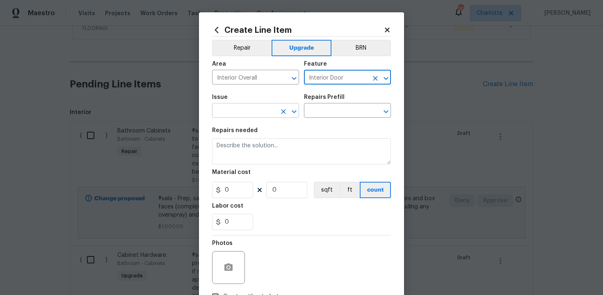
type input "Interior Door"
click at [245, 114] on input "text" at bounding box center [244, 111] width 64 height 13
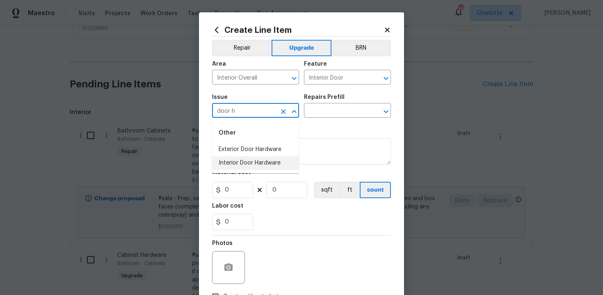
click at [244, 162] on li "Interior Door Hardware" at bounding box center [255, 163] width 87 height 14
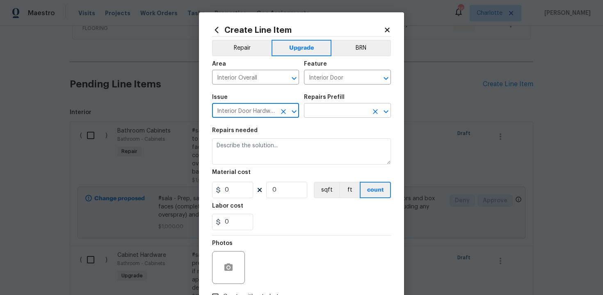
type input "Interior Door Hardware"
click at [324, 111] on input "text" at bounding box center [336, 111] width 64 height 13
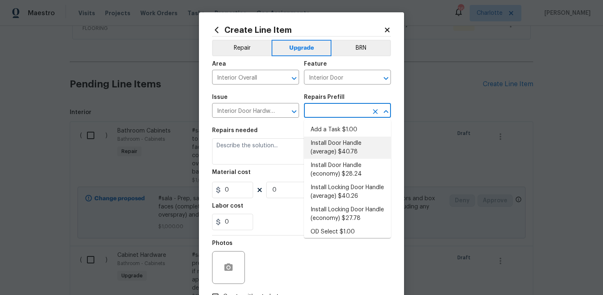
click at [329, 146] on li "Install Door Handle (average) $40.78" at bounding box center [347, 148] width 87 height 22
type input "Install Door Handle (average) $40.78"
type textarea "Remove the existing interior door handle (if present). Install a new (average) …"
type input "40.78"
type input "1"
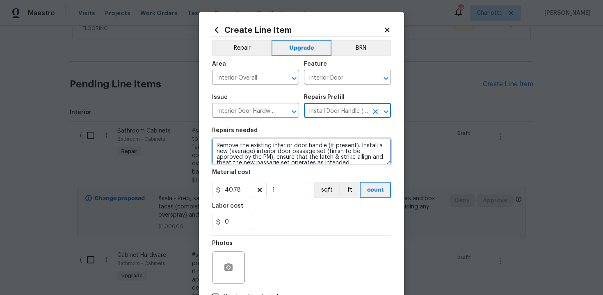
click at [214, 143] on textarea "Remove the existing interior door handle (if present). Install a new (average) …" at bounding box center [301, 151] width 179 height 26
type textarea "#sala - Remove the existing interior door handle (if present). Install a new (a…"
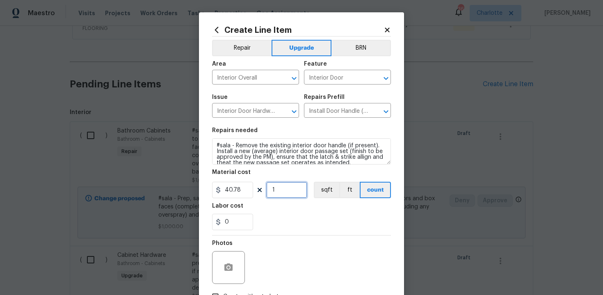
click at [287, 192] on input "1" at bounding box center [286, 190] width 41 height 16
type input "15"
click at [298, 211] on div "Labor cost" at bounding box center [301, 208] width 179 height 11
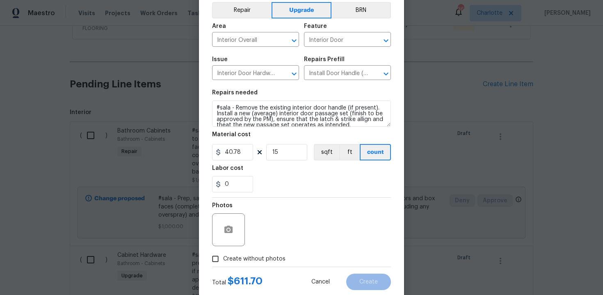
scroll to position [59, 0]
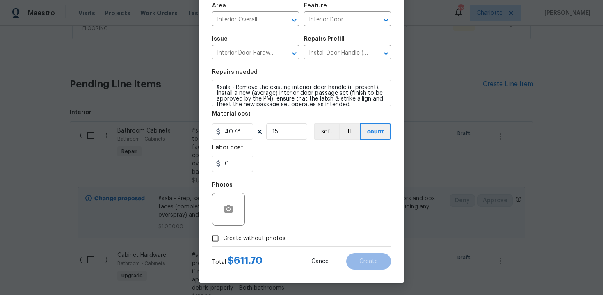
click at [254, 237] on span "Create without photos" at bounding box center [254, 238] width 62 height 9
click at [223, 237] on input "Create without photos" at bounding box center [215, 238] width 16 height 16
checkbox input "true"
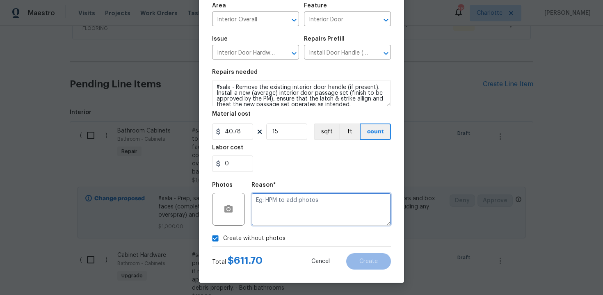
click at [283, 218] on textarea at bounding box center [320, 209] width 139 height 33
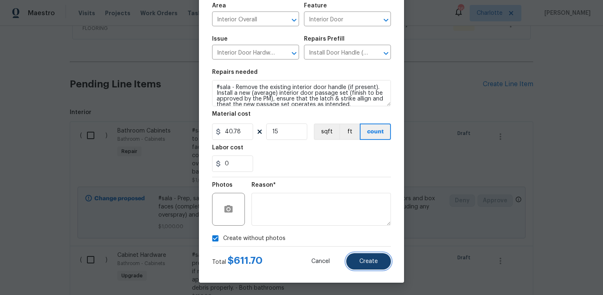
click at [364, 259] on span "Create" at bounding box center [368, 261] width 18 height 6
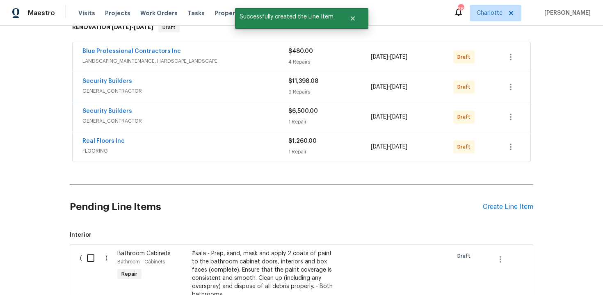
scroll to position [264, 0]
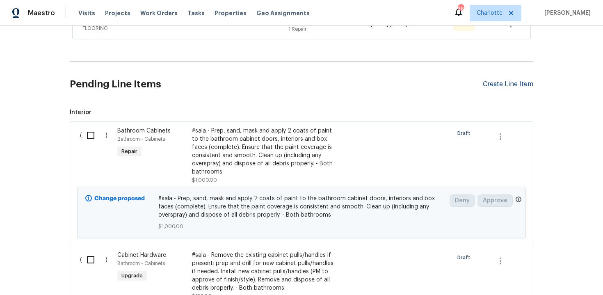
click at [507, 83] on div "Create Line Item" at bounding box center [508, 84] width 50 height 8
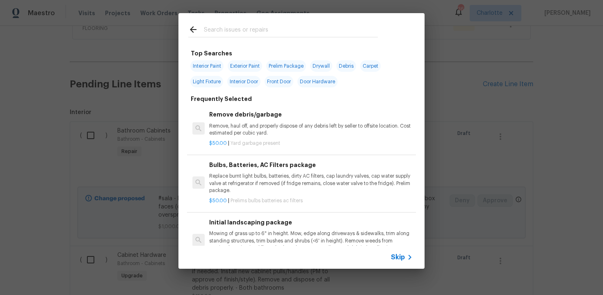
click at [396, 258] on span "Skip" at bounding box center [398, 257] width 14 height 8
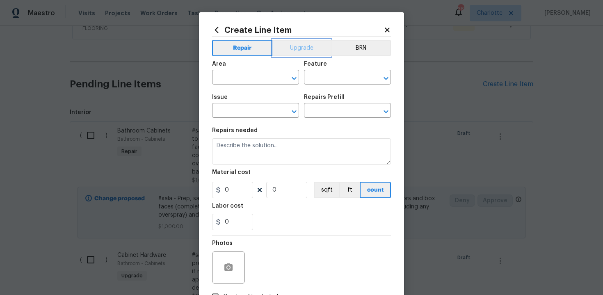
click at [304, 48] on button "Upgrade" at bounding box center [301, 48] width 59 height 16
click at [260, 73] on input "text" at bounding box center [244, 78] width 64 height 13
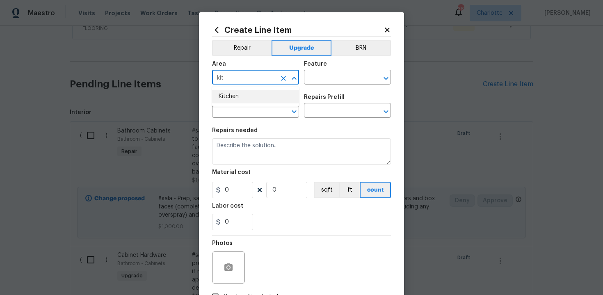
click at [255, 96] on li "Kitchen" at bounding box center [255, 97] width 87 height 14
type input "Kitchen"
click at [318, 79] on input "text" at bounding box center [336, 78] width 64 height 13
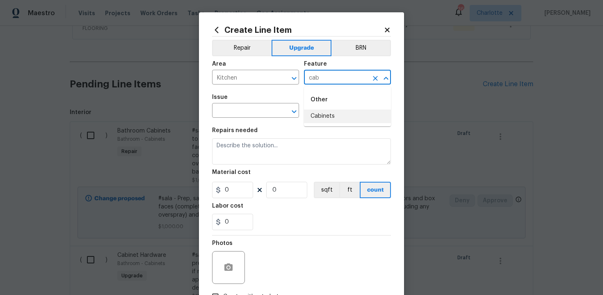
click at [321, 118] on li "Cabinets" at bounding box center [347, 116] width 87 height 14
type input "Cabinets"
click at [255, 113] on input "text" at bounding box center [244, 111] width 64 height 13
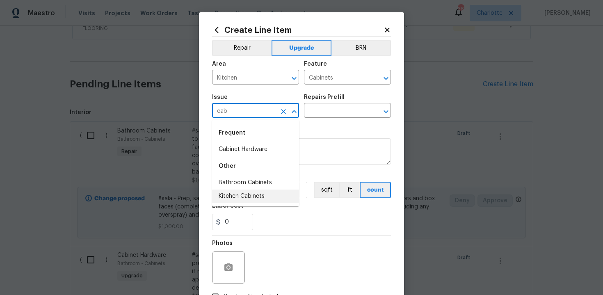
click at [256, 194] on li "Kitchen Cabinets" at bounding box center [255, 196] width 87 height 14
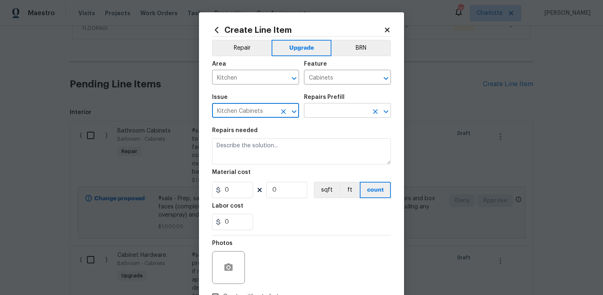
type input "Kitchen Cabinets"
click at [323, 109] on input "text" at bounding box center [336, 111] width 64 height 13
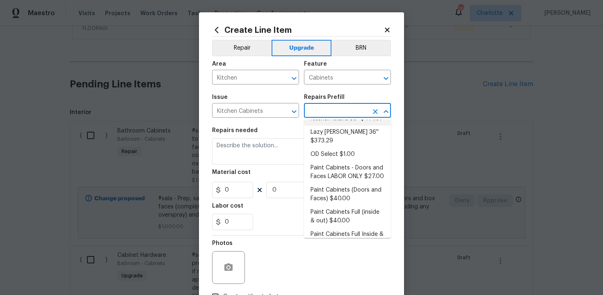
scroll to position [98, 0]
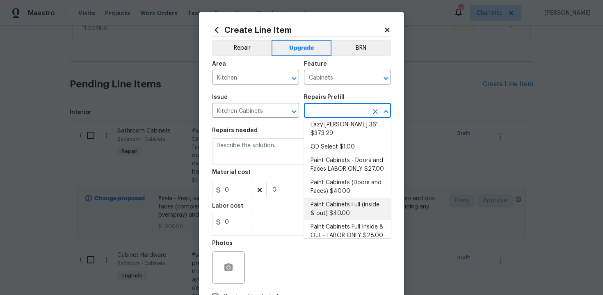
click at [345, 199] on li "Paint Cabinets Full (inside & out) $40.00" at bounding box center [347, 209] width 87 height 22
type input "Paint Cabinets Full (inside & out) $40.00"
type textarea "Prep, sand, mask and apply 2 coats of paint to the kitchen cabinet doors, inter…"
type input "40"
type input "1"
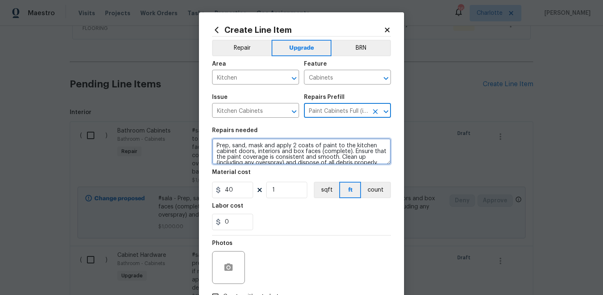
click at [214, 145] on textarea "Prep, sand, mask and apply 2 coats of paint to the kitchen cabinet doors, inter…" at bounding box center [301, 151] width 179 height 26
type textarea "#sala - Prep, sand, mask and apply 2 coats of paint to the kitchen cabinet door…"
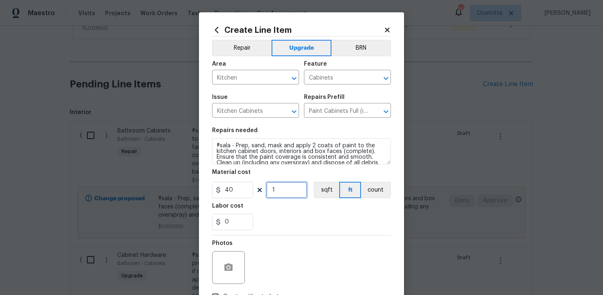
click at [289, 191] on input "1" at bounding box center [286, 190] width 41 height 16
type input "60"
click at [302, 212] on div "Labor cost" at bounding box center [301, 208] width 179 height 11
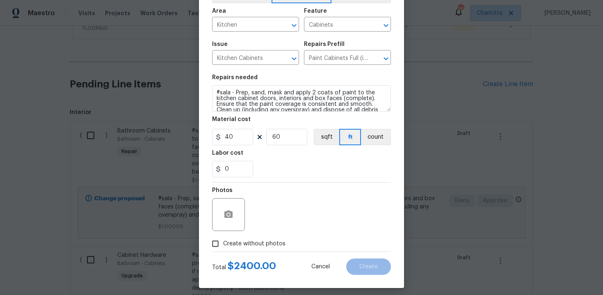
scroll to position [59, 0]
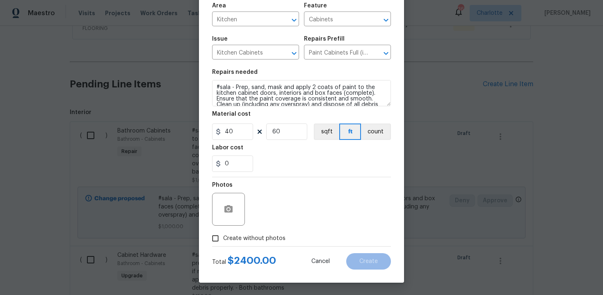
click at [250, 237] on span "Create without photos" at bounding box center [254, 238] width 62 height 9
click at [223, 237] on input "Create without photos" at bounding box center [215, 238] width 16 height 16
checkbox input "true"
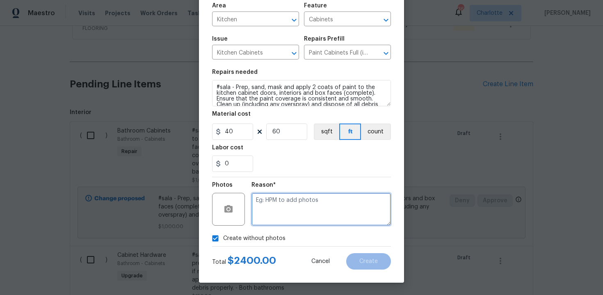
click at [280, 219] on textarea at bounding box center [320, 209] width 139 height 33
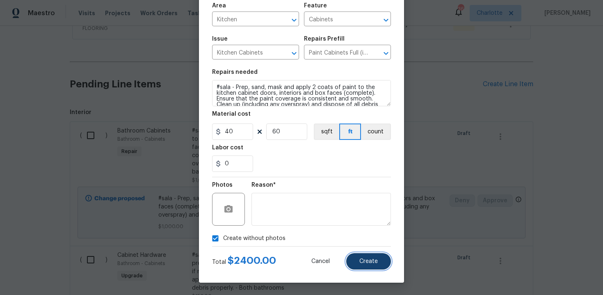
click at [370, 260] on span "Create" at bounding box center [368, 261] width 18 height 6
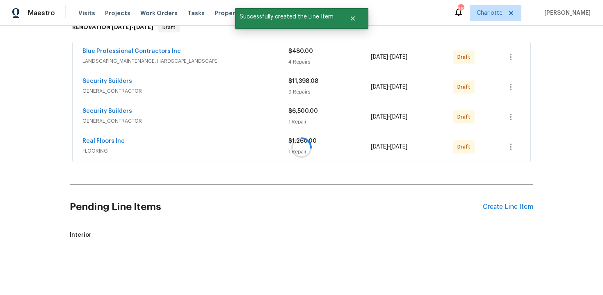
scroll to position [264, 0]
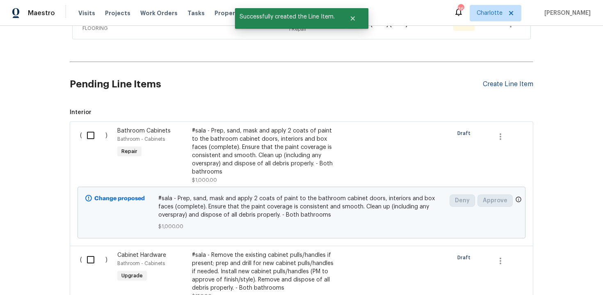
click at [505, 85] on div "Create Line Item" at bounding box center [508, 84] width 50 height 8
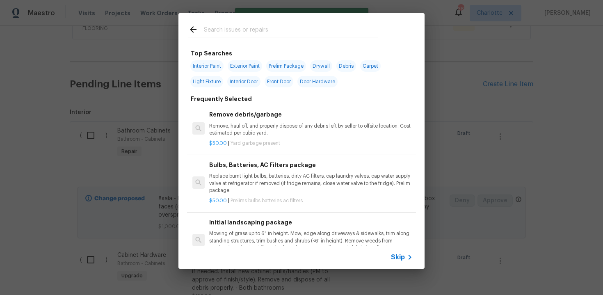
click at [396, 255] on span "Skip" at bounding box center [398, 257] width 14 height 8
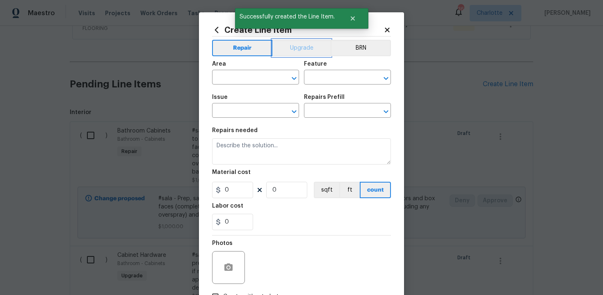
click at [301, 48] on button "Upgrade" at bounding box center [301, 48] width 59 height 16
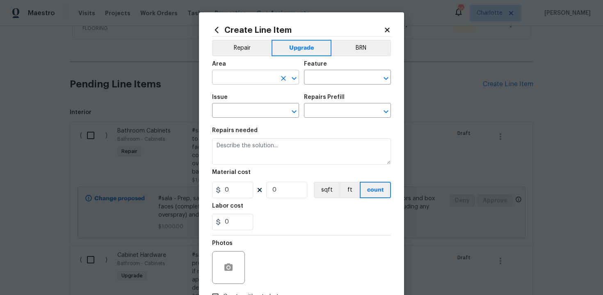
click at [257, 76] on input "text" at bounding box center [244, 78] width 64 height 13
click at [245, 93] on li "Kitchen" at bounding box center [255, 97] width 87 height 14
type input "Kitchen"
click at [320, 77] on input "text" at bounding box center [336, 78] width 64 height 13
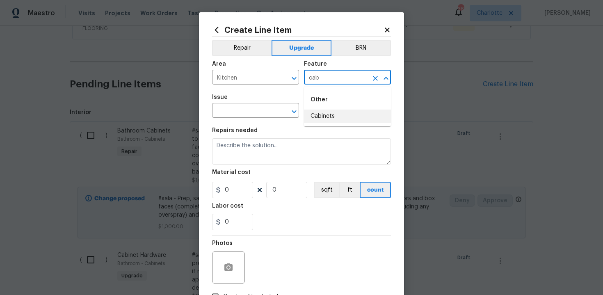
click at [325, 118] on li "Cabinets" at bounding box center [347, 116] width 87 height 14
type input "Cabinets"
click at [255, 109] on input "text" at bounding box center [244, 111] width 64 height 13
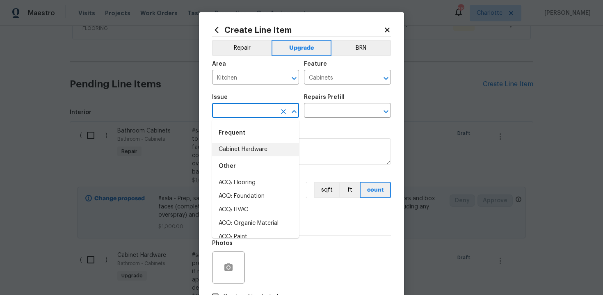
click at [246, 156] on div "Other" at bounding box center [255, 166] width 87 height 20
click at [262, 150] on li "Cabinet Hardware" at bounding box center [255, 150] width 87 height 14
type input "Cabinet Hardware"
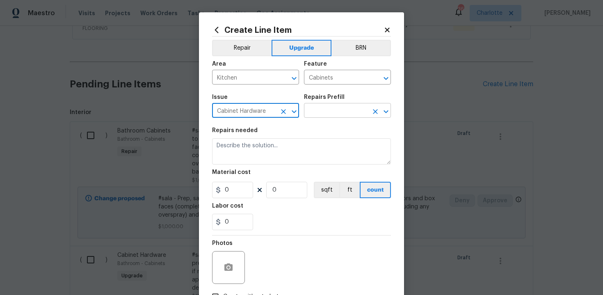
click at [329, 114] on input "text" at bounding box center [336, 111] width 64 height 13
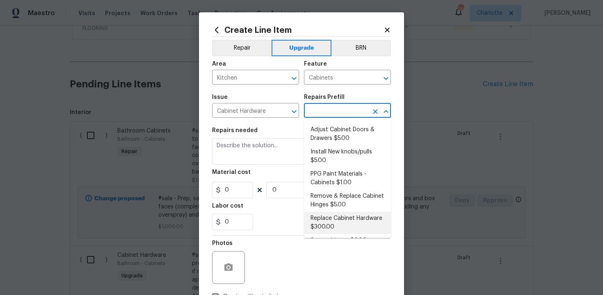
click at [334, 220] on li "Replace Cabinet Hardware $300.00" at bounding box center [347, 223] width 87 height 22
type input "Replace Cabinet Hardware $300.00"
type textarea "Replace cabinet hardware with new hinges and pulls. HPM to provide specs"
type input "300"
type input "1"
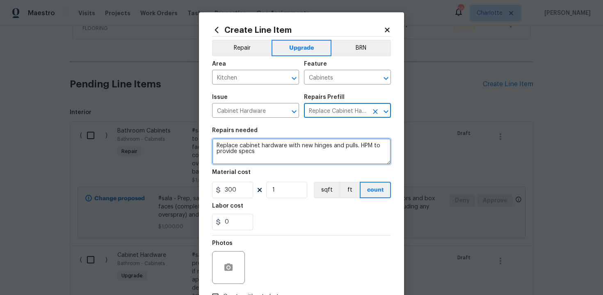
click at [215, 144] on textarea "Replace cabinet hardware with new hinges and pulls. HPM to provide specs" at bounding box center [301, 151] width 179 height 26
type textarea "#sala - Replace cabinet hardware with new hinges and pulls. HPM to provide specs"
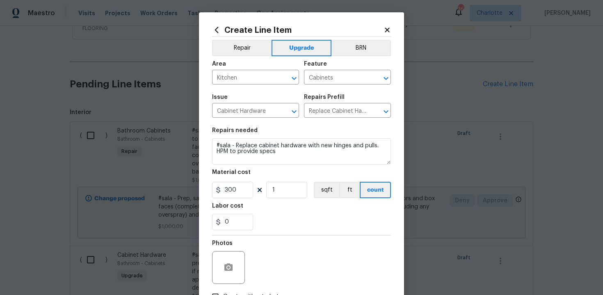
click at [280, 208] on div "Labor cost" at bounding box center [301, 208] width 179 height 11
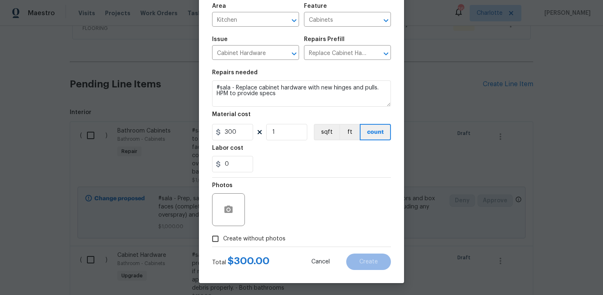
scroll to position [59, 0]
click at [241, 240] on span "Create without photos" at bounding box center [254, 238] width 62 height 9
click at [223, 240] on input "Create without photos" at bounding box center [215, 238] width 16 height 16
checkbox input "true"
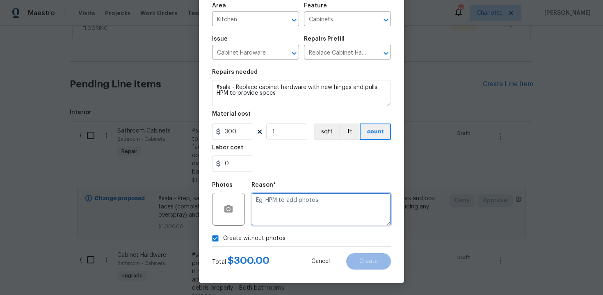
click at [287, 211] on textarea at bounding box center [320, 209] width 139 height 33
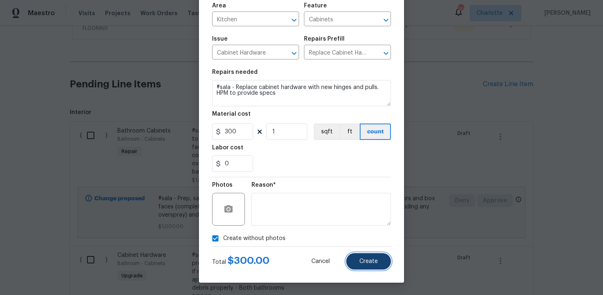
click at [362, 256] on button "Create" at bounding box center [368, 261] width 45 height 16
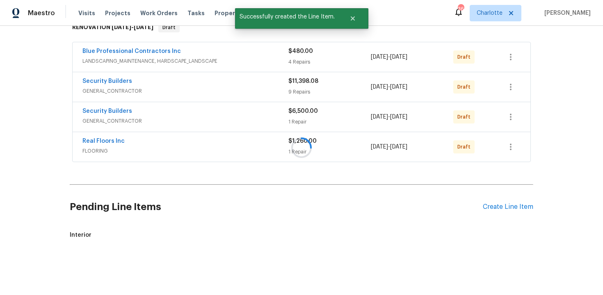
scroll to position [264, 0]
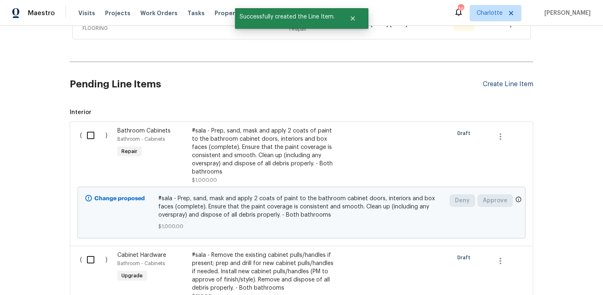
click at [514, 87] on div "Create Line Item" at bounding box center [508, 84] width 50 height 8
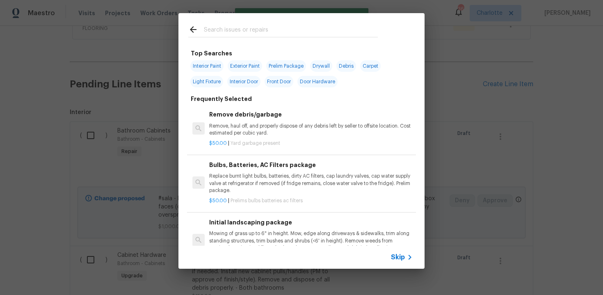
click at [395, 259] on span "Skip" at bounding box center [398, 257] width 14 height 8
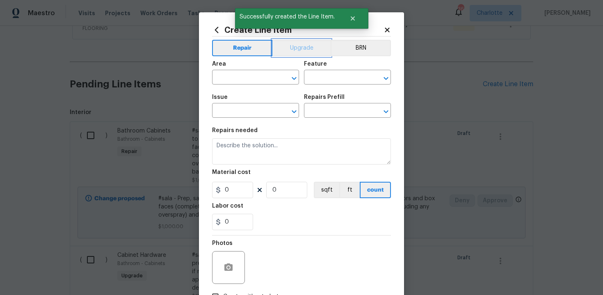
click at [295, 43] on button "Upgrade" at bounding box center [301, 48] width 59 height 16
click at [258, 74] on input "text" at bounding box center [244, 78] width 64 height 13
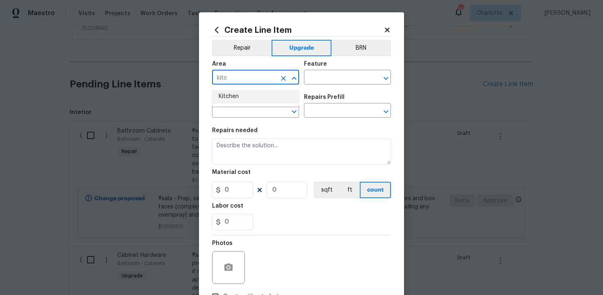
click at [251, 95] on li "Kitchen" at bounding box center [255, 97] width 87 height 14
type input "Kitchen"
click at [325, 79] on input "text" at bounding box center [336, 78] width 64 height 13
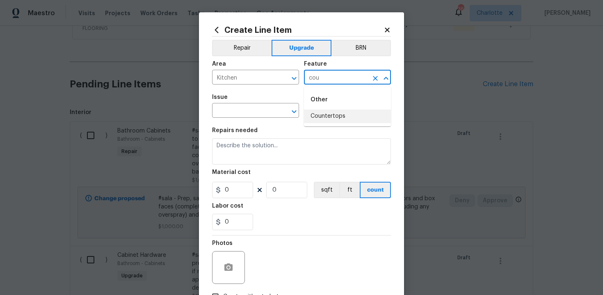
click at [328, 116] on li "Countertops" at bounding box center [347, 116] width 87 height 14
type input "Countertops"
click at [254, 115] on input "text" at bounding box center [244, 111] width 64 height 13
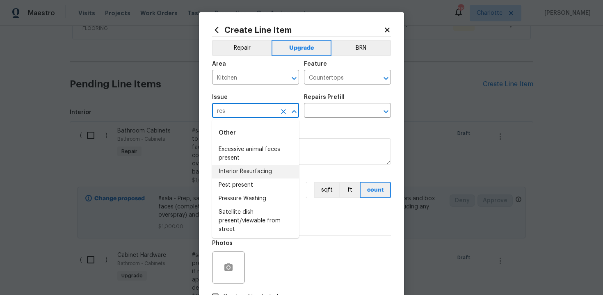
click at [254, 173] on li "Interior Resurfacing" at bounding box center [255, 172] width 87 height 14
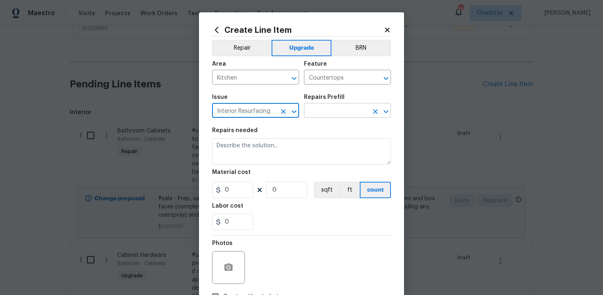
type input "Interior Resurfacing"
click at [323, 113] on input "text" at bounding box center [336, 111] width 64 height 13
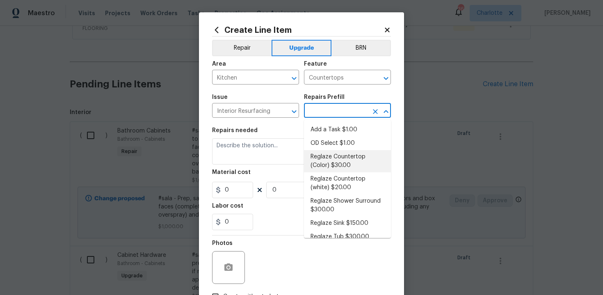
click at [352, 161] on li "Reglaze Countertop (Color) $30.00" at bounding box center [347, 161] width 87 height 22
type input "Reglaze Countertop (Color) $30.00"
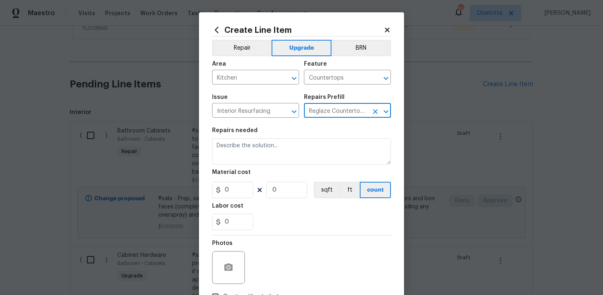
type textarea "Prep, mask and reglaze finish the countertop (Speckle) PM to approve of finish …"
type input "30"
type input "1"
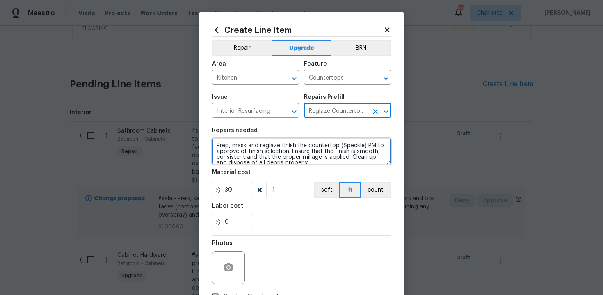
click at [214, 145] on textarea "Prep, mask and reglaze finish the countertop (Speckle) PM to approve of finish …" at bounding box center [301, 151] width 179 height 26
type textarea "#sala - Prep, mask and reglaze finish the countertop (Speckle) PM to approve of…"
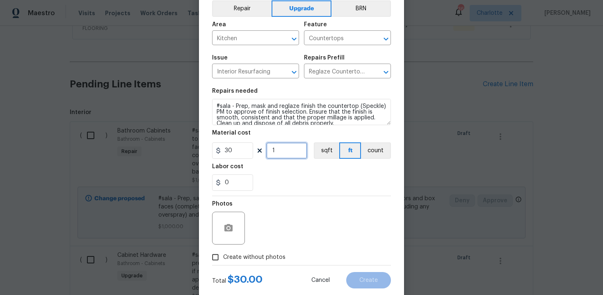
click at [281, 149] on input "1" at bounding box center [286, 150] width 41 height 16
type input "30"
click at [242, 257] on span "Create without photos" at bounding box center [254, 257] width 62 height 9
click at [223, 257] on input "Create without photos" at bounding box center [215, 257] width 16 height 16
checkbox input "true"
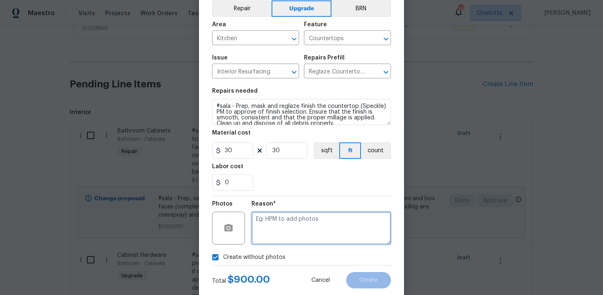
click at [285, 230] on textarea at bounding box center [320, 228] width 139 height 33
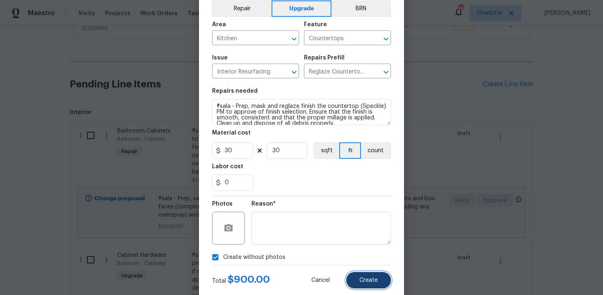
click at [371, 281] on span "Create" at bounding box center [368, 280] width 18 height 6
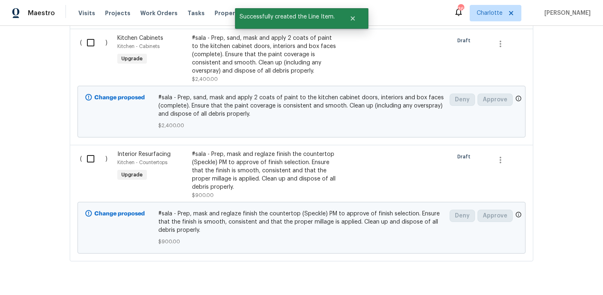
scroll to position [1033, 0]
